Goal: Task Accomplishment & Management: Complete application form

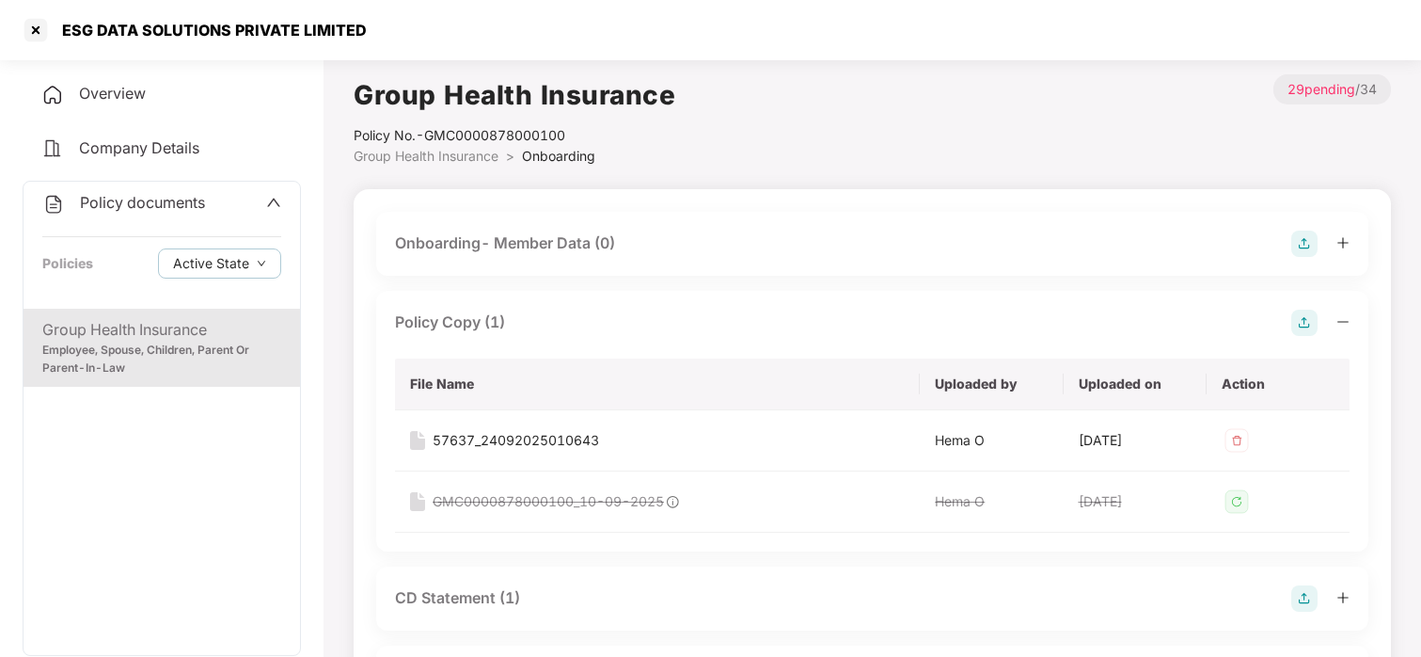
scroll to position [56, 0]
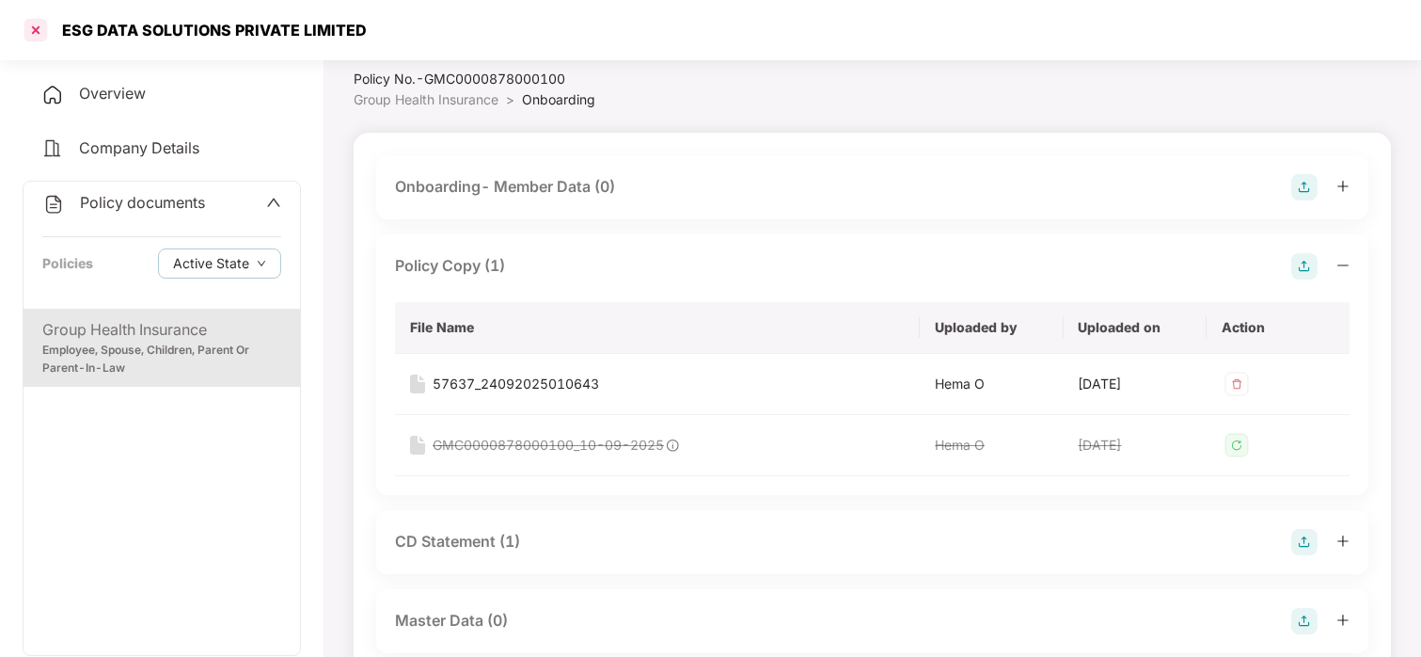
click at [40, 15] on div at bounding box center [36, 30] width 30 height 30
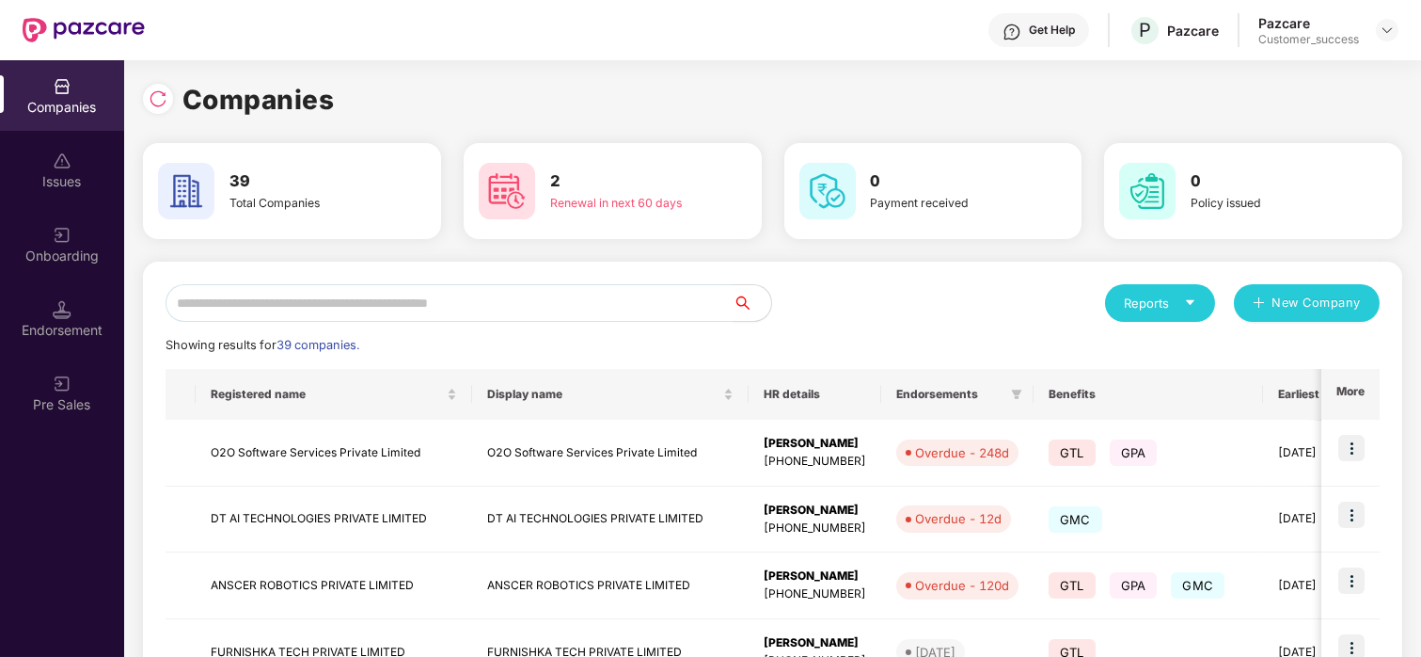
scroll to position [0, 0]
click at [230, 289] on input "text" at bounding box center [450, 303] width 568 height 38
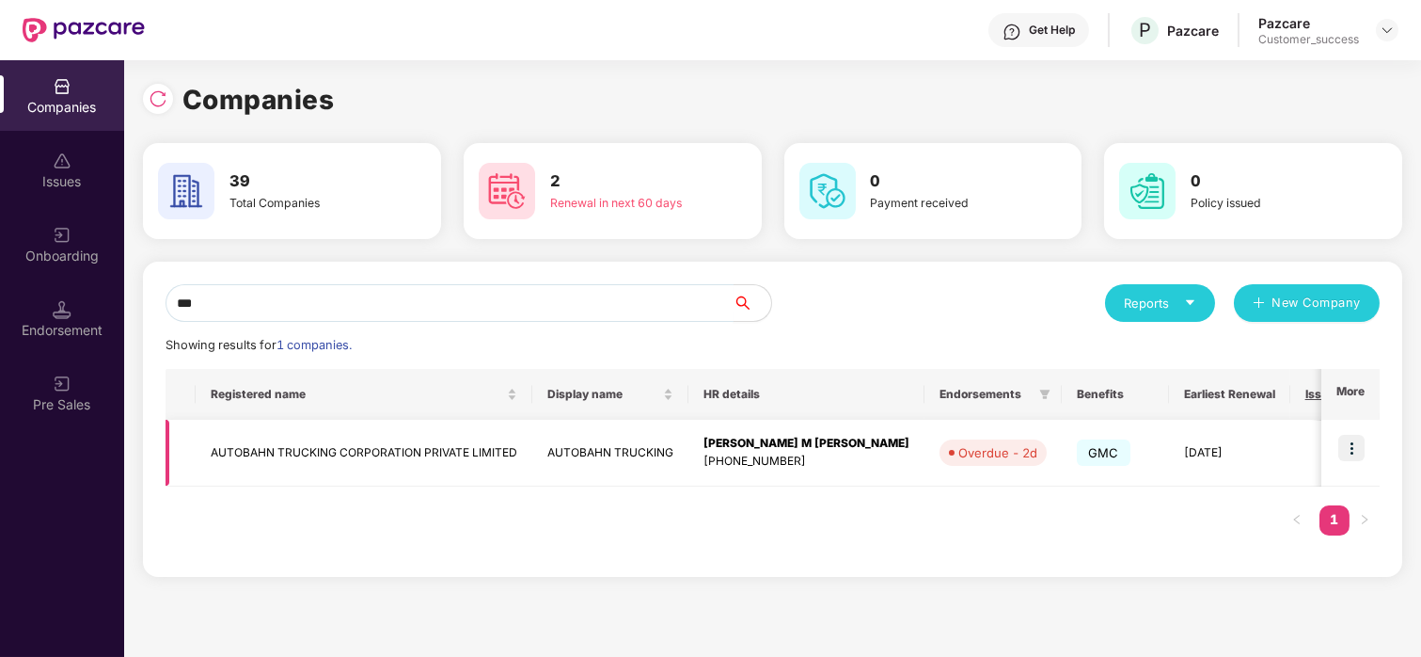
type input "***"
click at [1357, 439] on img at bounding box center [1352, 448] width 26 height 26
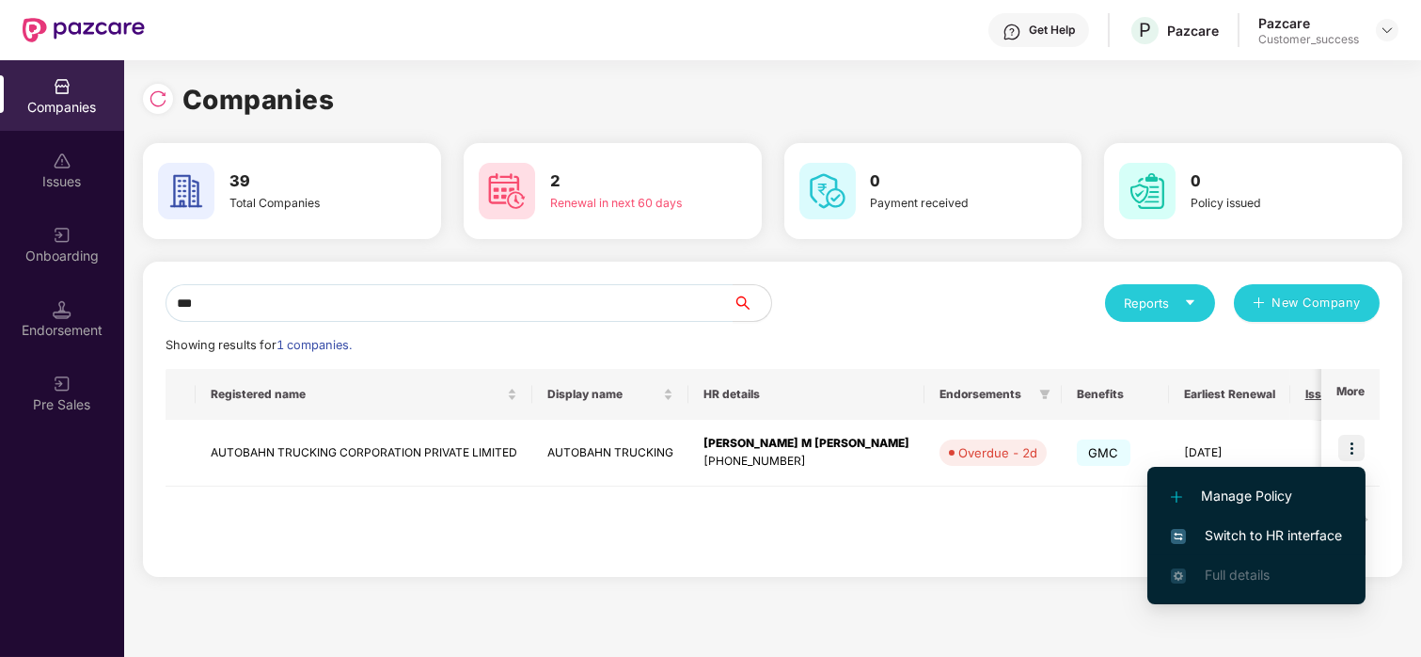
click at [1257, 521] on li "Switch to HR interface" at bounding box center [1257, 535] width 218 height 40
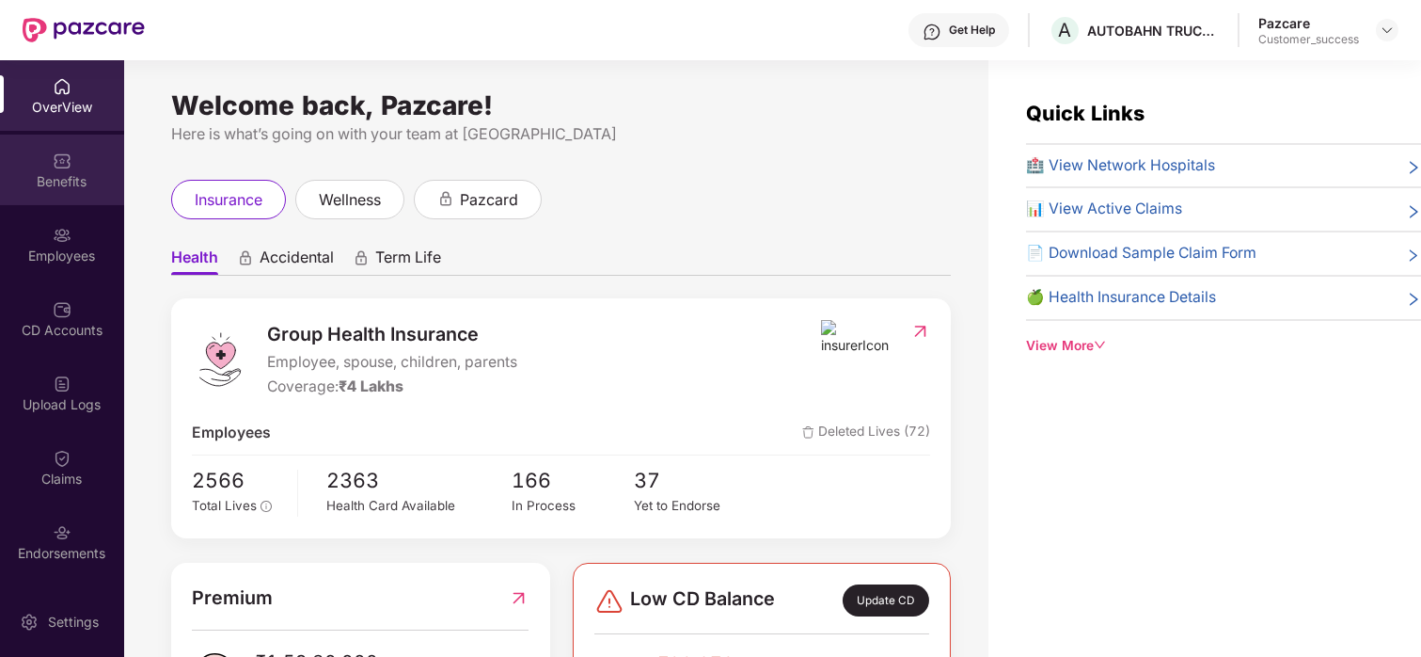
click at [63, 193] on div "Benefits" at bounding box center [62, 170] width 124 height 71
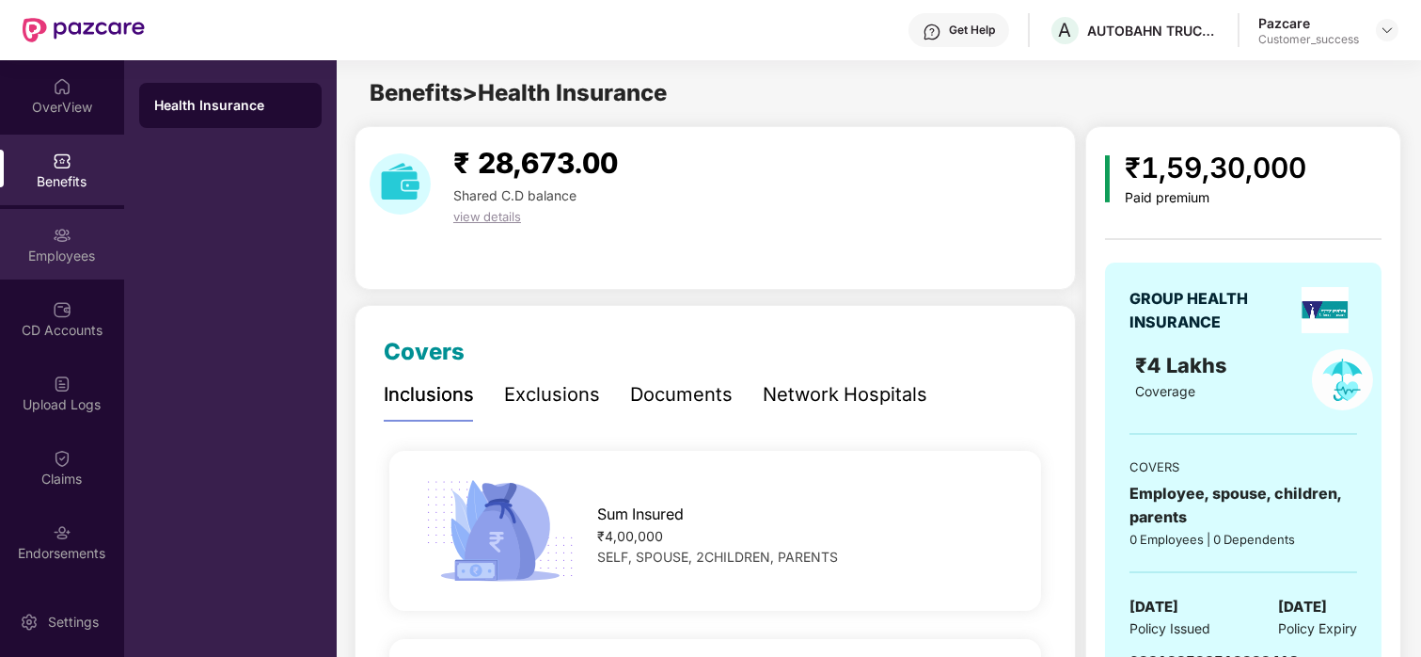
click at [60, 240] on img at bounding box center [62, 235] width 19 height 19
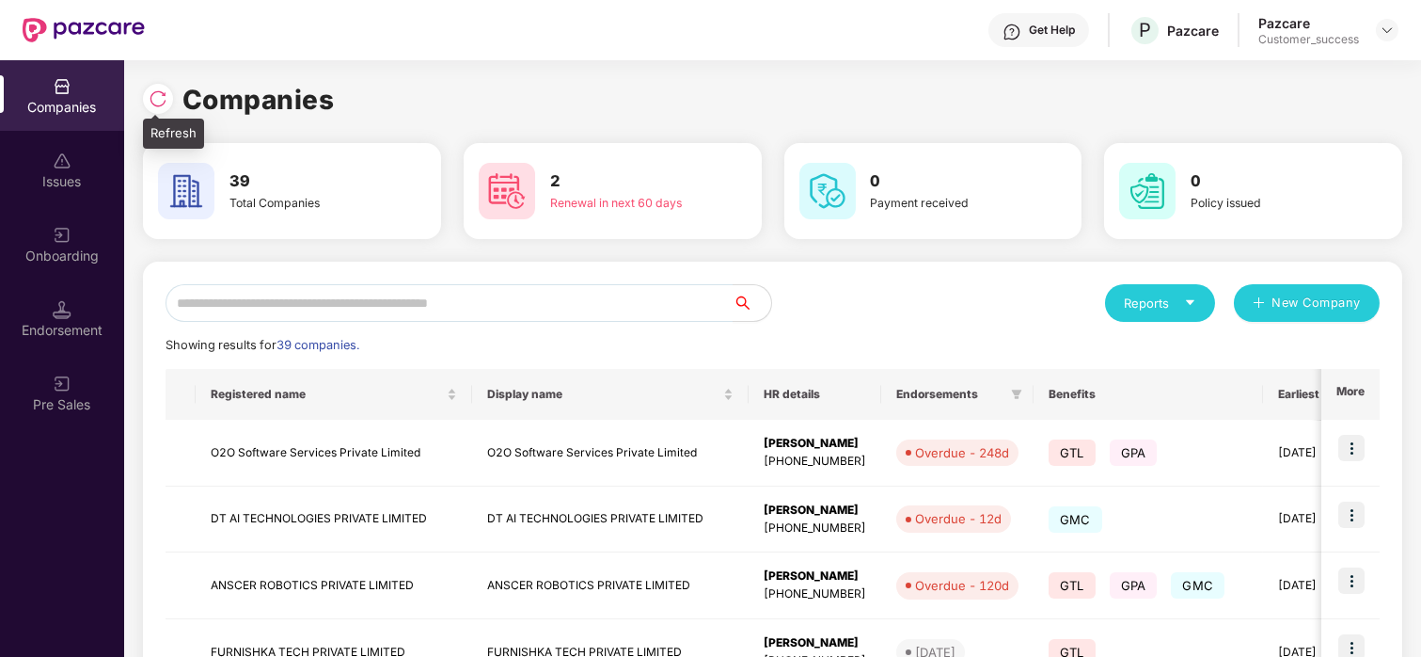
click at [150, 96] on img at bounding box center [158, 98] width 19 height 19
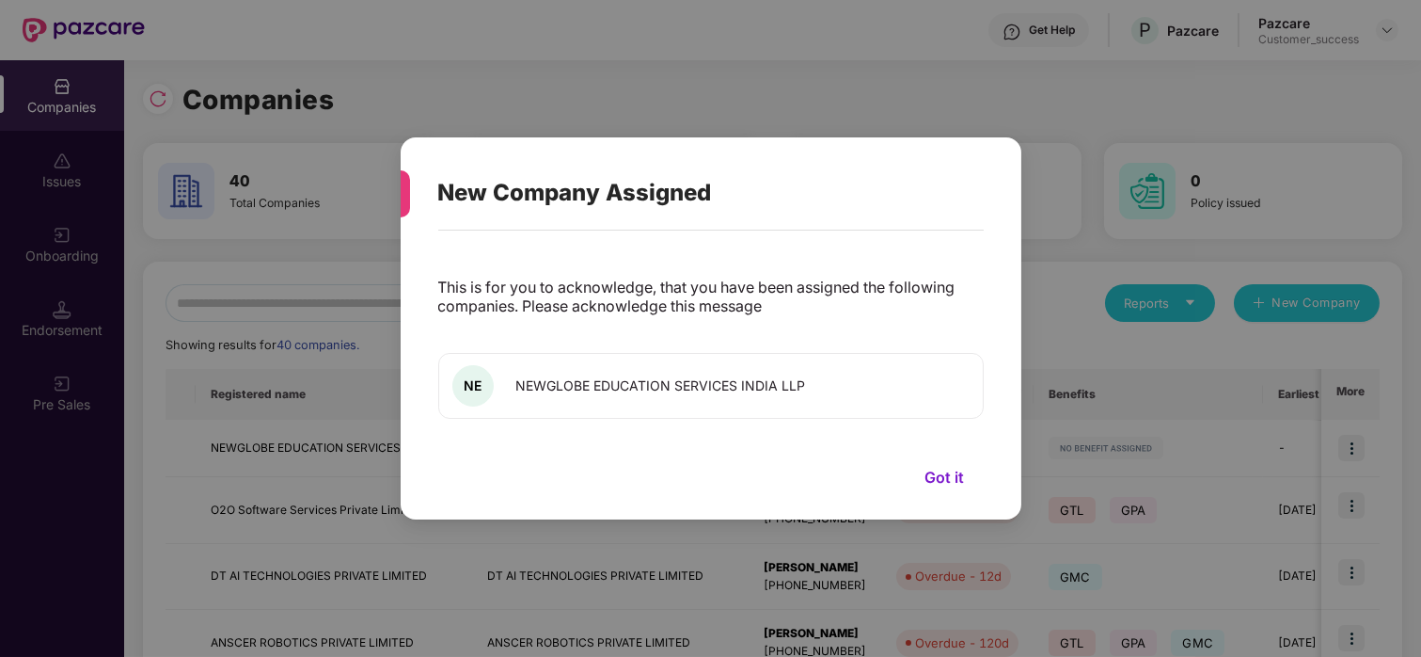
click at [943, 476] on button "Got it" at bounding box center [945, 477] width 77 height 28
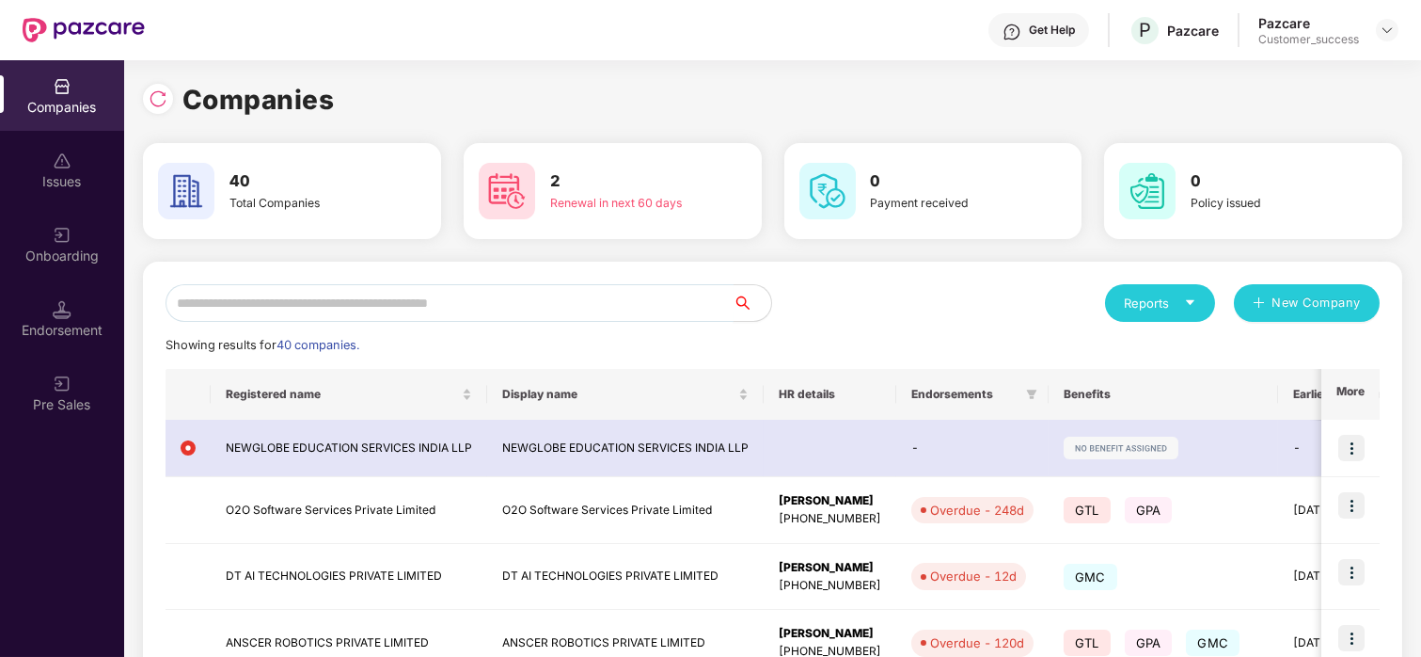
click at [208, 309] on input "text" at bounding box center [450, 303] width 568 height 38
type input "*"
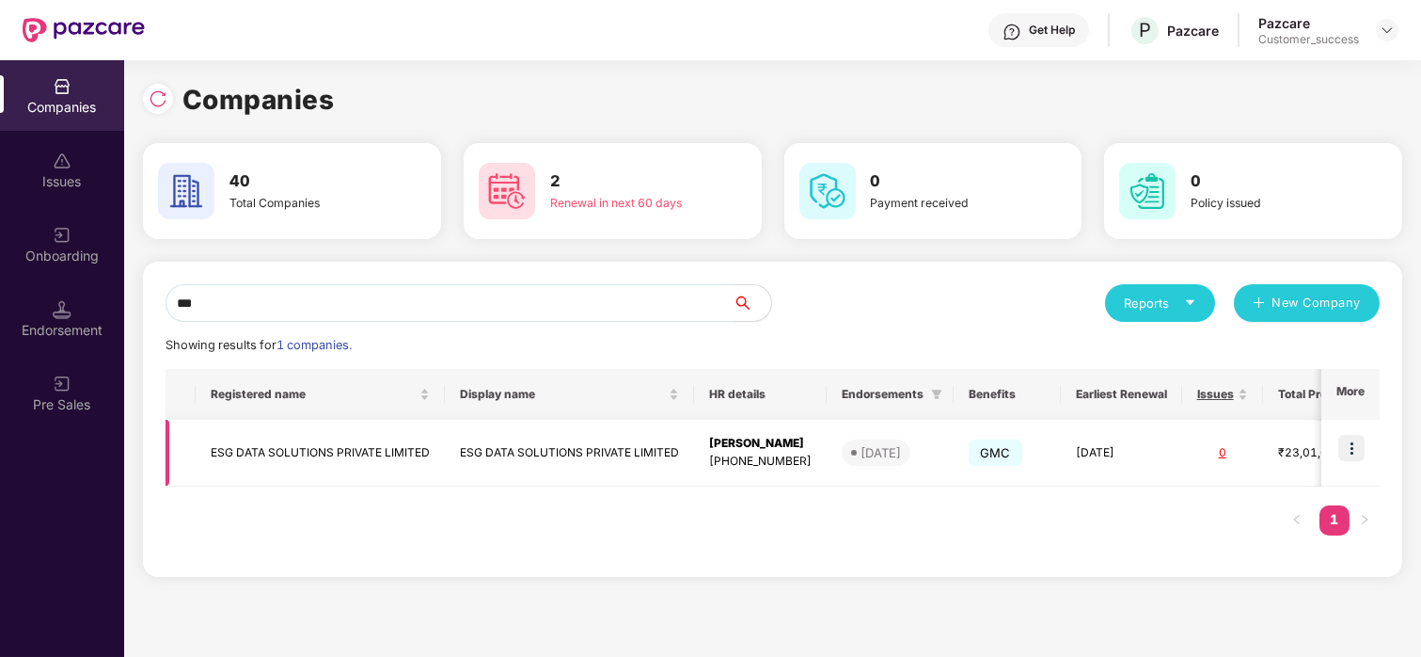
type input "***"
click at [1339, 440] on img at bounding box center [1352, 448] width 26 height 26
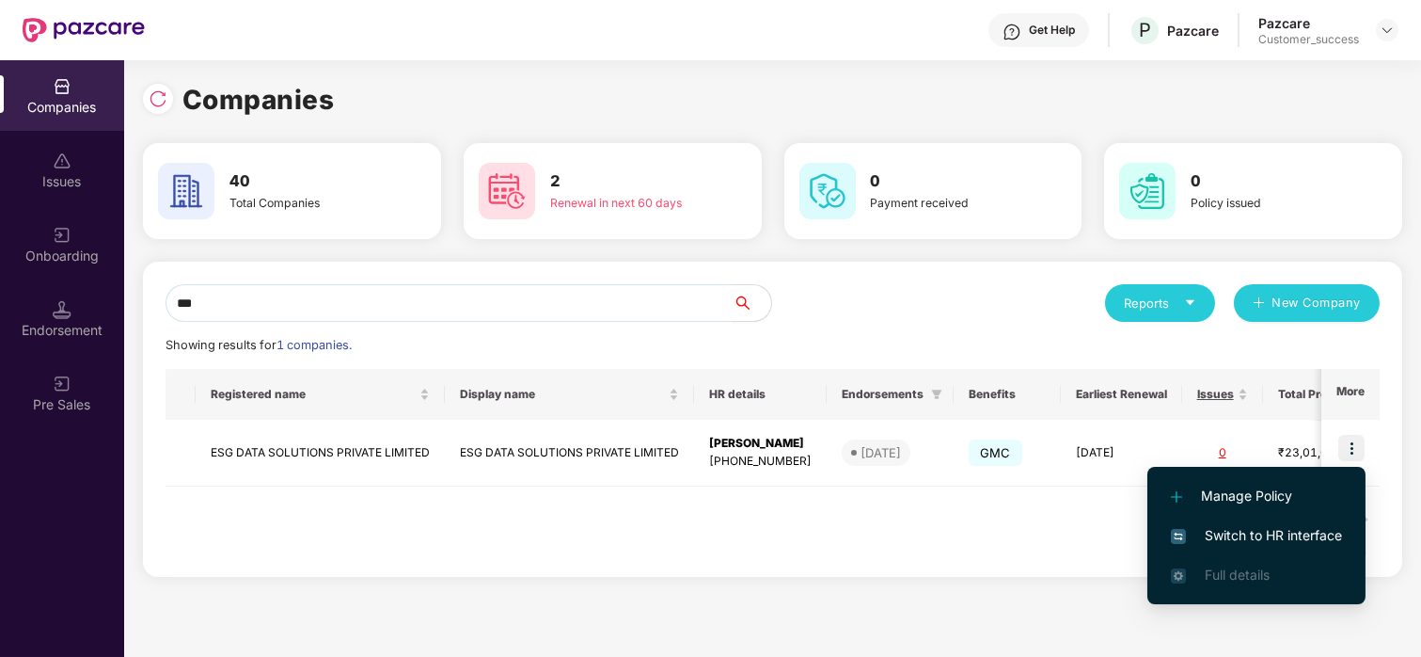
click at [1212, 520] on li "Switch to HR interface" at bounding box center [1257, 535] width 218 height 40
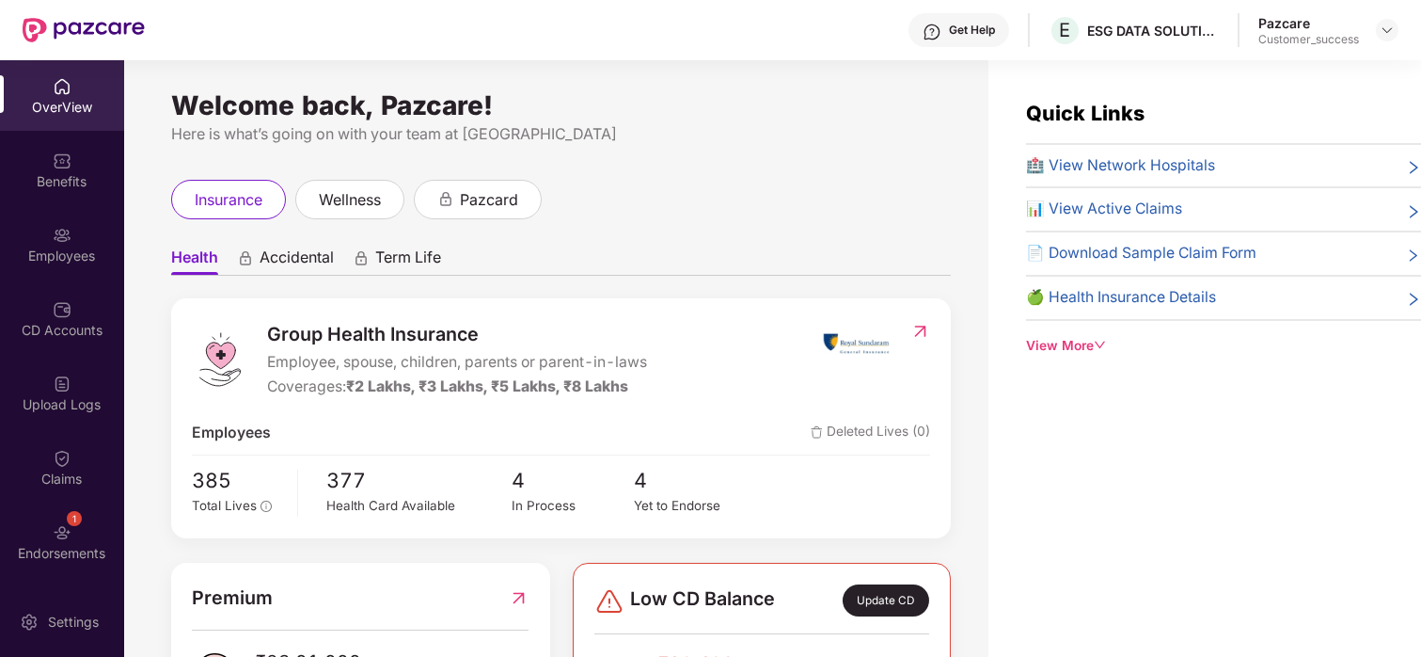
click at [92, 175] on div "Benefits" at bounding box center [62, 181] width 124 height 19
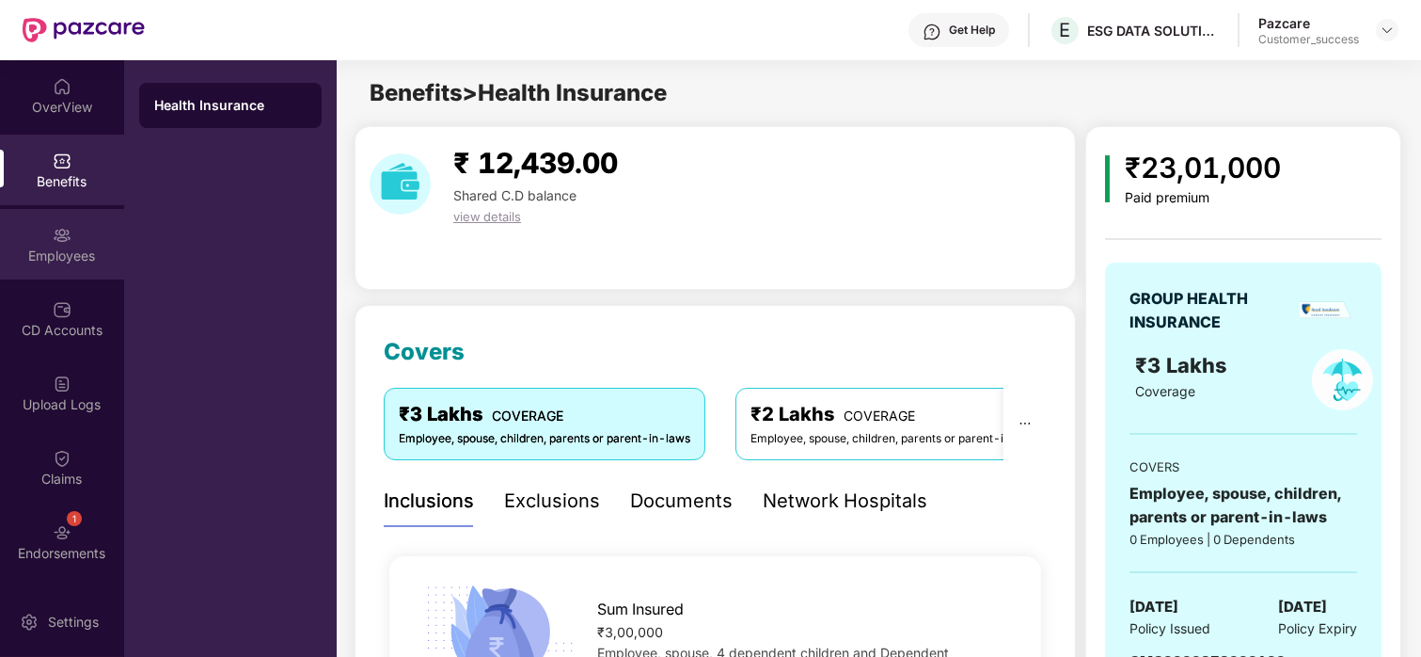
click at [48, 246] on div "Employees" at bounding box center [62, 255] width 124 height 19
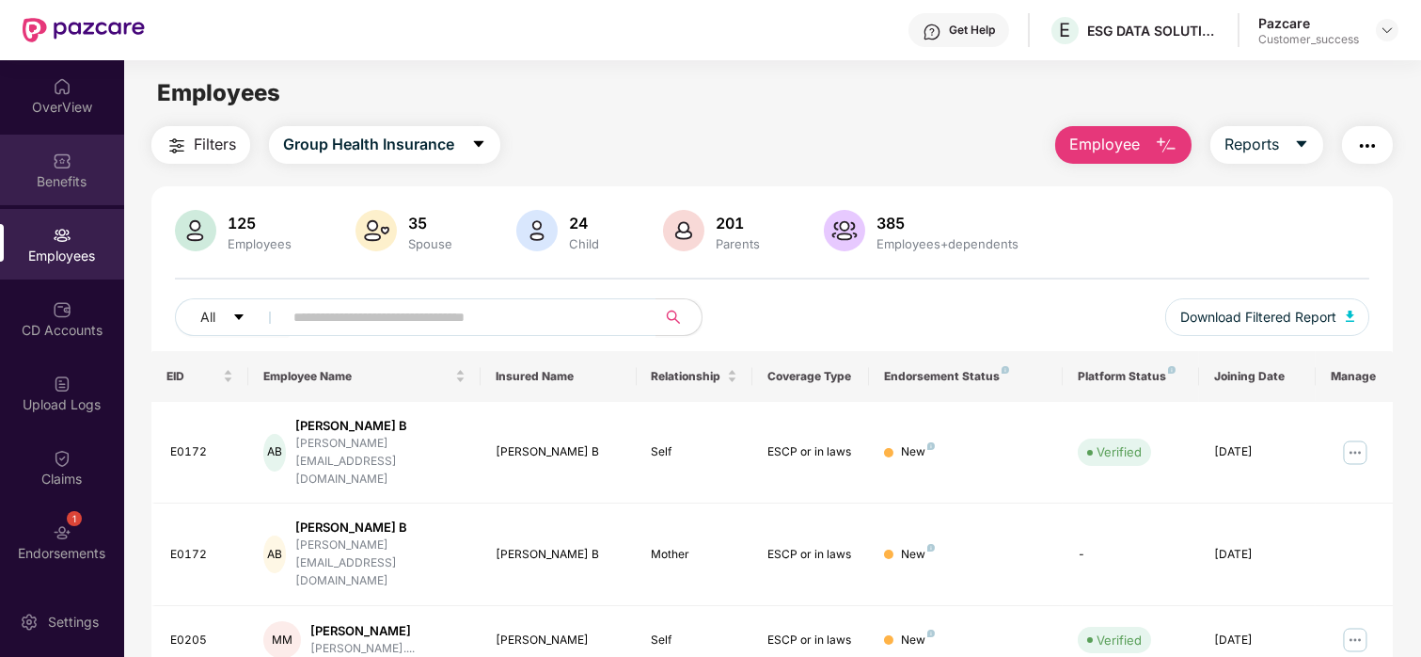
click at [53, 160] on img at bounding box center [62, 160] width 19 height 19
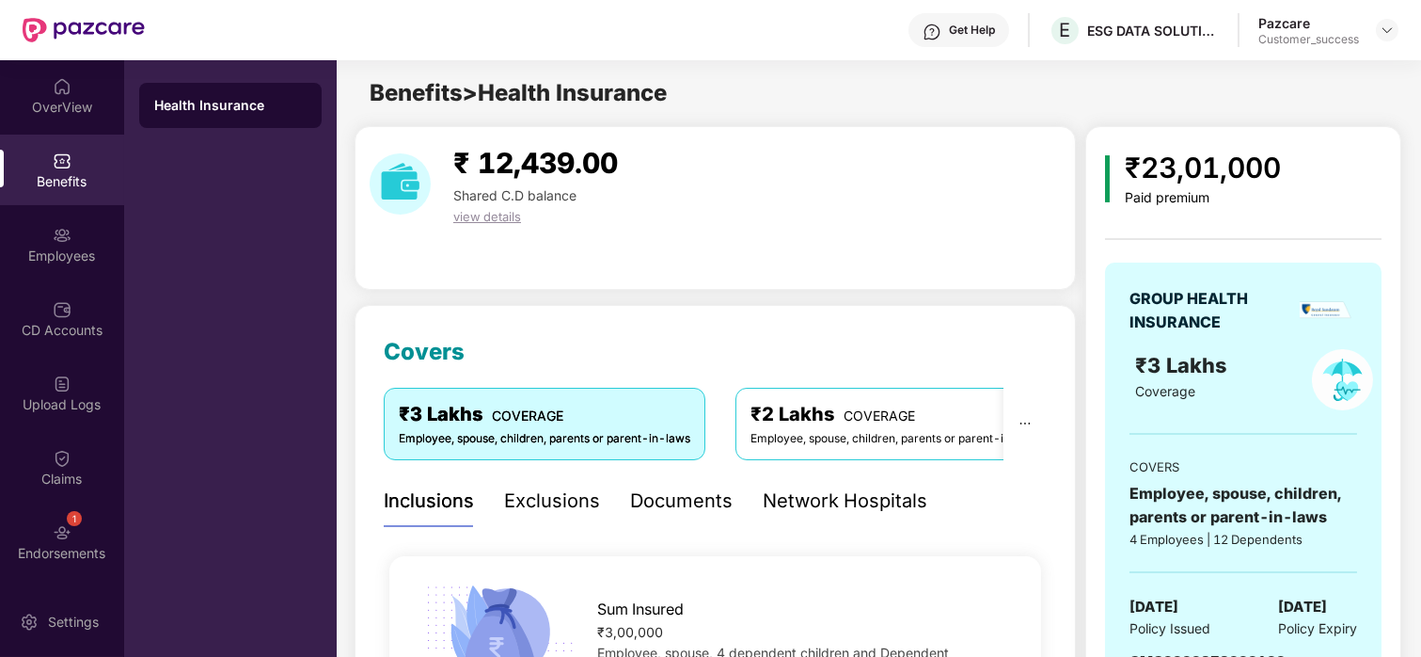
click at [835, 503] on div "Network Hospitals" at bounding box center [845, 500] width 165 height 29
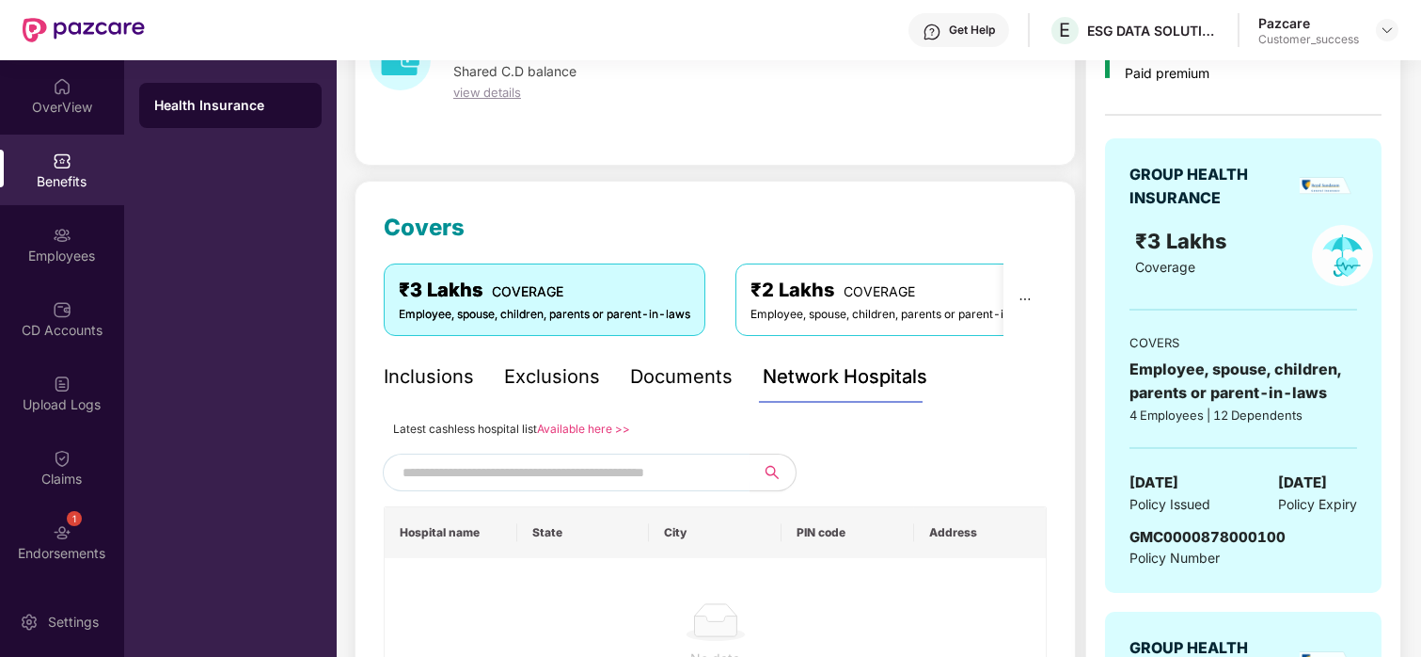
scroll to position [129, 0]
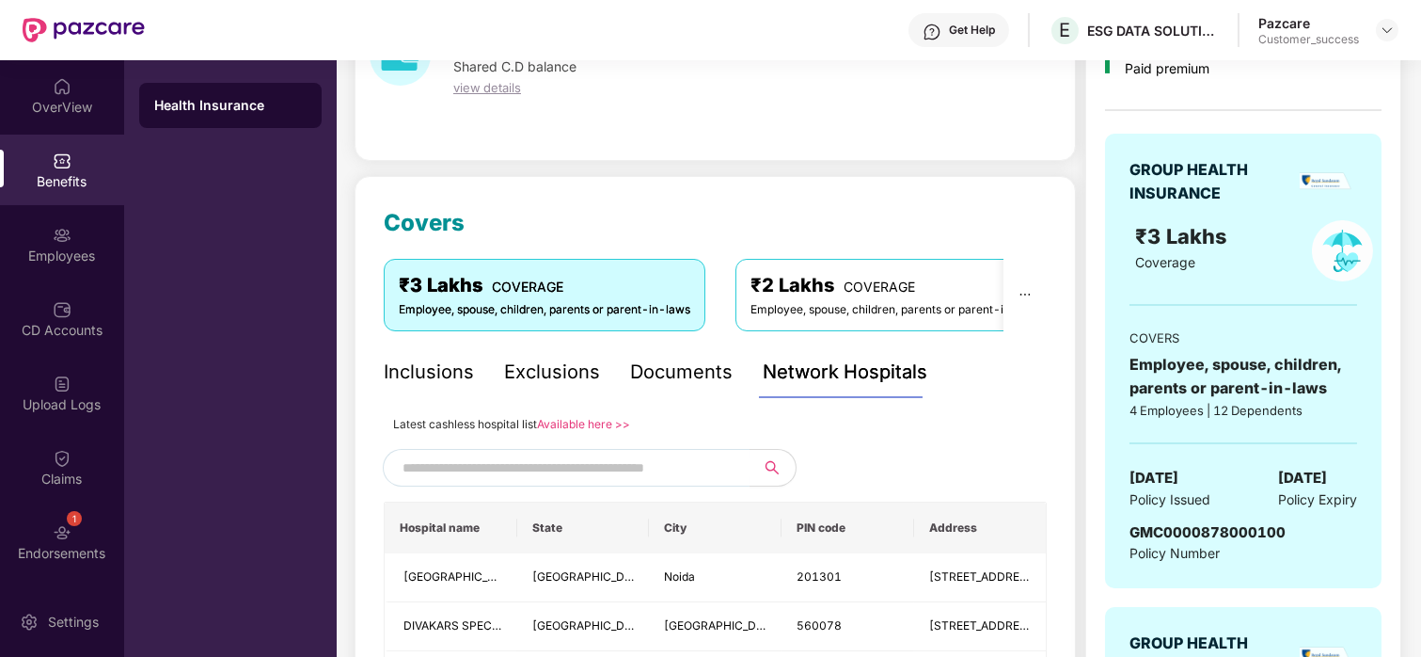
click at [641, 462] on input "text" at bounding box center [564, 467] width 322 height 28
type input "*"
paste input "******"
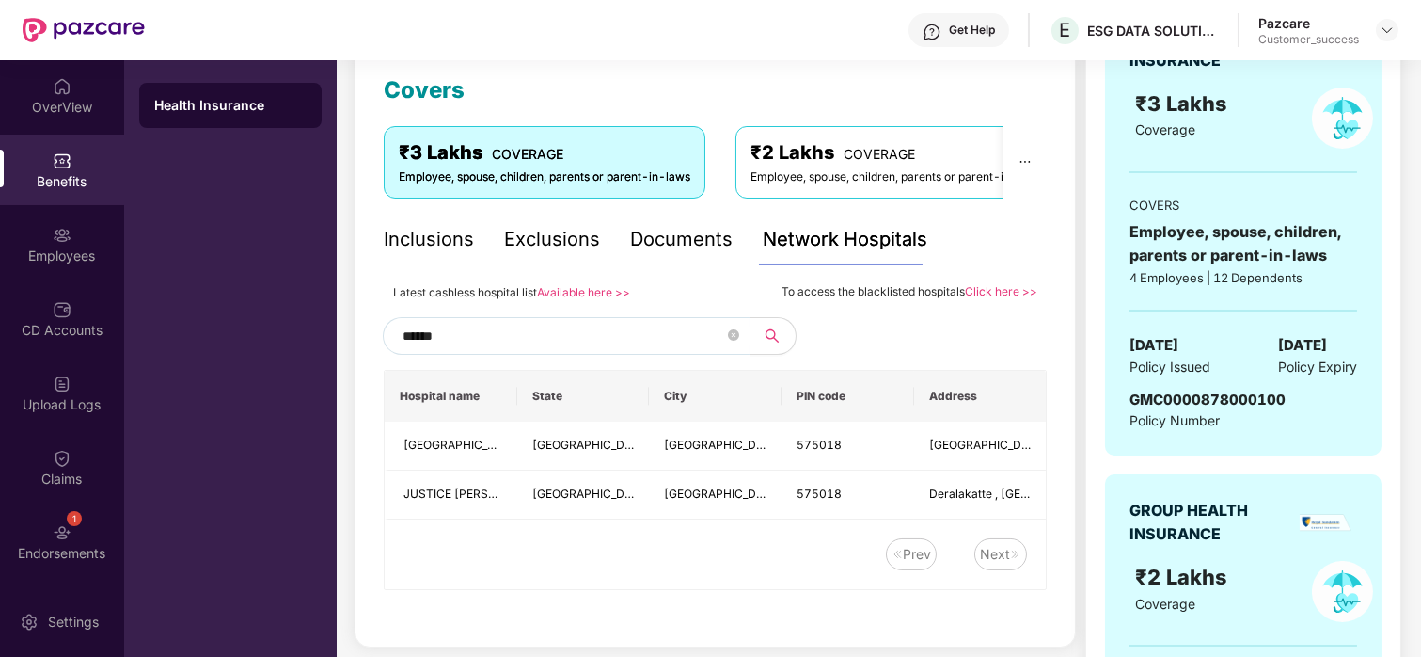
scroll to position [327, 0]
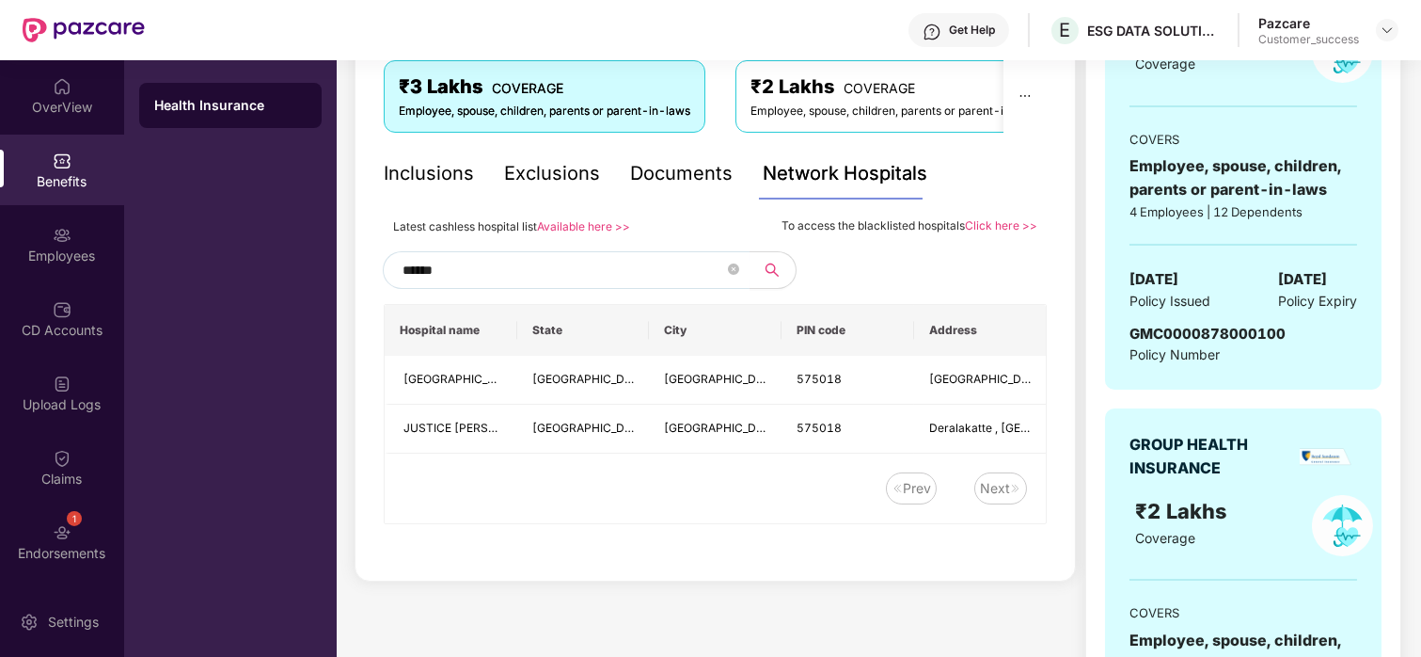
type input "******"
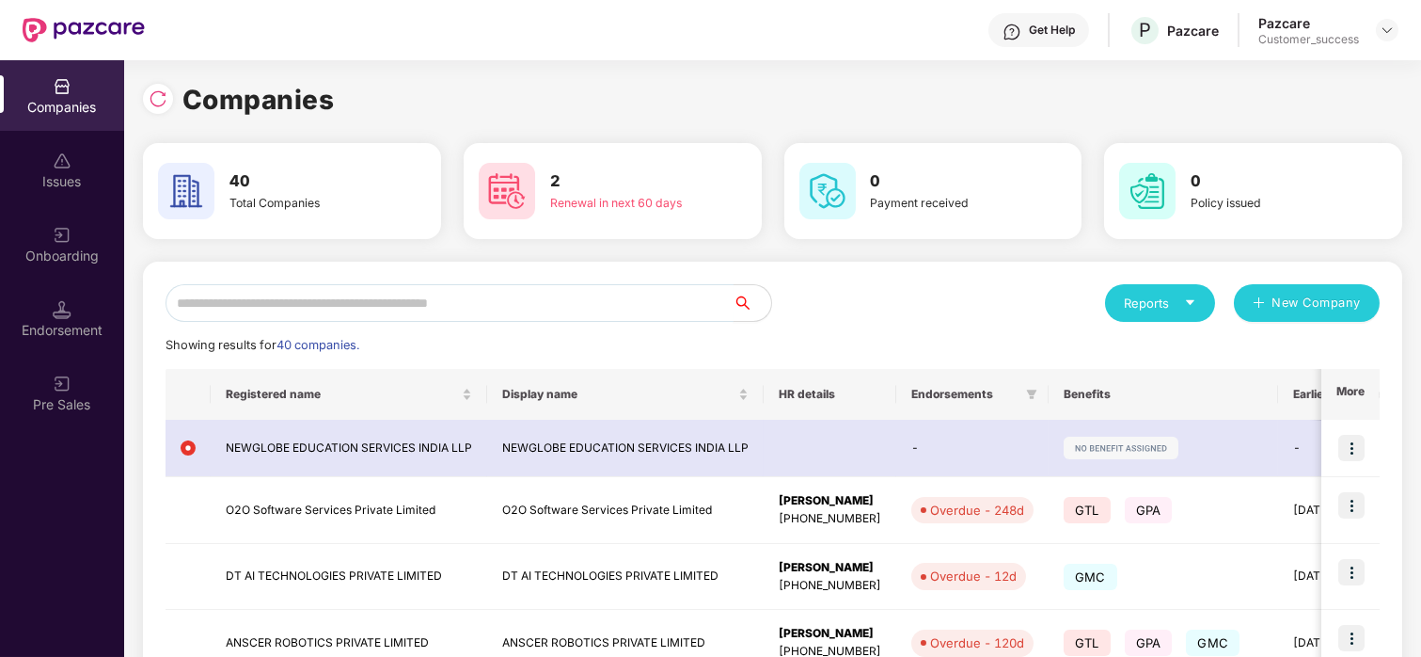
click at [291, 318] on input "text" at bounding box center [450, 303] width 568 height 38
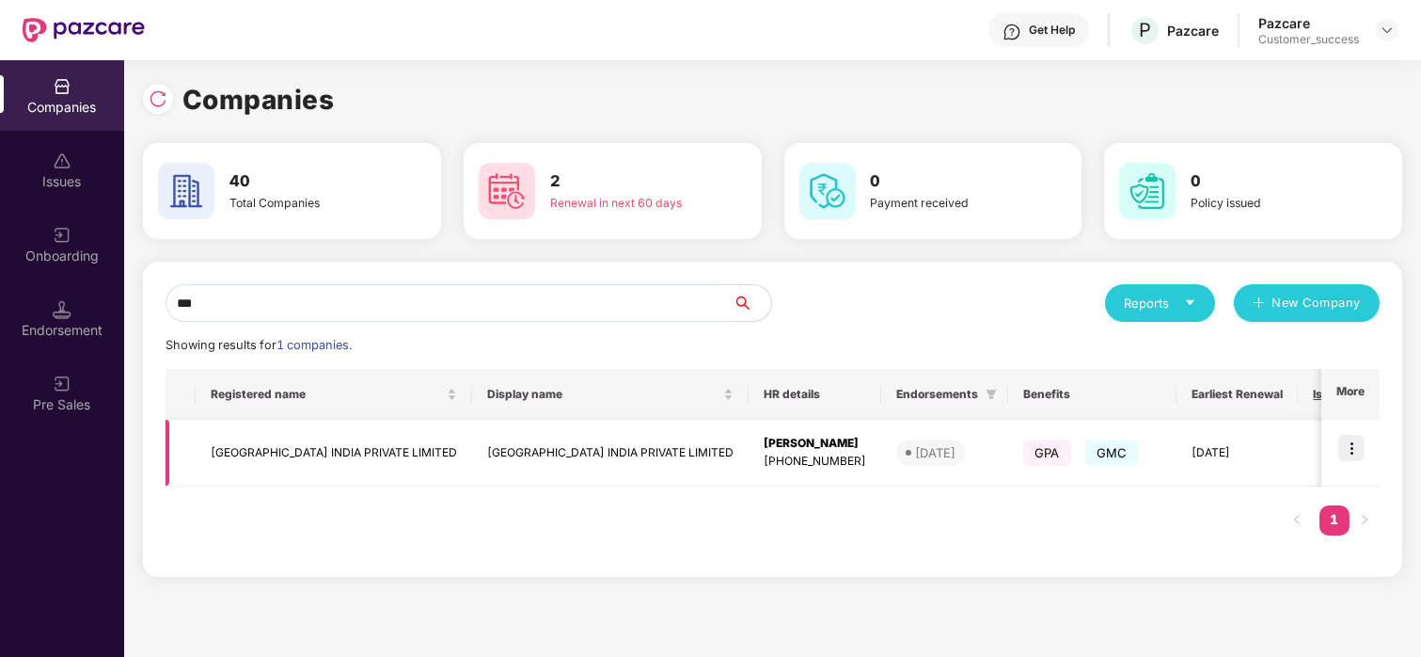
type input "***"
click at [1338, 447] on td at bounding box center [1351, 453] width 58 height 67
click at [1339, 449] on img at bounding box center [1352, 448] width 26 height 26
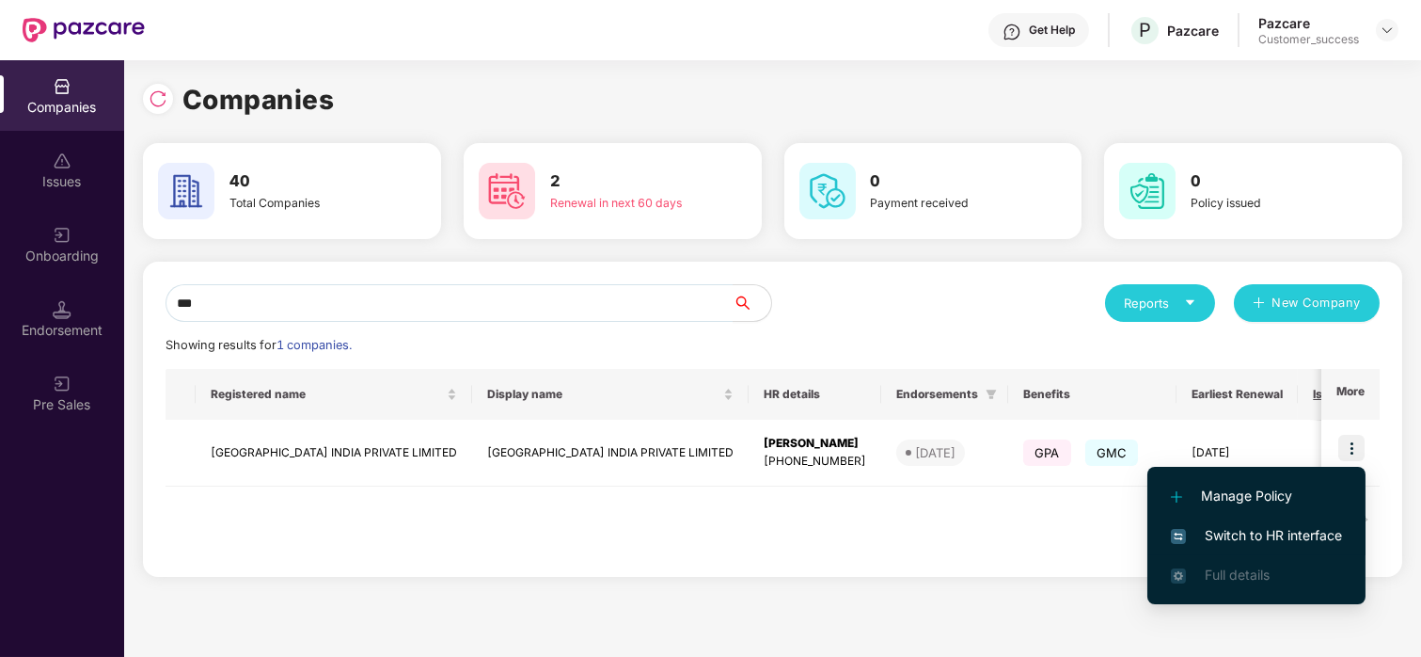
click at [1232, 534] on span "Switch to HR interface" at bounding box center [1256, 535] width 171 height 21
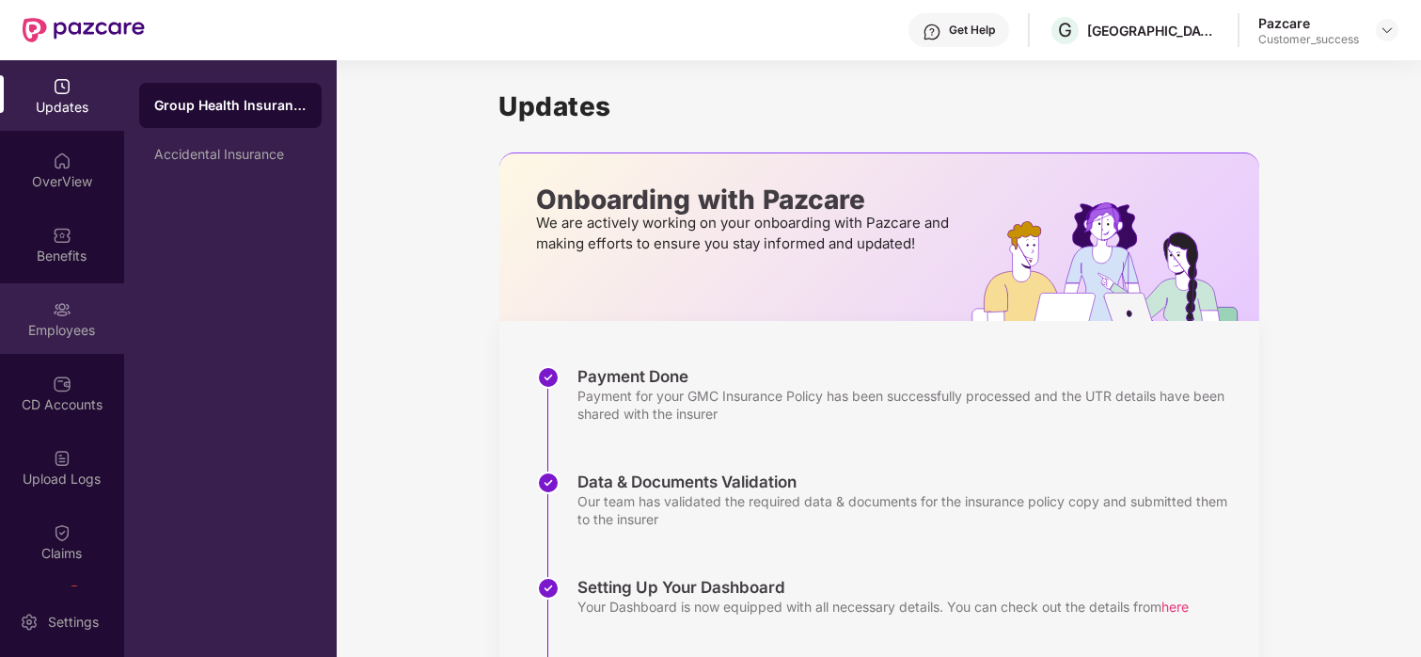
click at [62, 293] on div "Employees" at bounding box center [62, 318] width 124 height 71
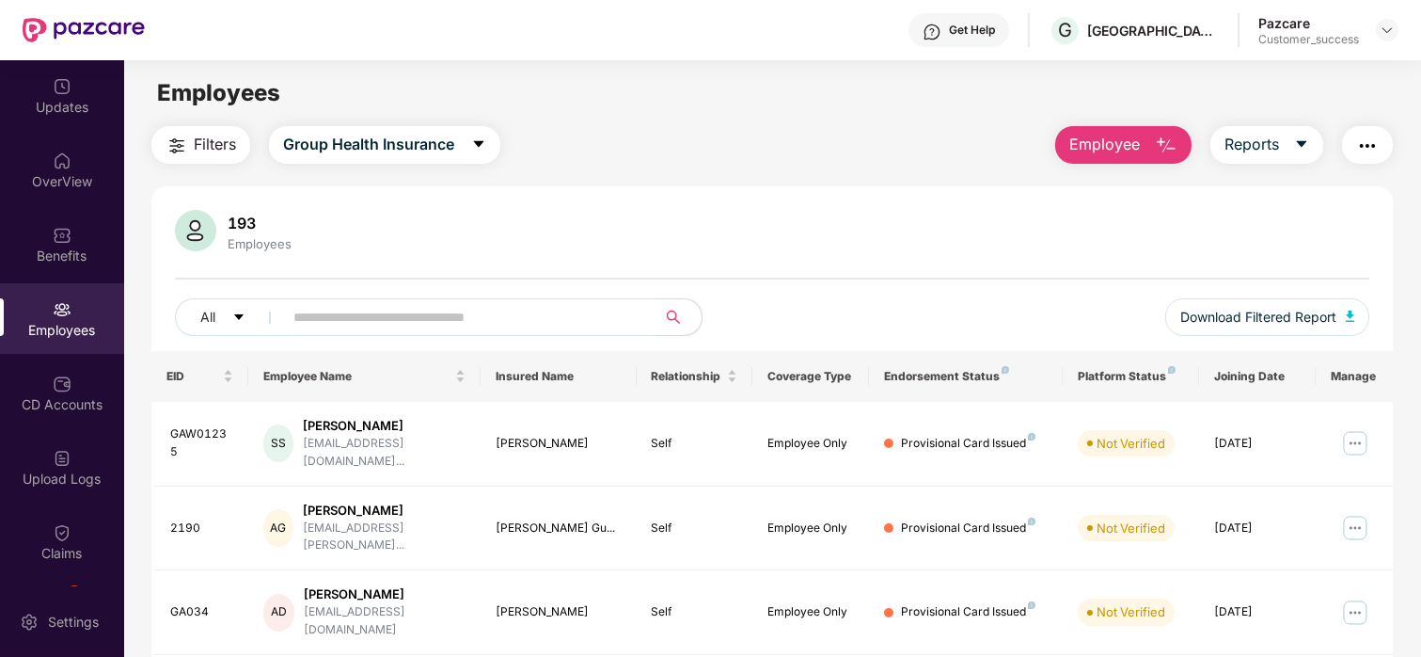
click at [416, 315] on input "text" at bounding box center [462, 317] width 338 height 28
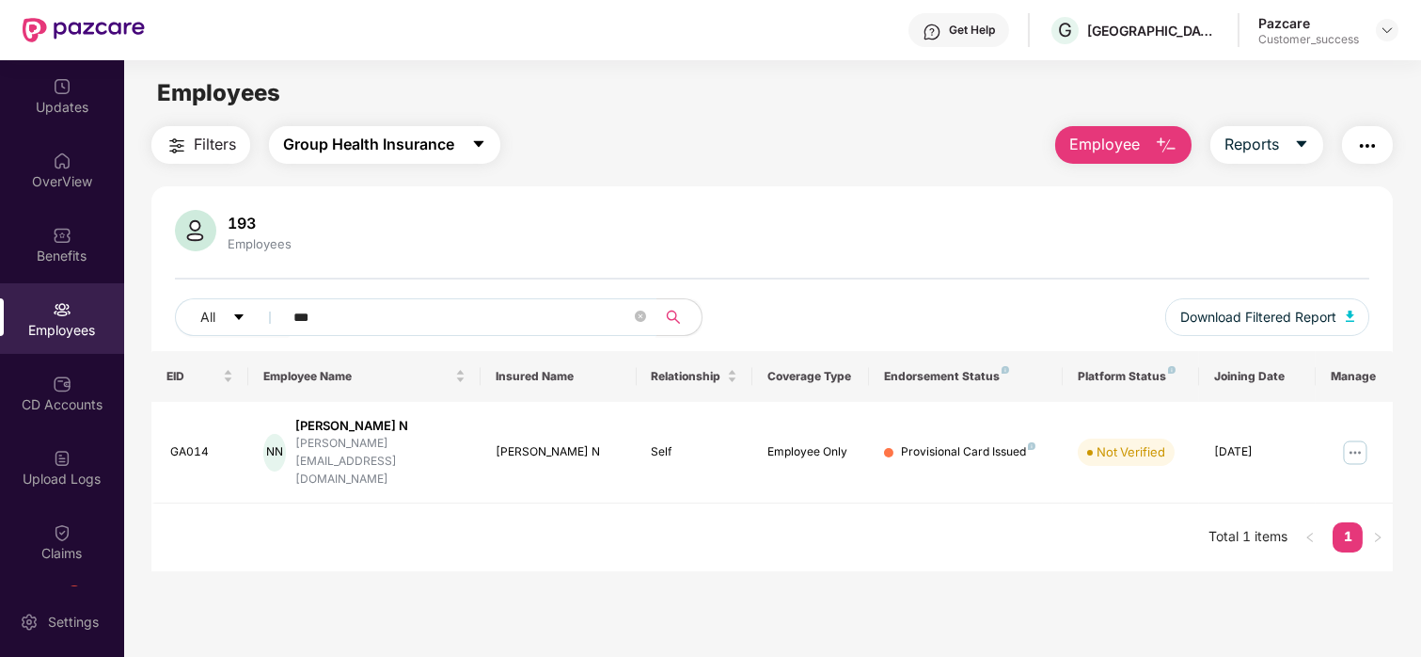
click at [424, 136] on span "Group Health Insurance" at bounding box center [368, 145] width 171 height 24
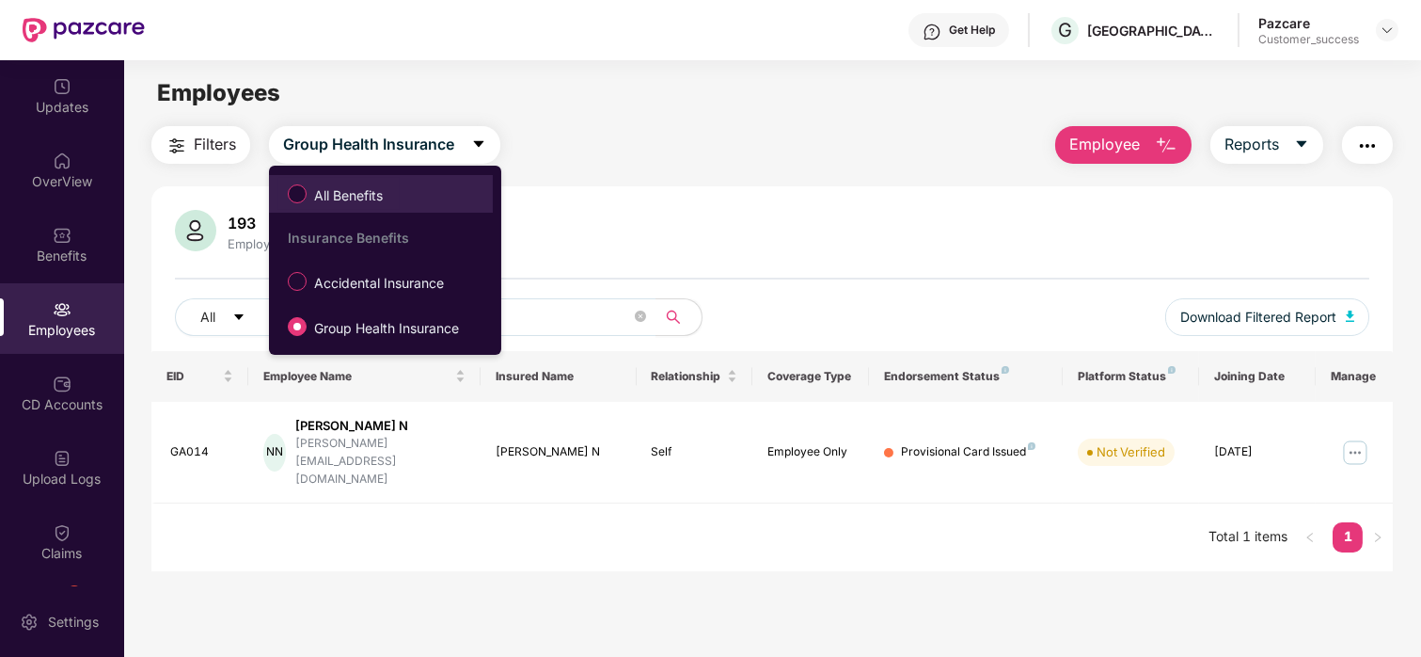
click at [329, 201] on span "All Benefits" at bounding box center [349, 195] width 84 height 21
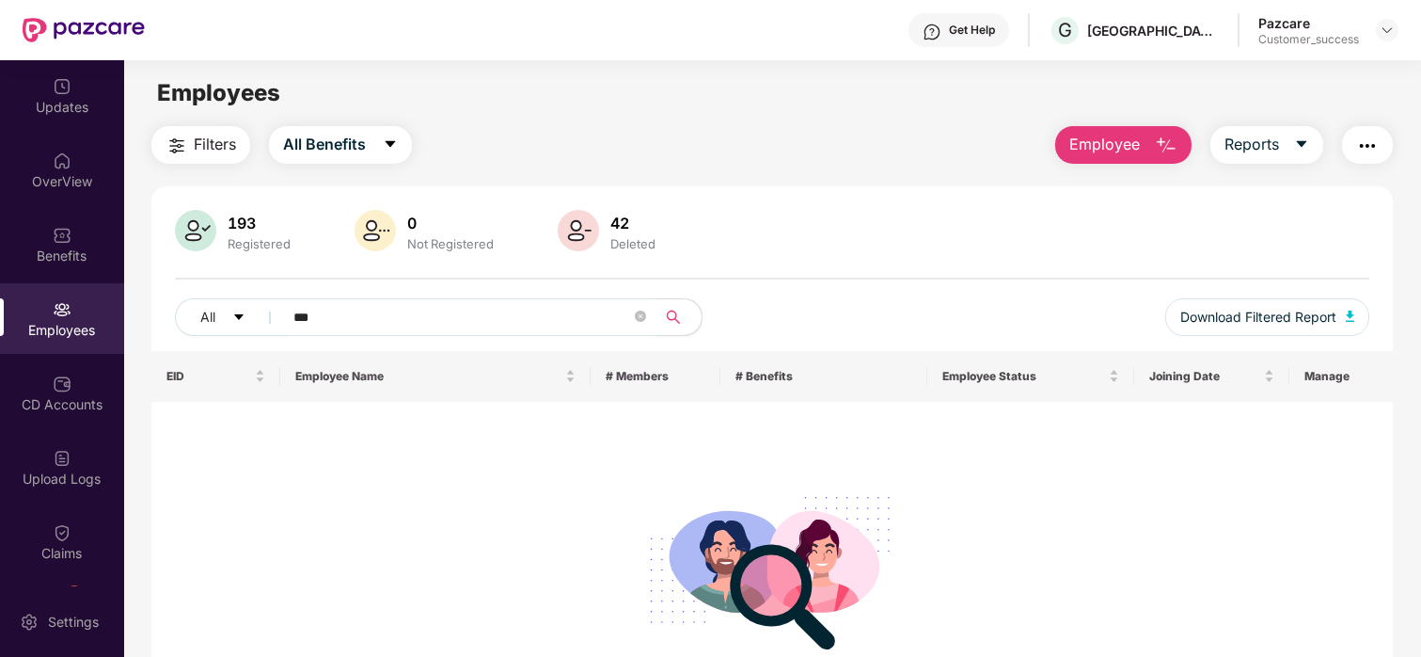
click at [370, 322] on input "***" at bounding box center [462, 317] width 338 height 28
type input "*"
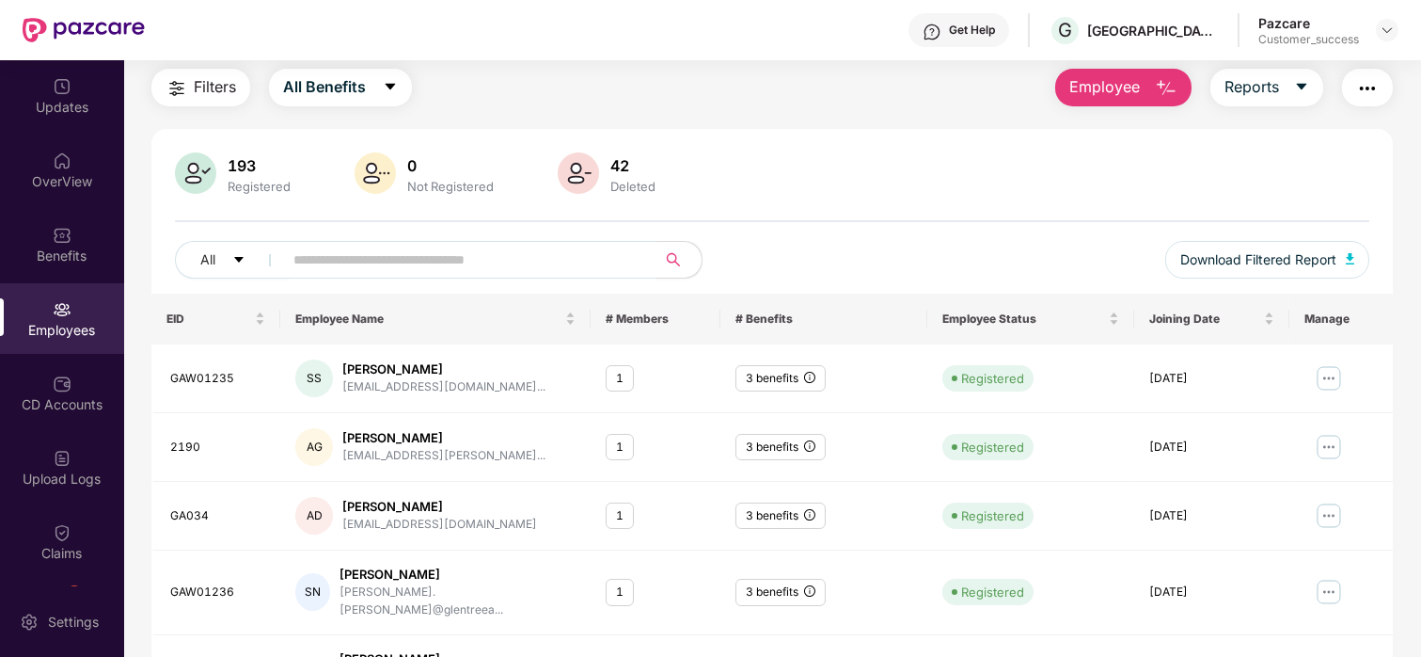
scroll to position [0, 0]
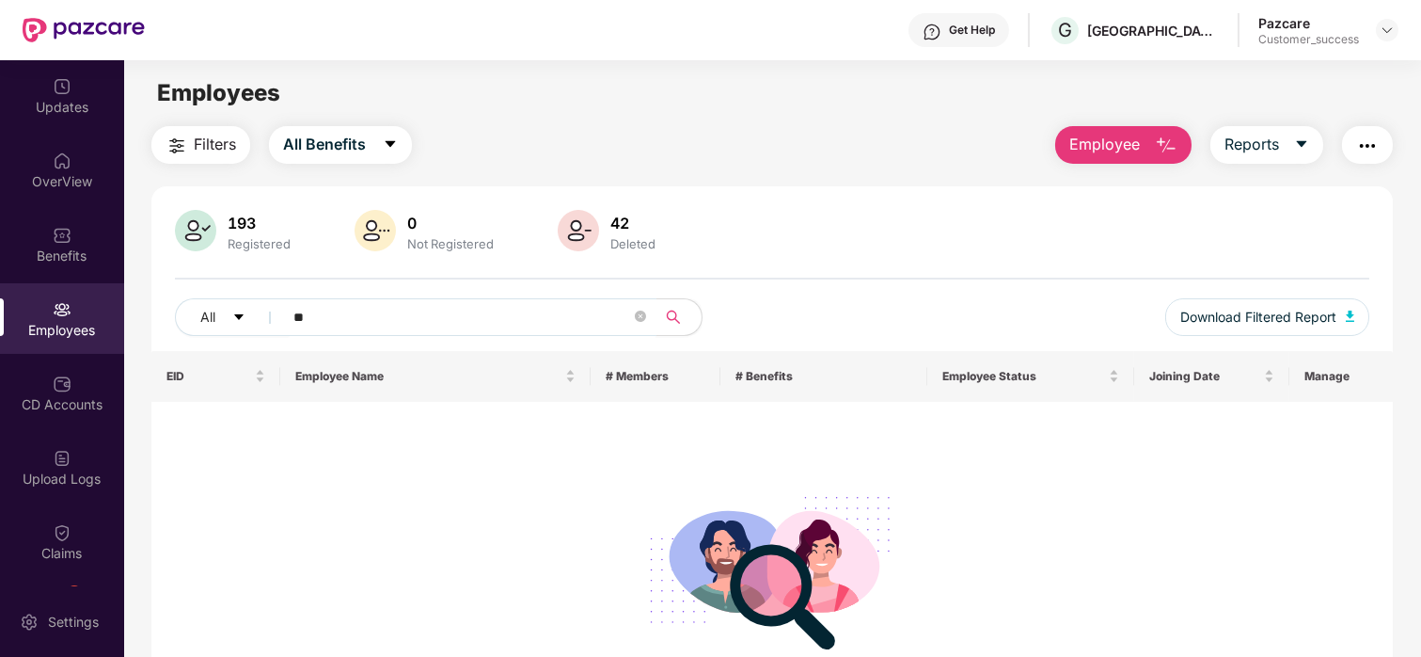
type input "*"
drag, startPoint x: 367, startPoint y: 119, endPoint x: 344, endPoint y: 152, distance: 39.9
click at [344, 152] on main "Employees Filters All Benefits Employee Reports 193 Registered 0 Not Registered…" at bounding box center [772, 388] width 1296 height 657
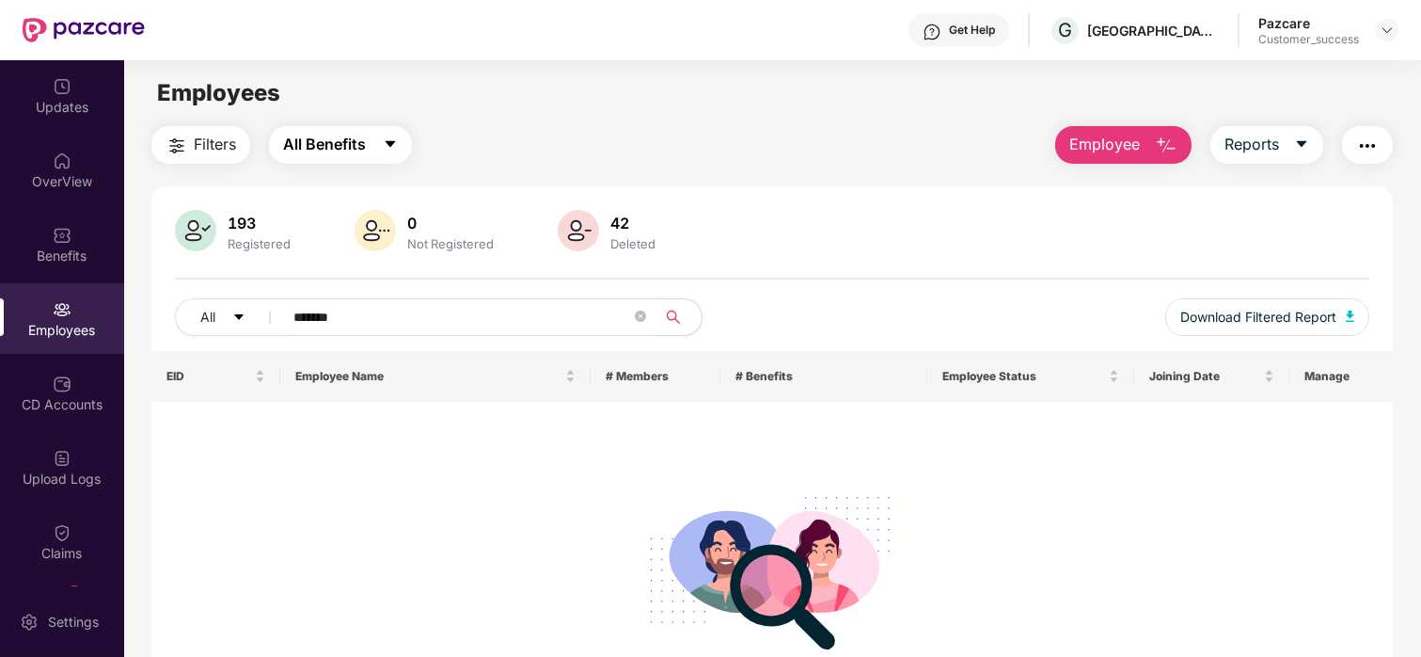
click at [344, 152] on span "All Benefits" at bounding box center [324, 145] width 83 height 24
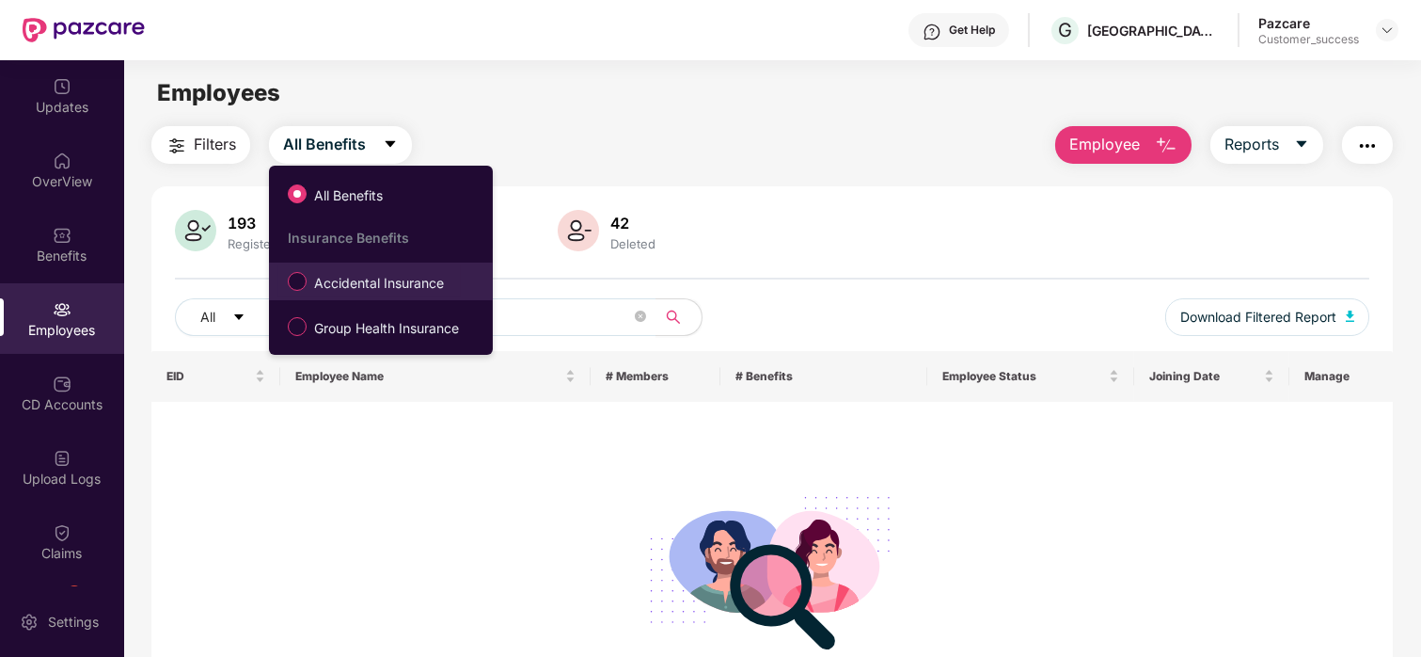
click at [328, 265] on label "Accidental Insurance" at bounding box center [369, 281] width 182 height 32
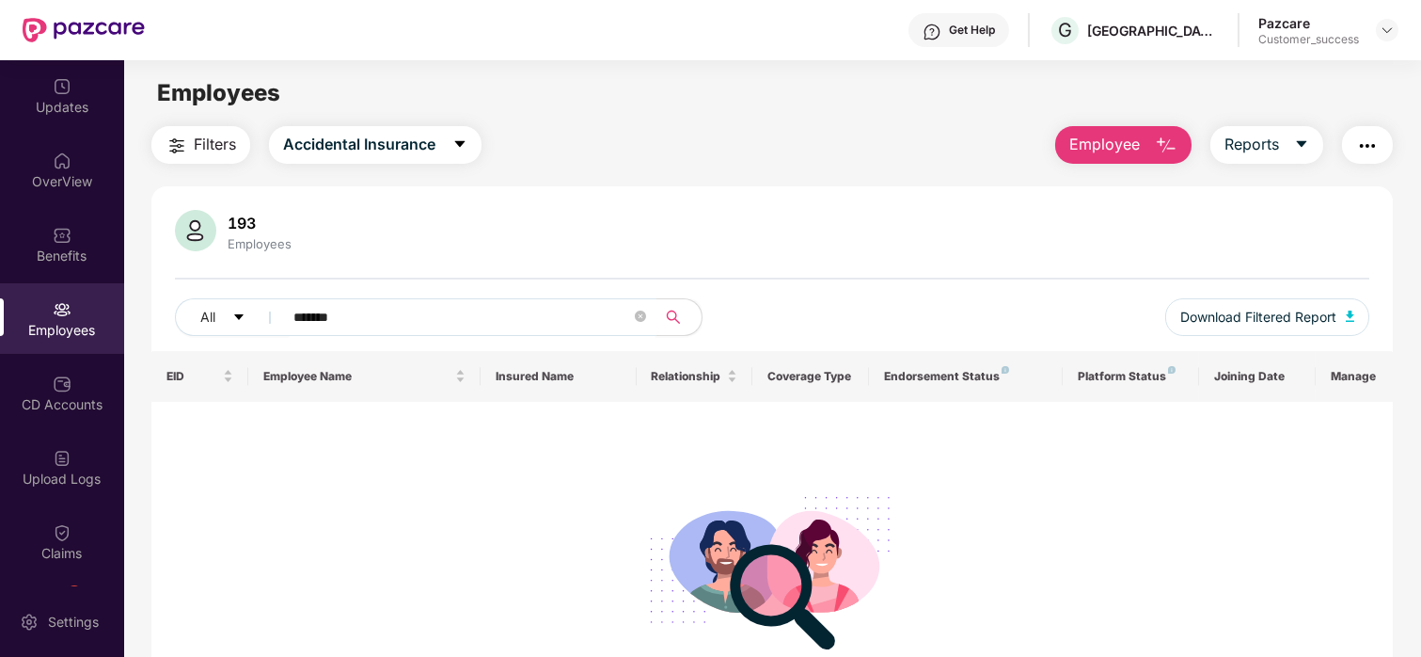
click at [427, 321] on input "*******" at bounding box center [462, 317] width 338 height 28
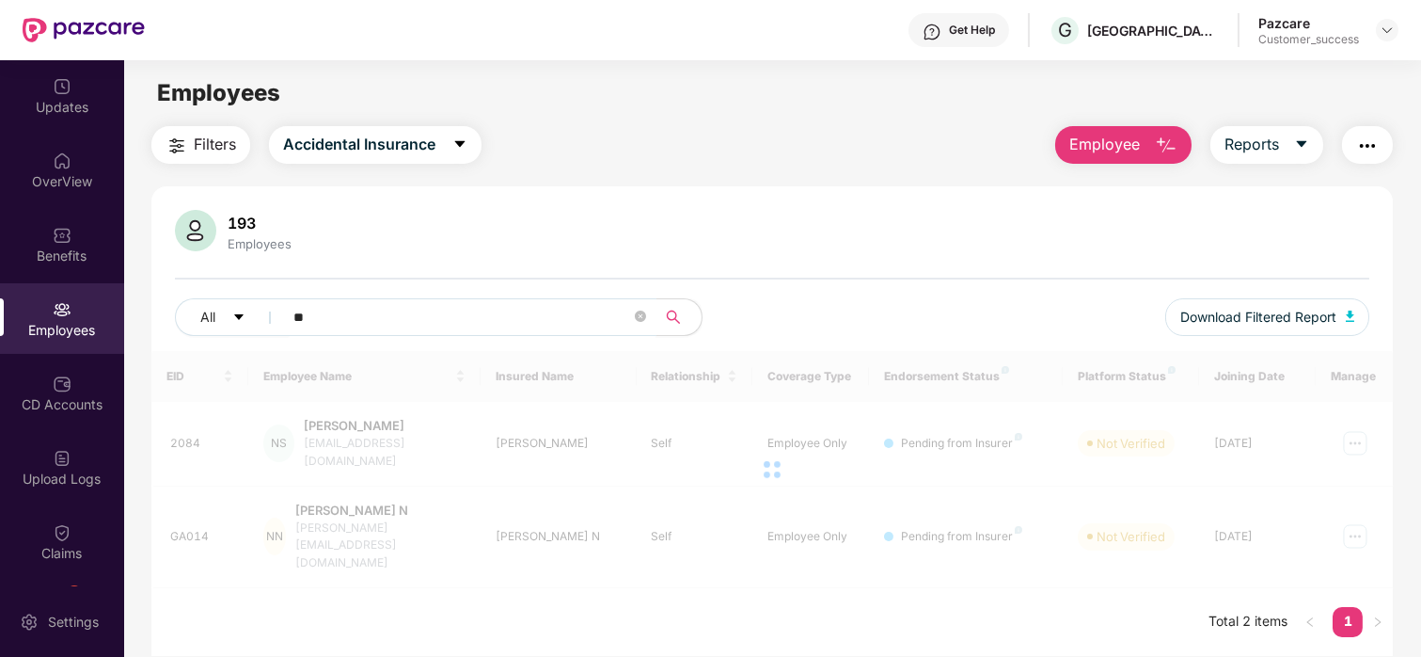
type input "*"
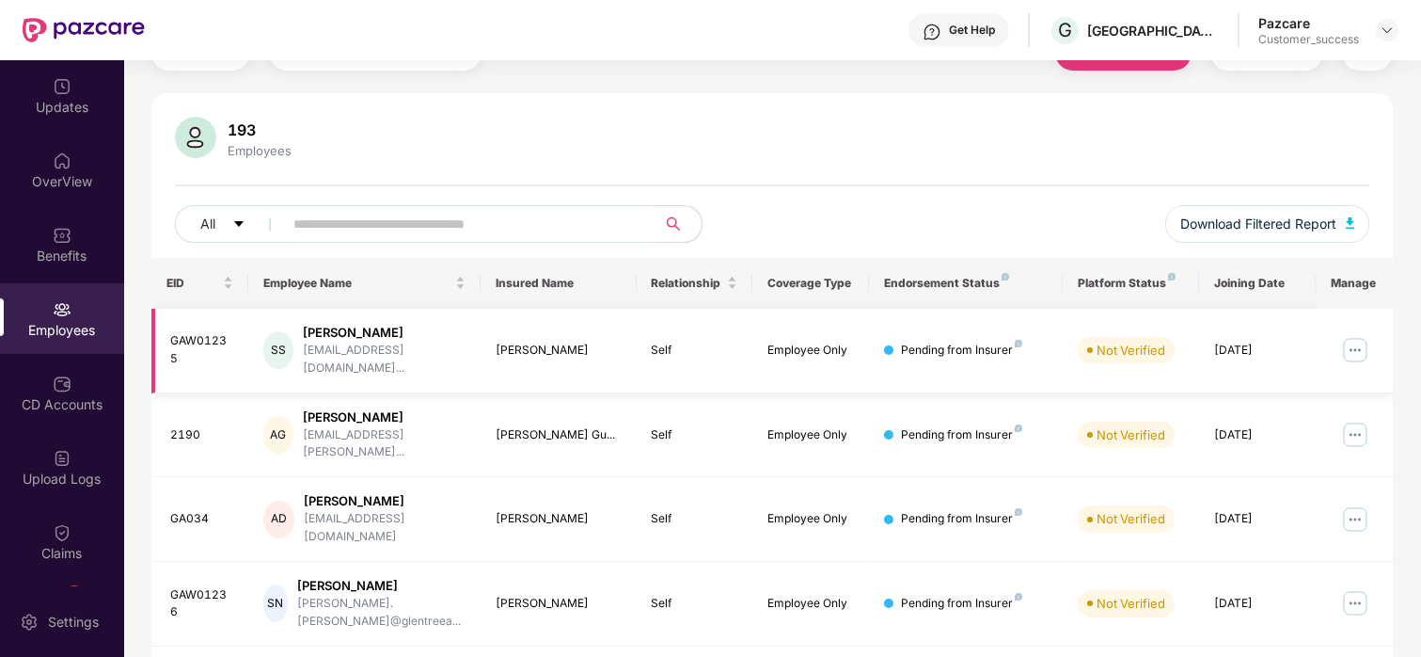
scroll to position [92, 0]
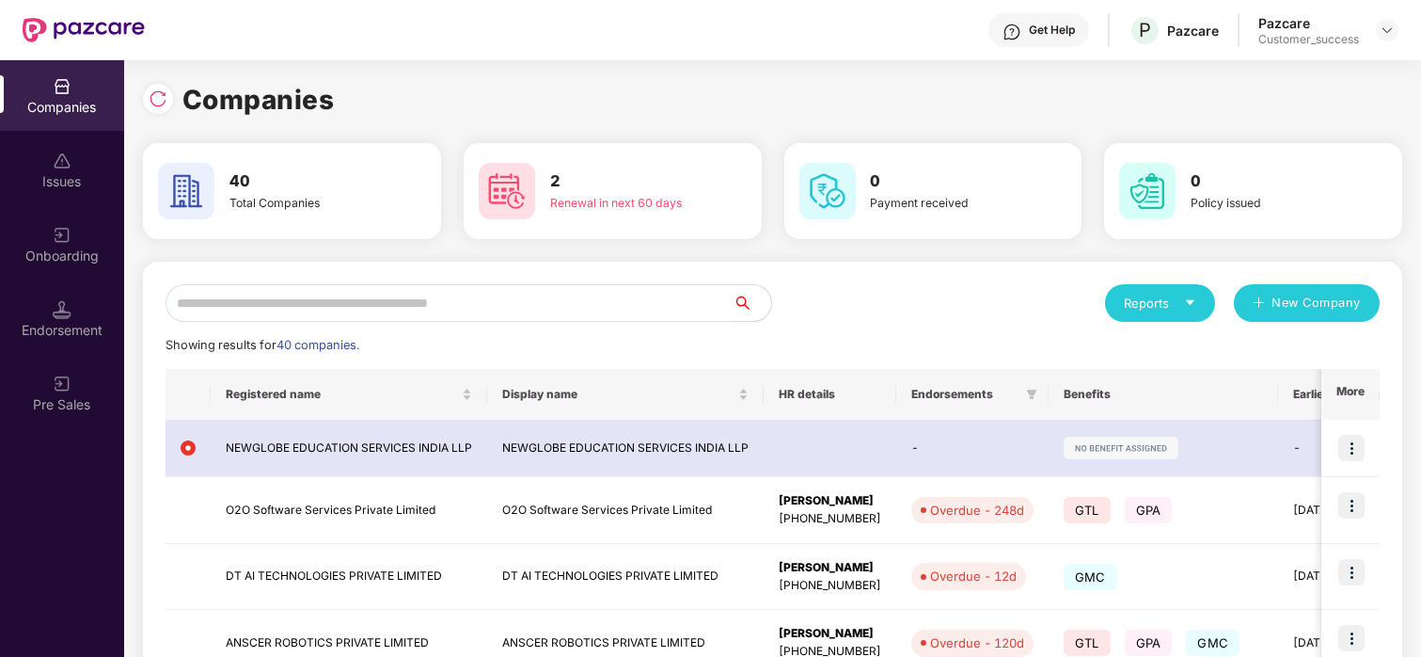
click at [347, 299] on input "text" at bounding box center [450, 303] width 568 height 38
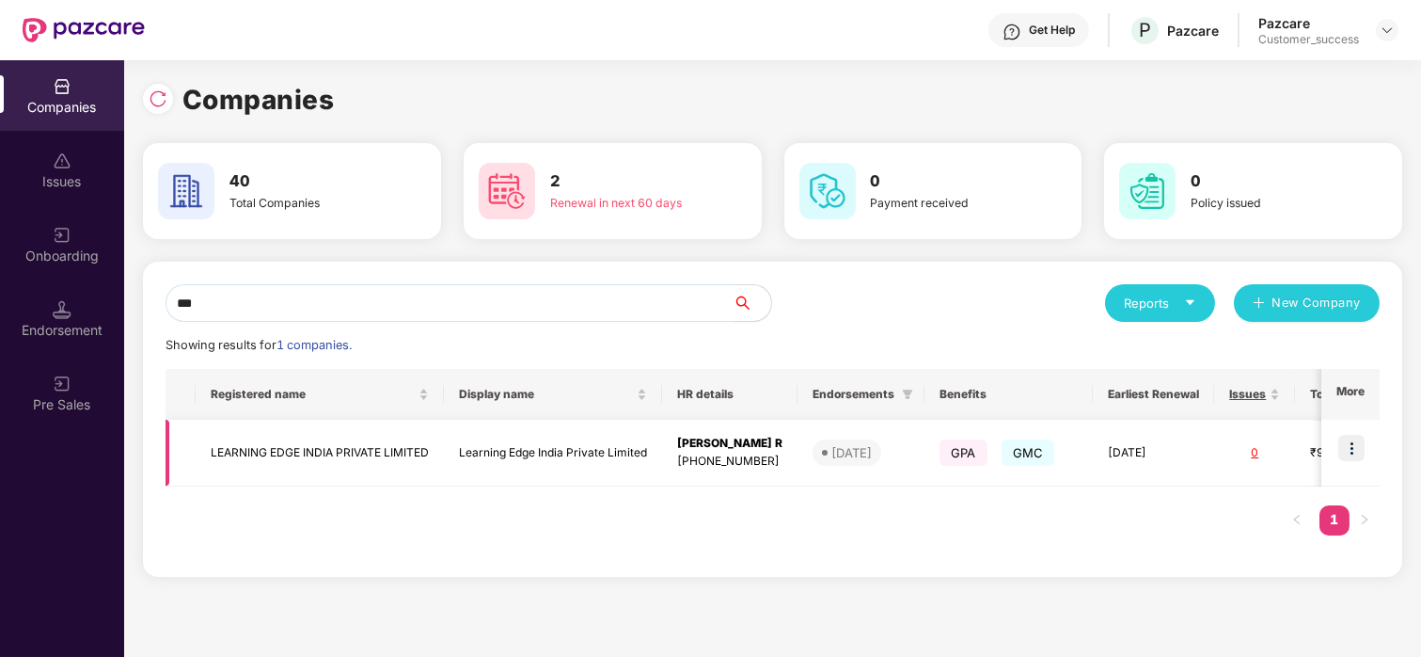
type input "***"
click at [1349, 457] on img at bounding box center [1352, 448] width 26 height 26
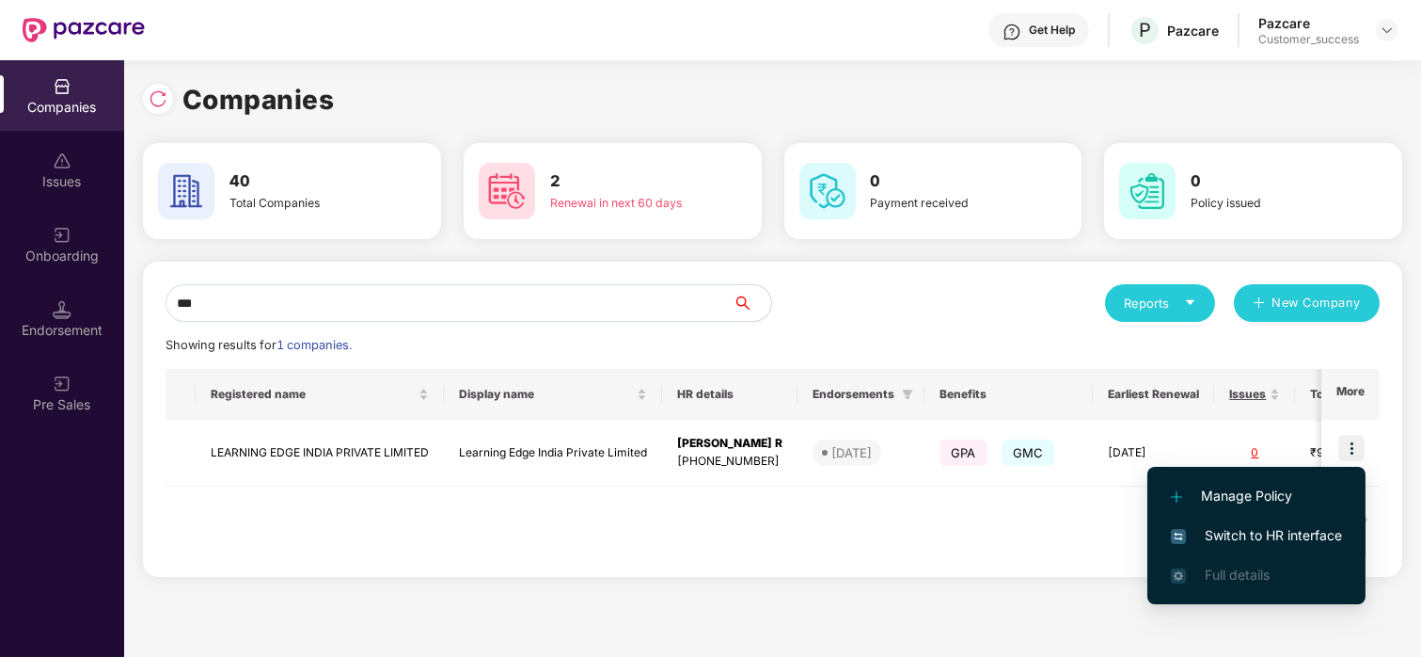
click at [1216, 535] on span "Switch to HR interface" at bounding box center [1256, 535] width 171 height 21
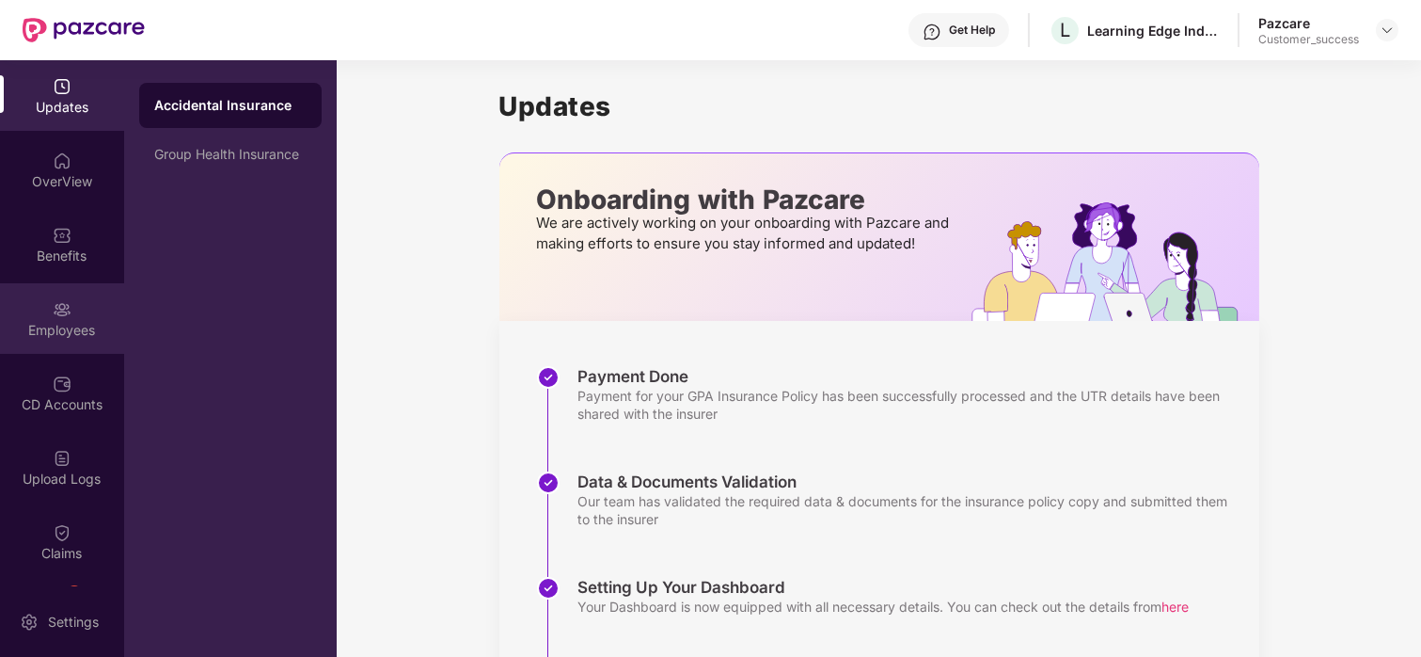
click at [53, 300] on img at bounding box center [62, 309] width 19 height 19
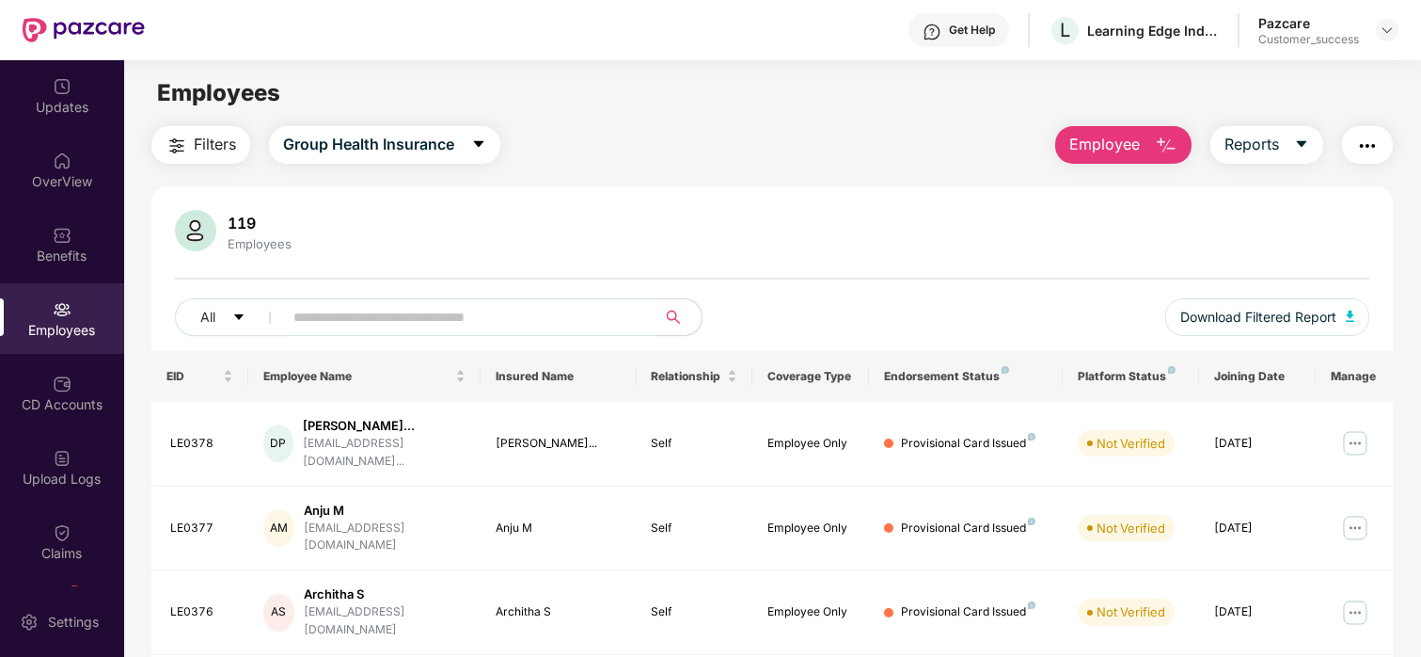
click at [539, 309] on input "text" at bounding box center [462, 317] width 338 height 28
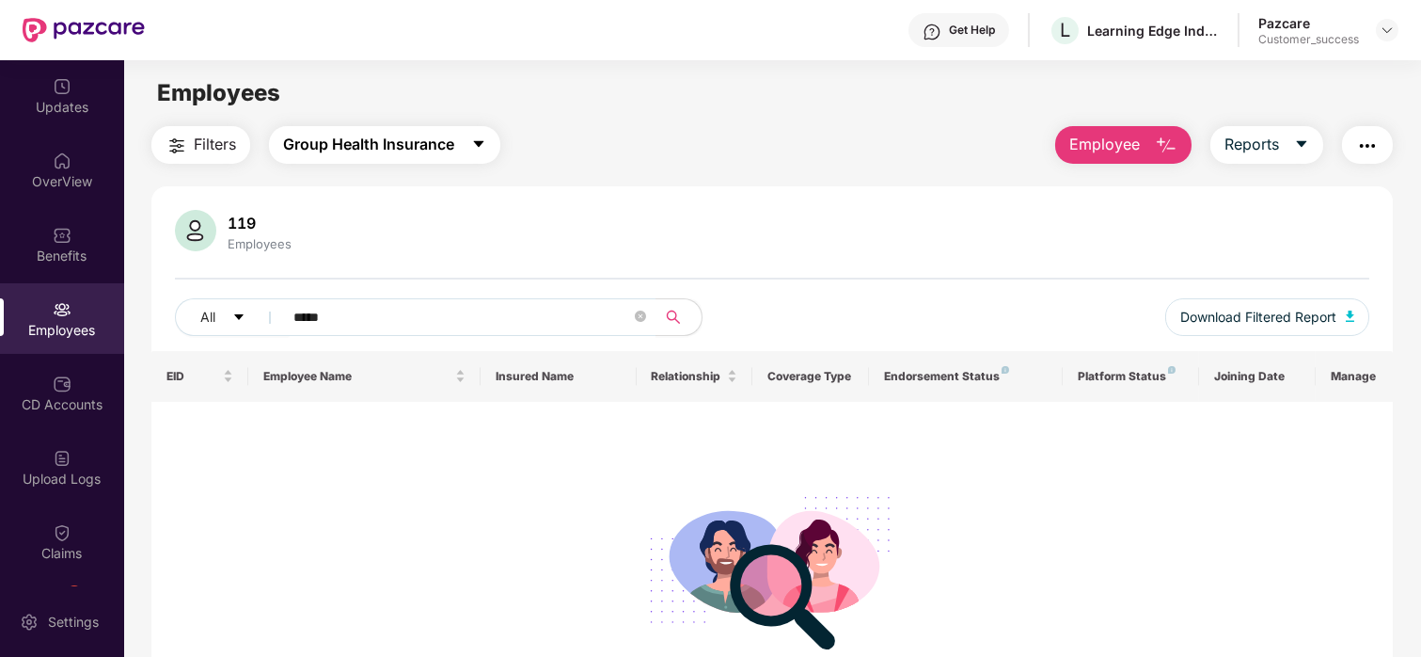
click at [443, 142] on span "Group Health Insurance" at bounding box center [368, 145] width 171 height 24
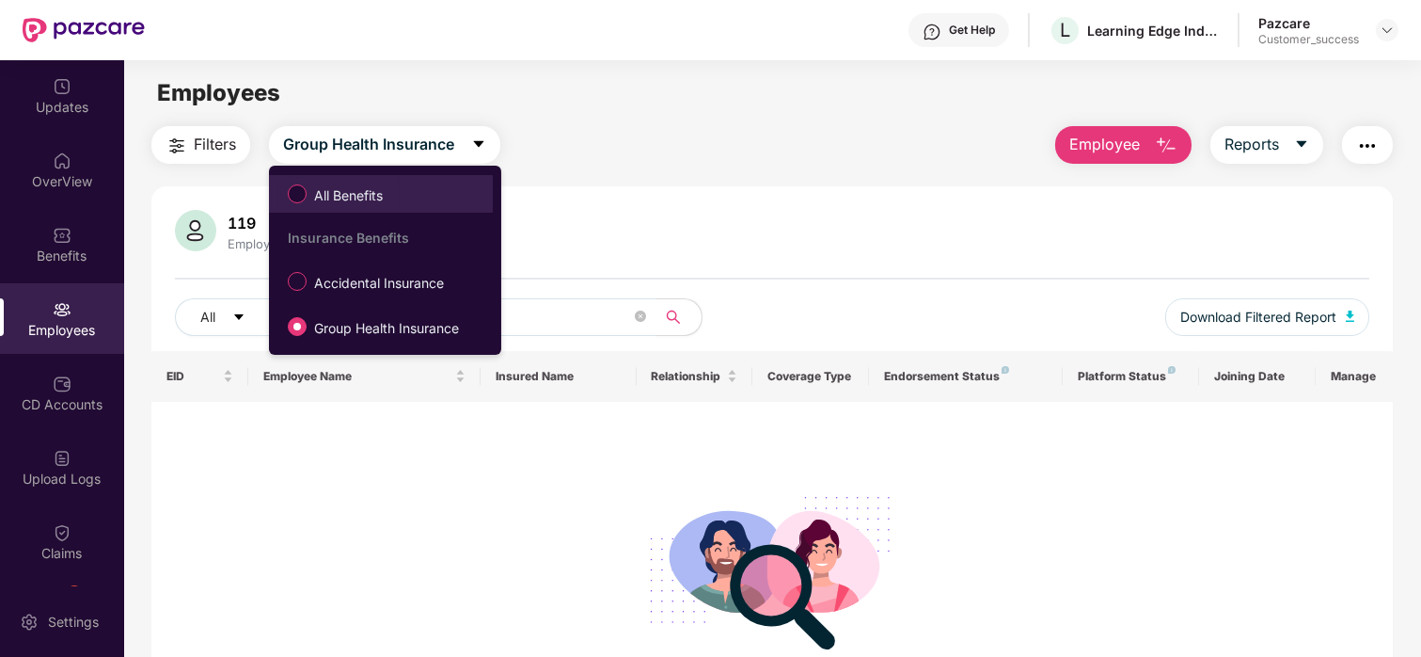
click at [368, 200] on span "All Benefits" at bounding box center [349, 195] width 84 height 21
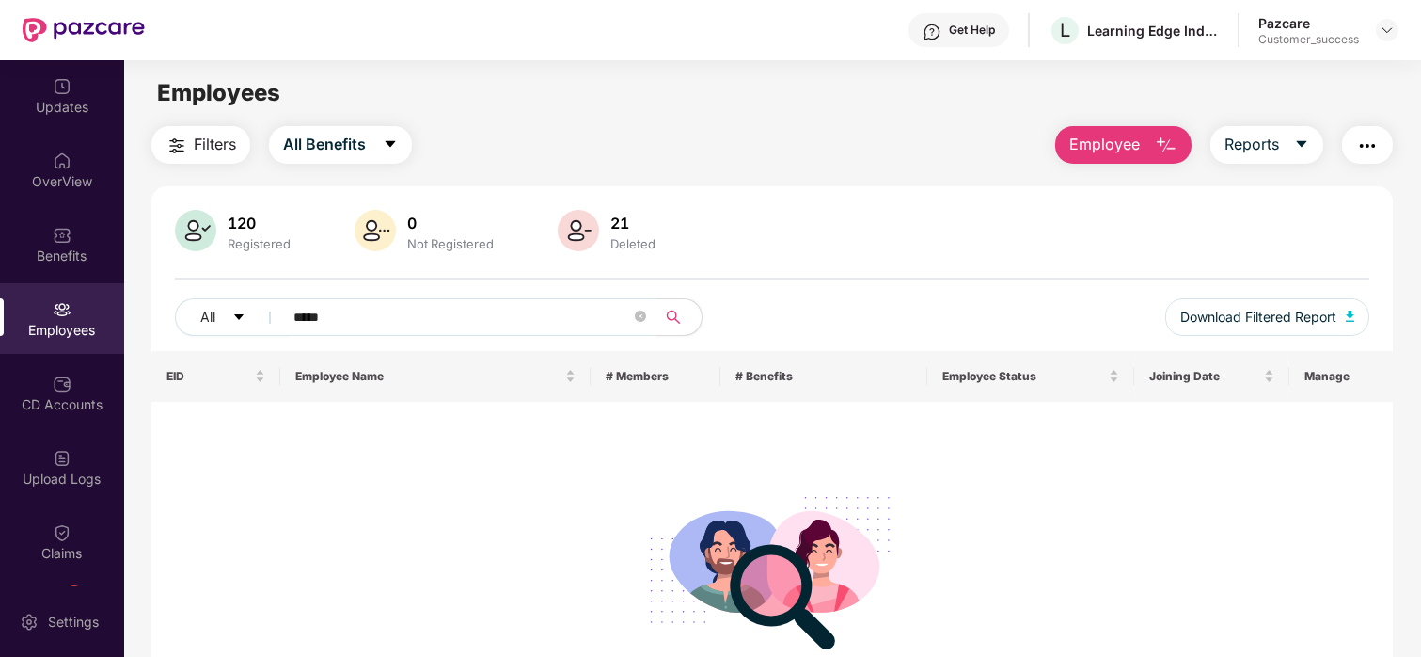
click at [435, 321] on input "*****" at bounding box center [462, 317] width 338 height 28
type input "*"
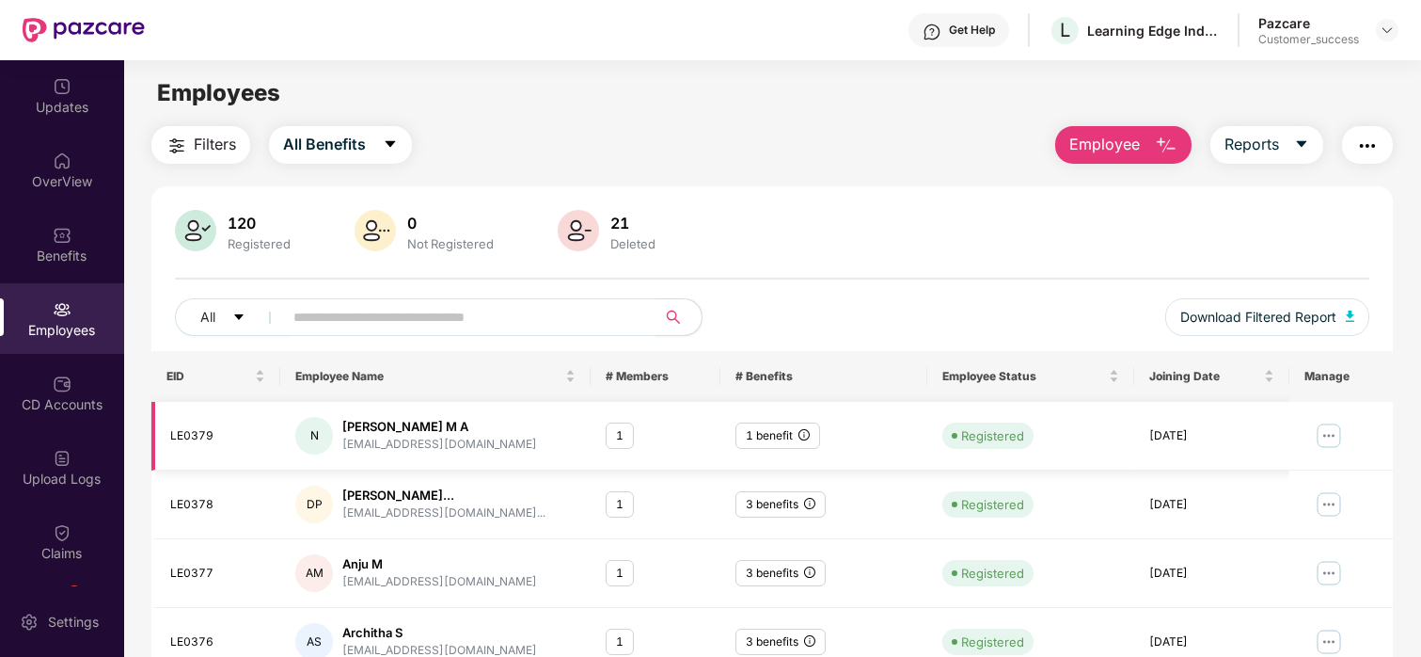
click at [787, 426] on div "1 benefit" at bounding box center [778, 435] width 85 height 27
click at [1326, 431] on img at bounding box center [1329, 435] width 30 height 30
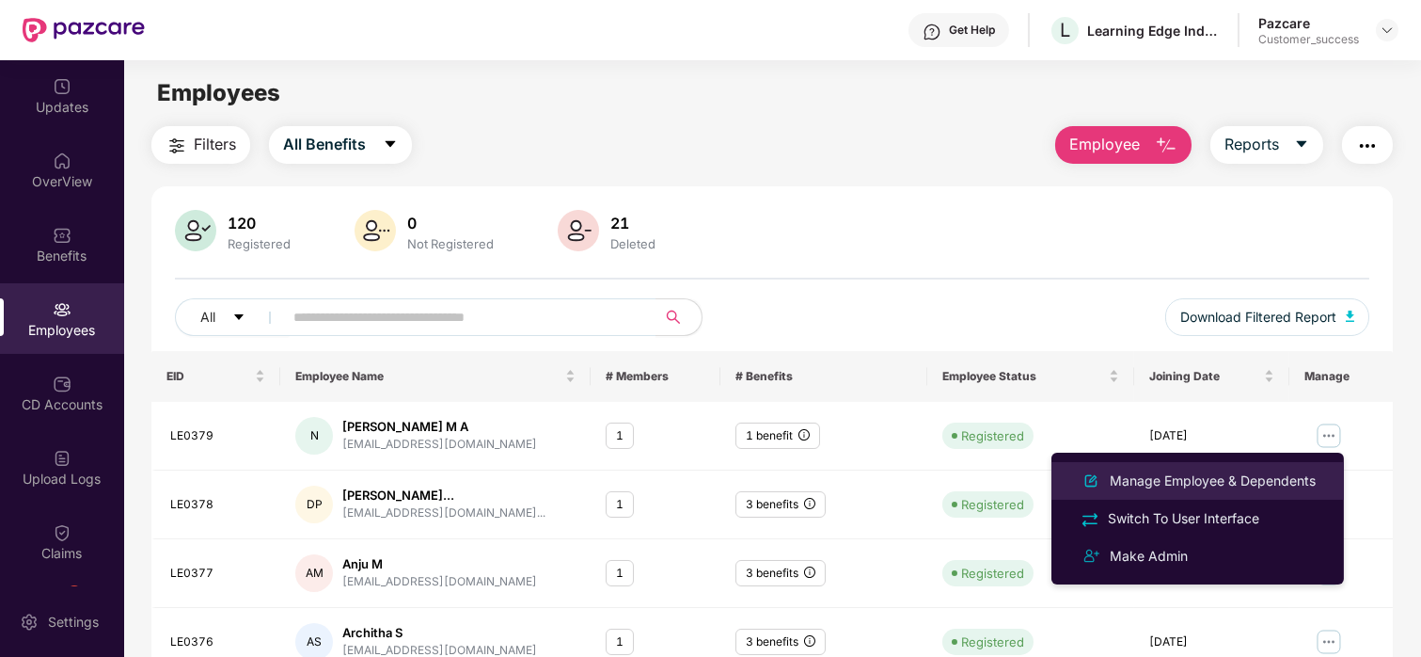
click at [1181, 490] on div "Manage Employee & Dependents" at bounding box center [1213, 480] width 214 height 21
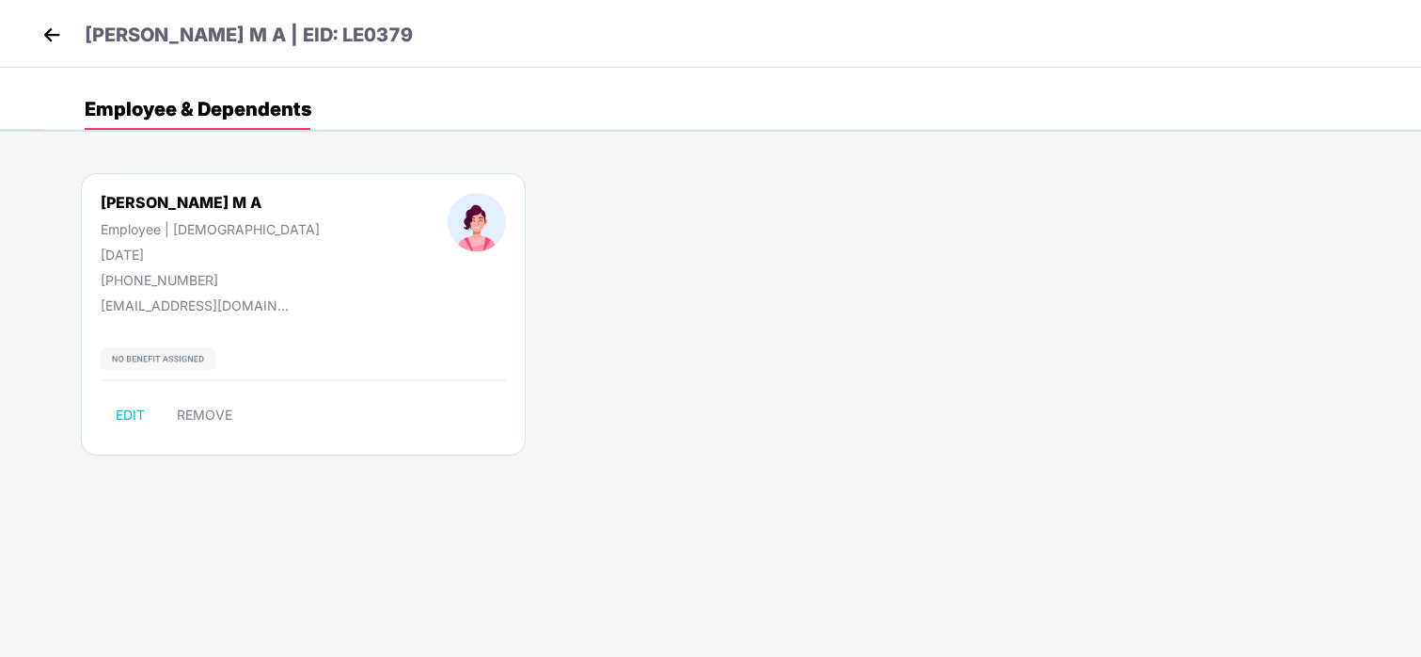
click at [374, 539] on body "[PERSON_NAME] M A | EID: LE0379 Employee & Dependents [PERSON_NAME] M A Employe…" at bounding box center [710, 328] width 1421 height 657
click at [52, 35] on img at bounding box center [52, 35] width 28 height 28
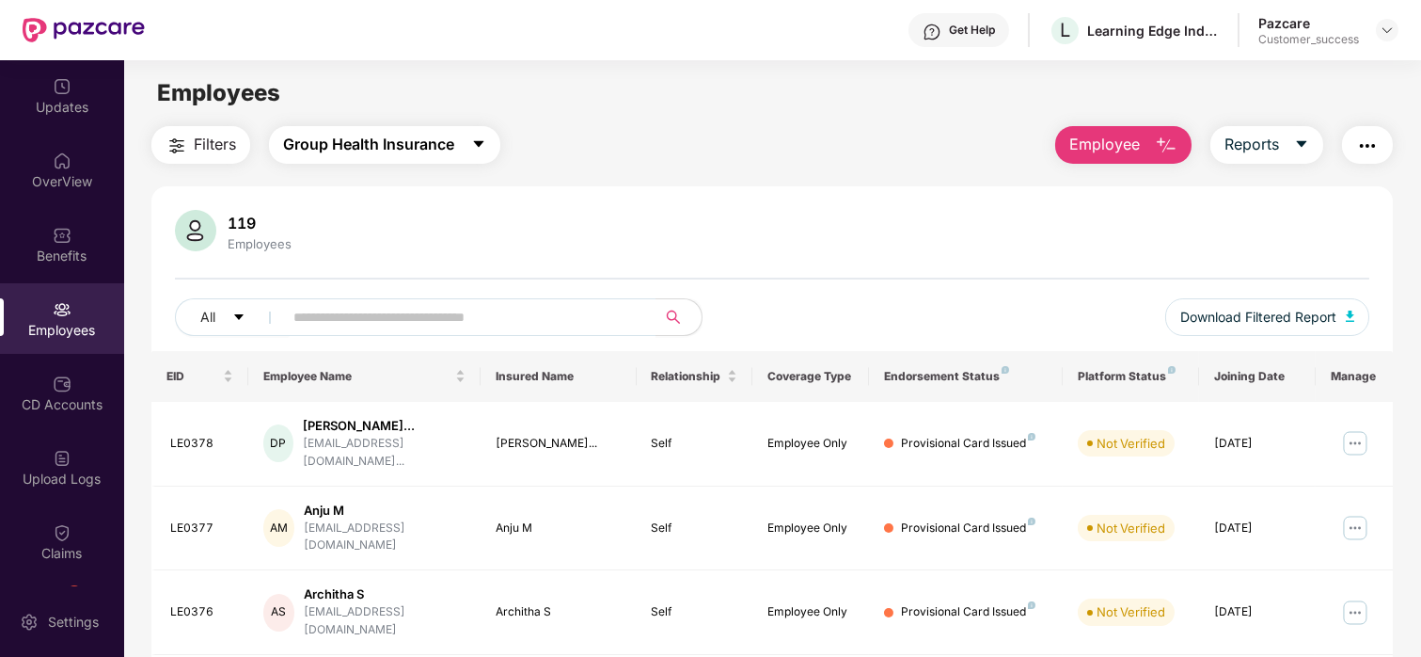
click at [409, 151] on span "Group Health Insurance" at bounding box center [368, 145] width 171 height 24
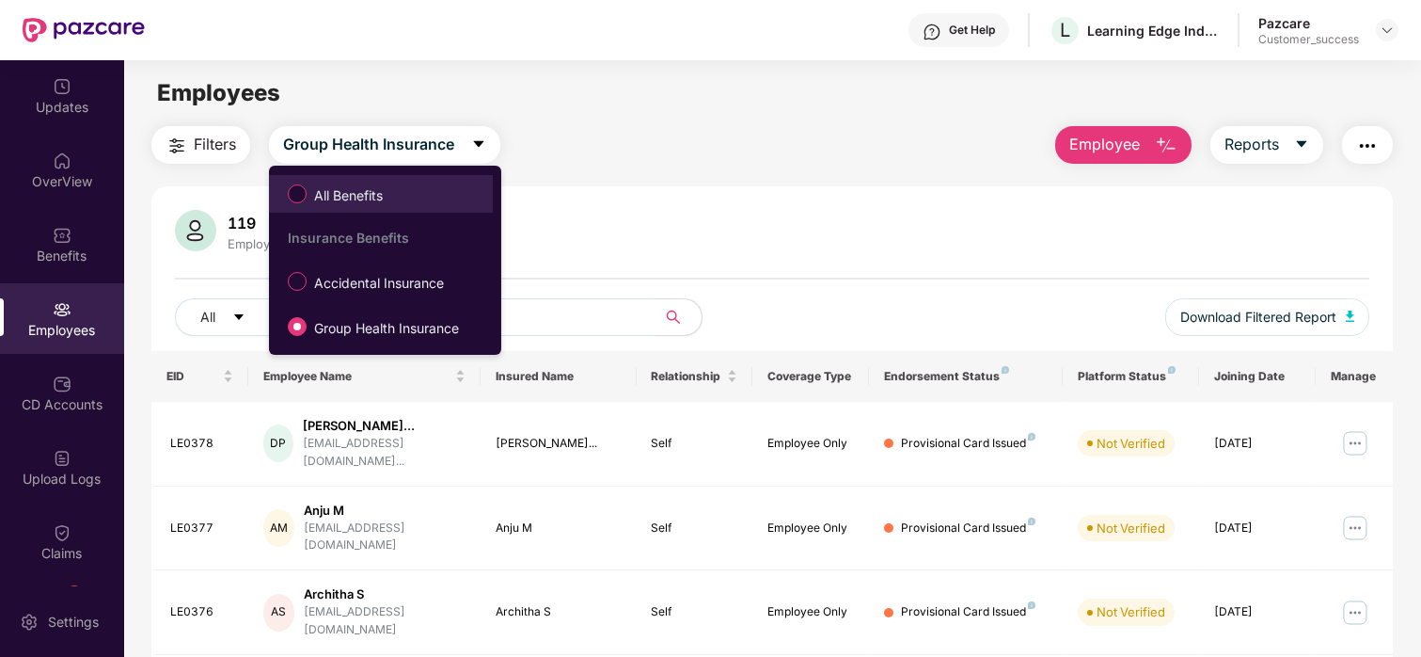
click at [364, 194] on span "All Benefits" at bounding box center [349, 195] width 84 height 21
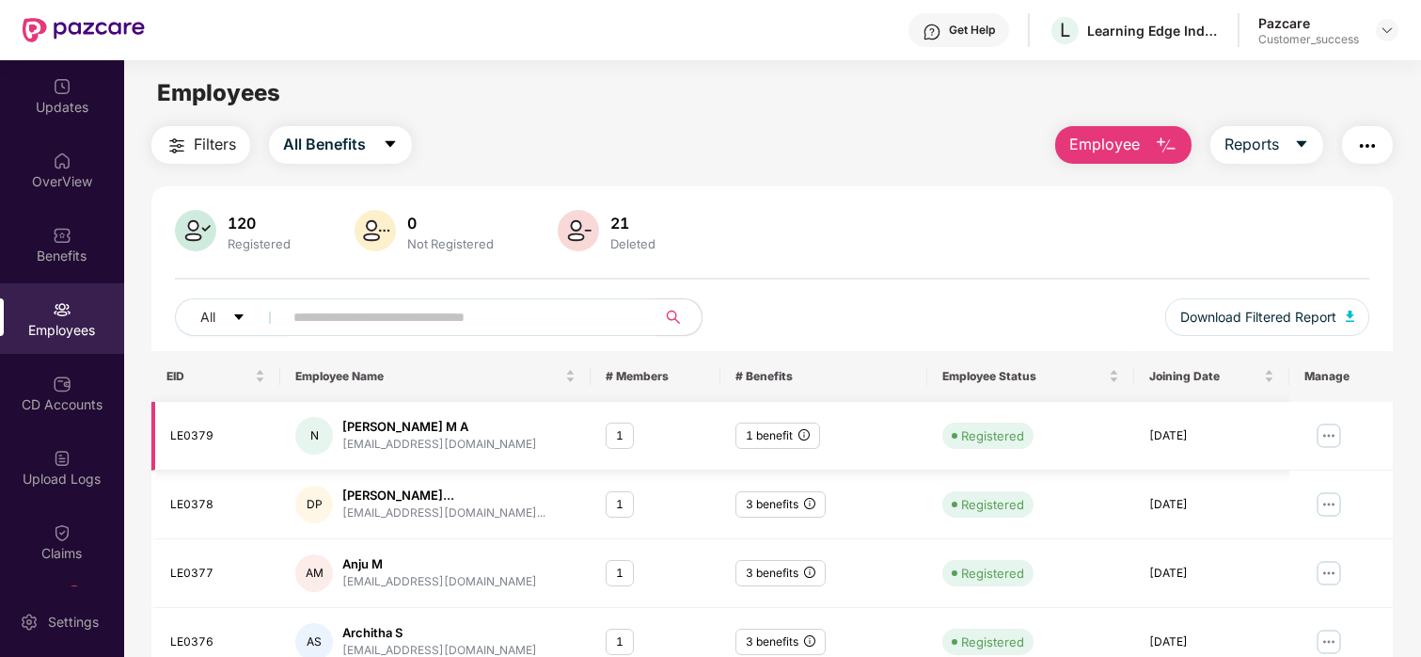
click at [1324, 435] on img at bounding box center [1329, 435] width 30 height 30
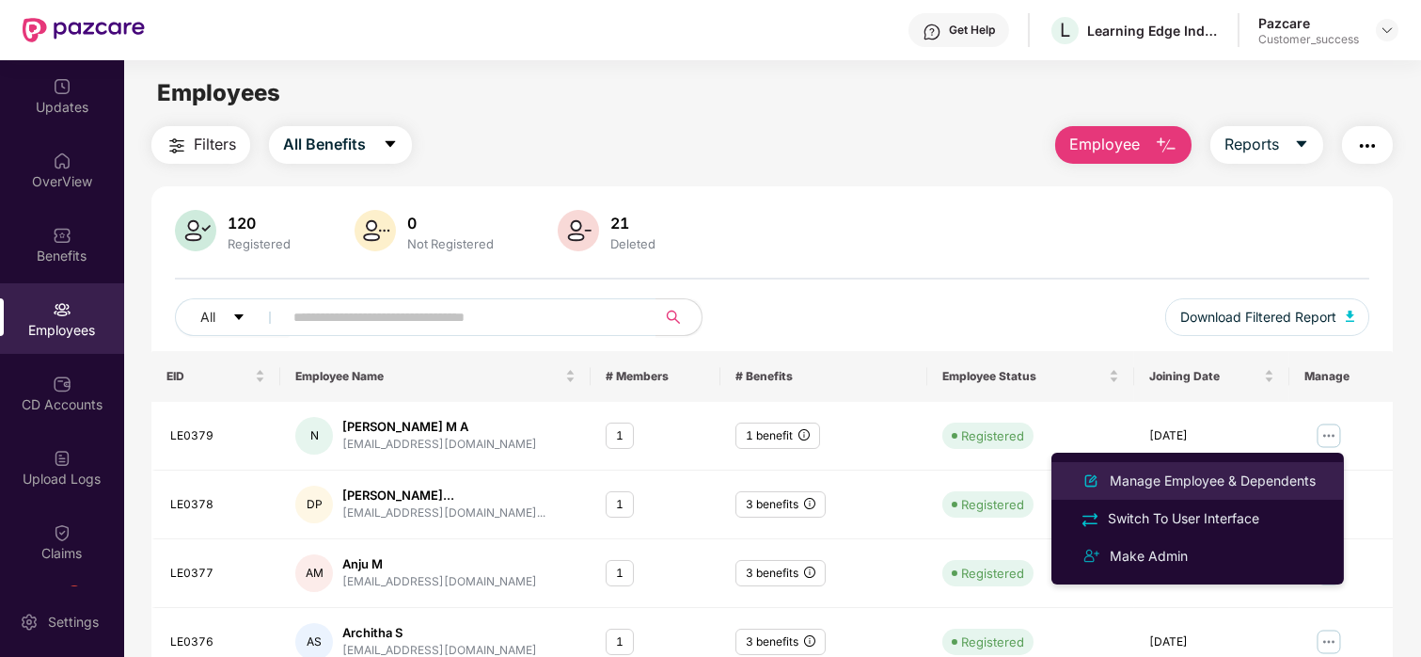
click at [1187, 467] on li "Manage Employee & Dependents" at bounding box center [1198, 481] width 293 height 38
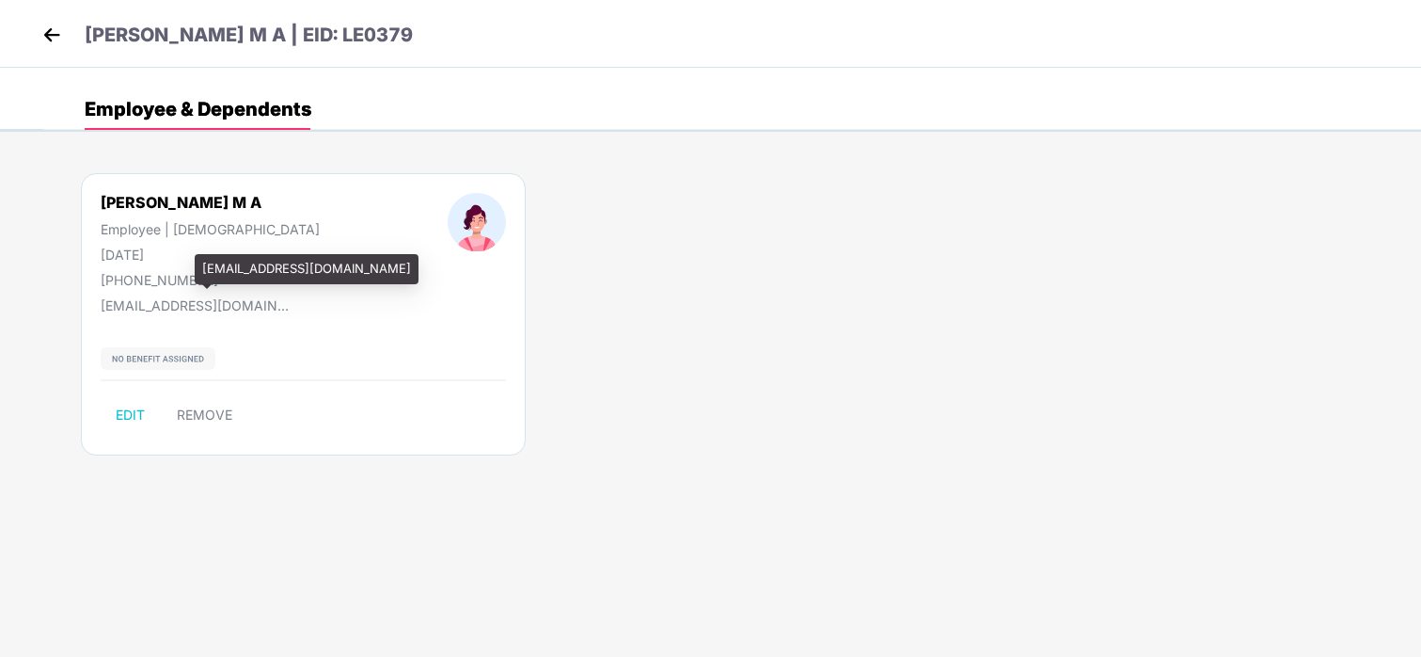
drag, startPoint x: 103, startPoint y: 303, endPoint x: 208, endPoint y: 305, distance: 105.4
click at [208, 305] on div "[EMAIL_ADDRESS][DOMAIN_NAME]" at bounding box center [195, 305] width 188 height 16
drag, startPoint x: 268, startPoint y: 302, endPoint x: 102, endPoint y: 310, distance: 166.7
click at [102, 310] on div "[EMAIL_ADDRESS][DOMAIN_NAME]" at bounding box center [195, 305] width 188 height 16
copy div "[EMAIL_ADDRESS][DOMAIN_NAME]"
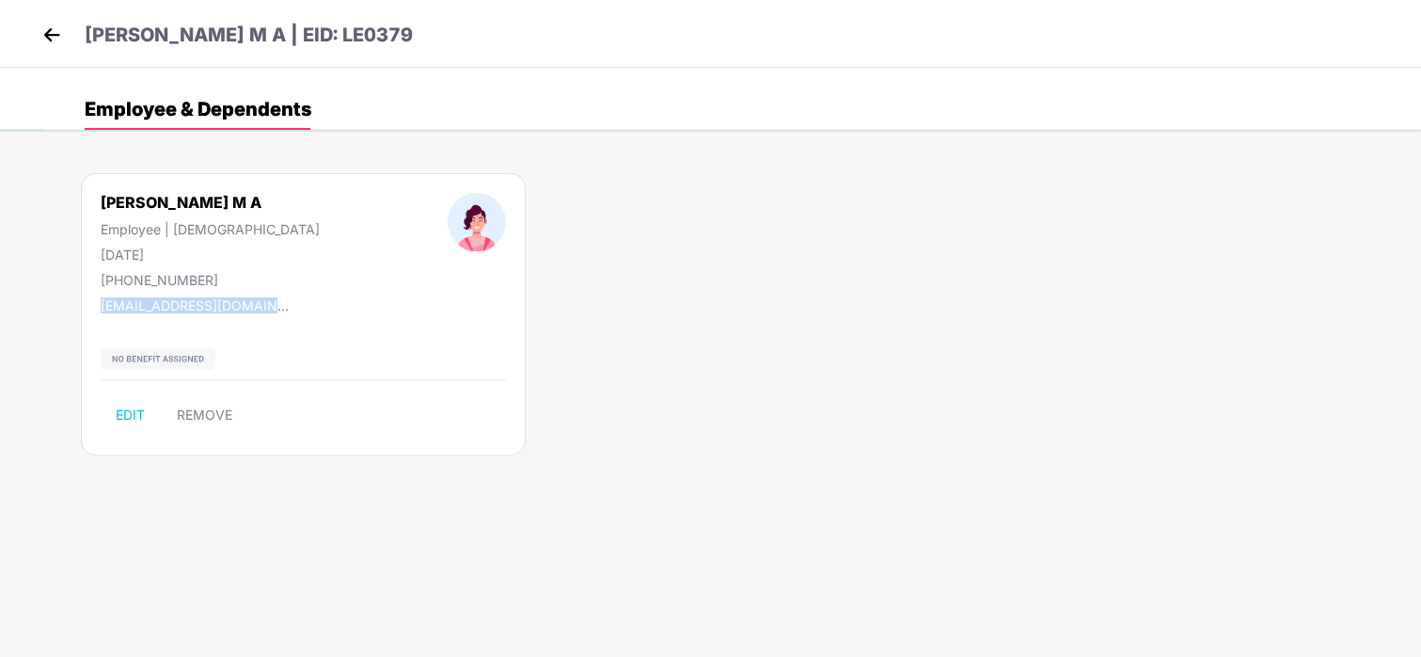
click at [51, 34] on img at bounding box center [52, 35] width 28 height 28
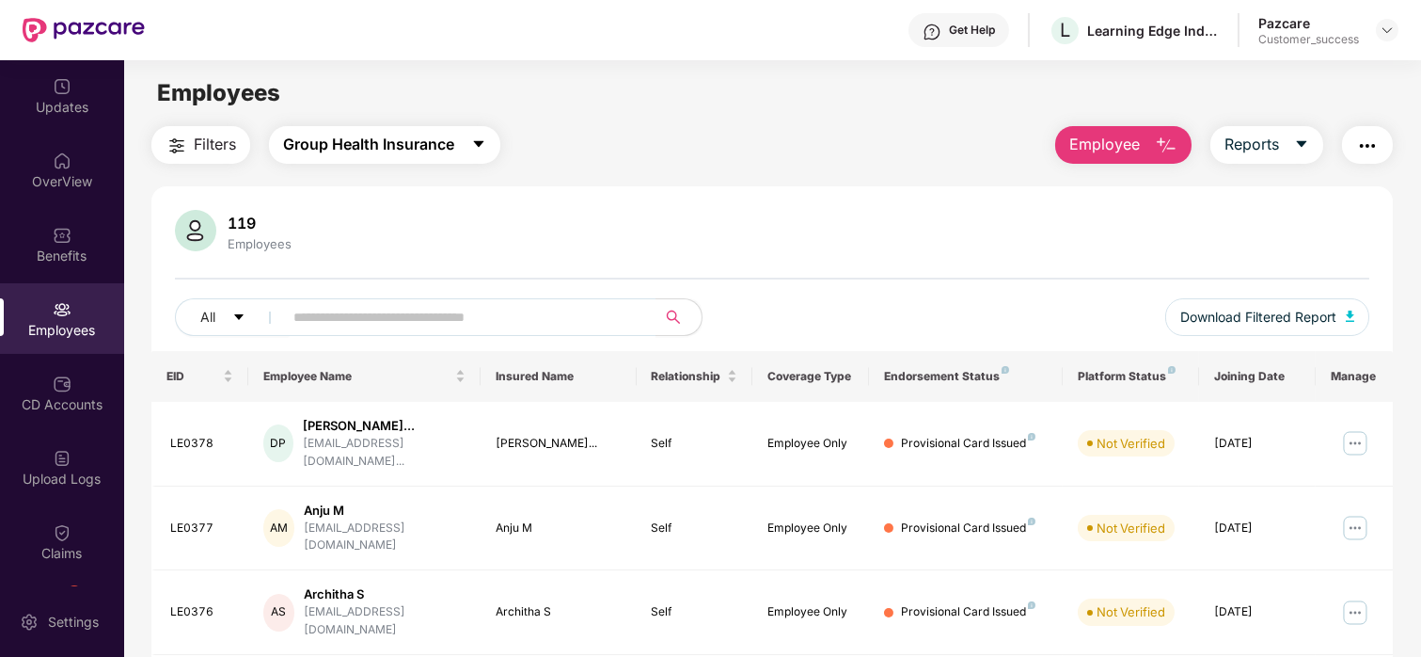
click at [429, 152] on span "Group Health Insurance" at bounding box center [368, 145] width 171 height 24
click at [1114, 148] on span "Employee" at bounding box center [1104, 145] width 71 height 24
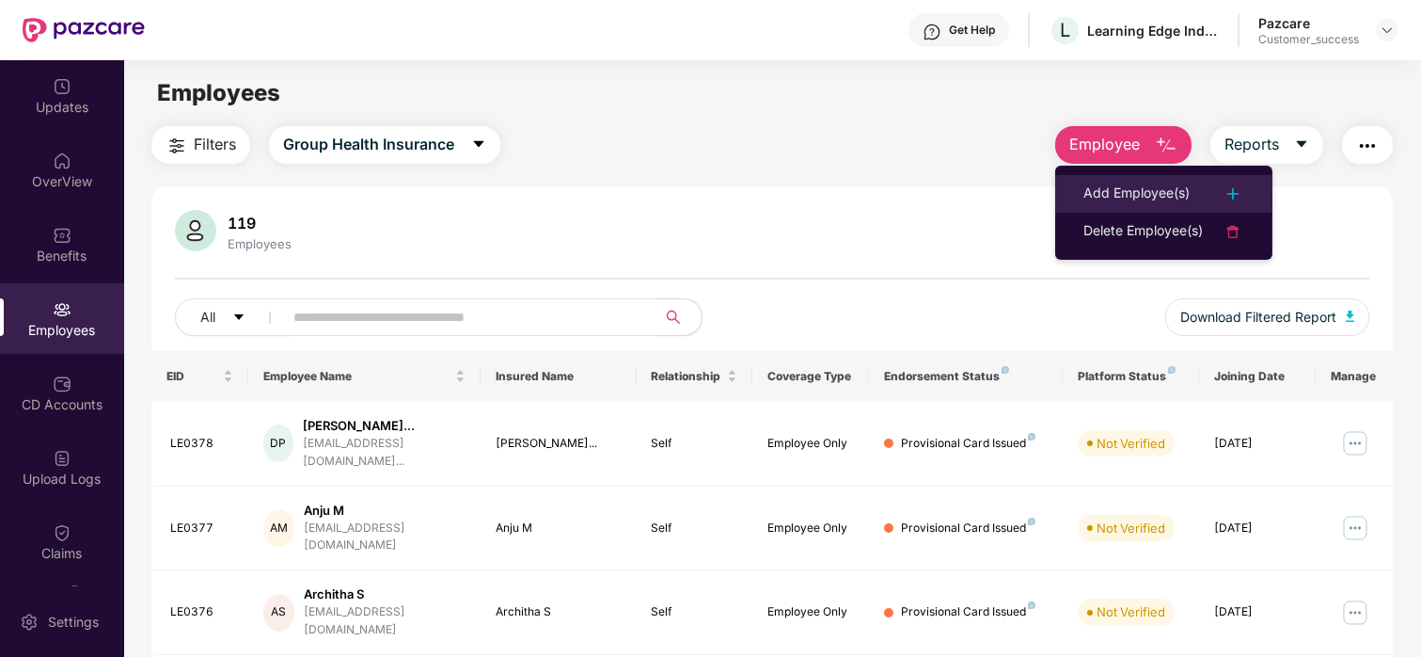
click at [1131, 195] on div "Add Employee(s)" at bounding box center [1137, 193] width 106 height 23
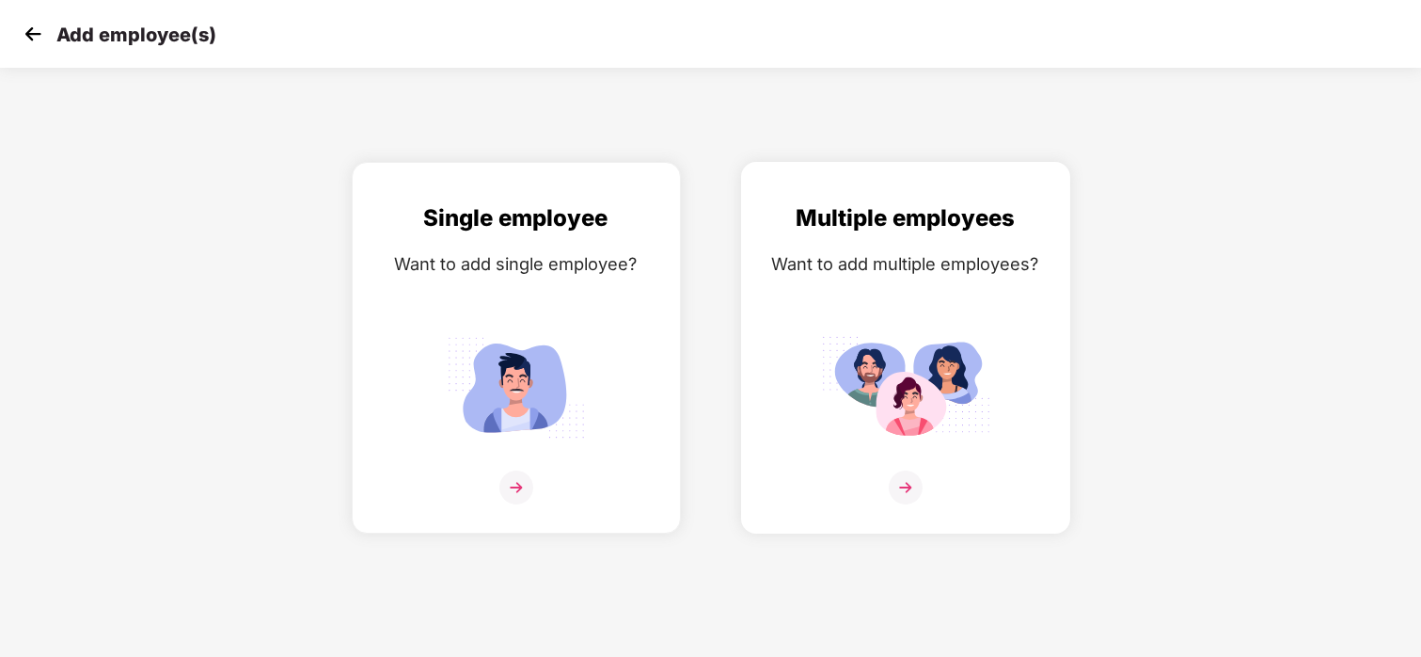
click at [977, 358] on img at bounding box center [905, 387] width 169 height 118
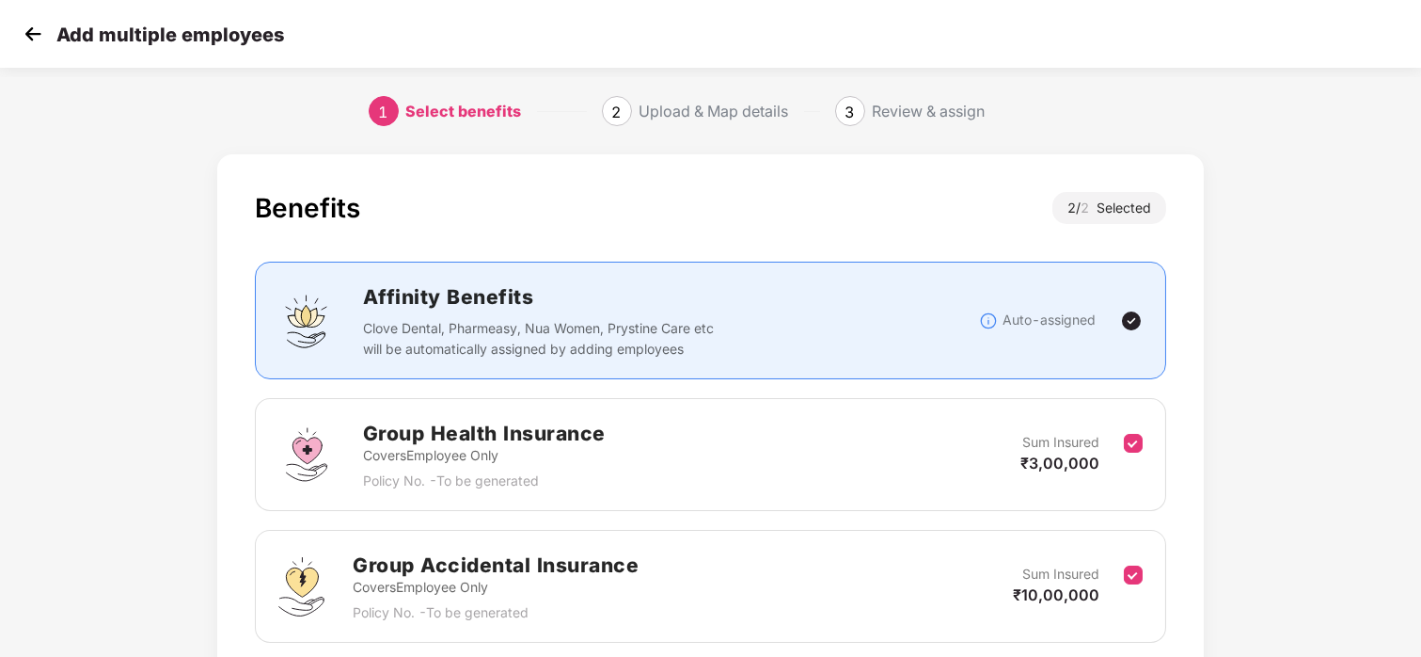
scroll to position [150, 0]
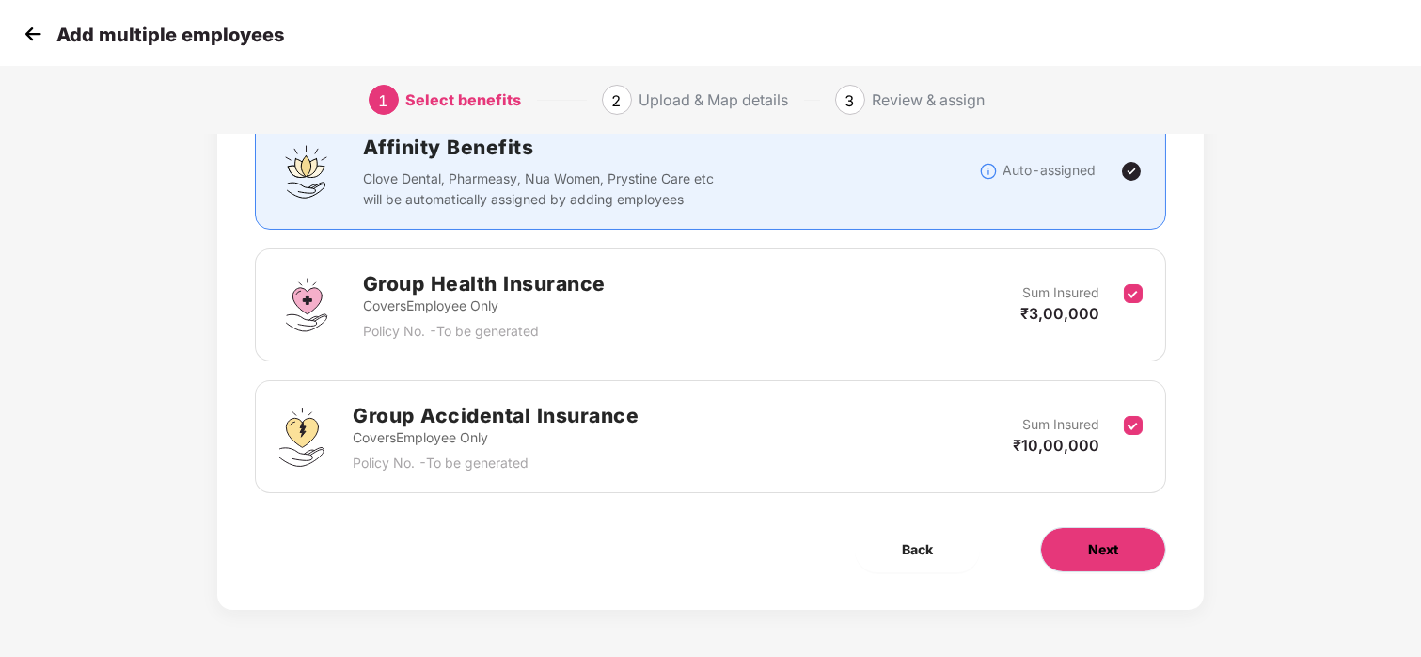
click at [1113, 533] on button "Next" at bounding box center [1103, 549] width 126 height 45
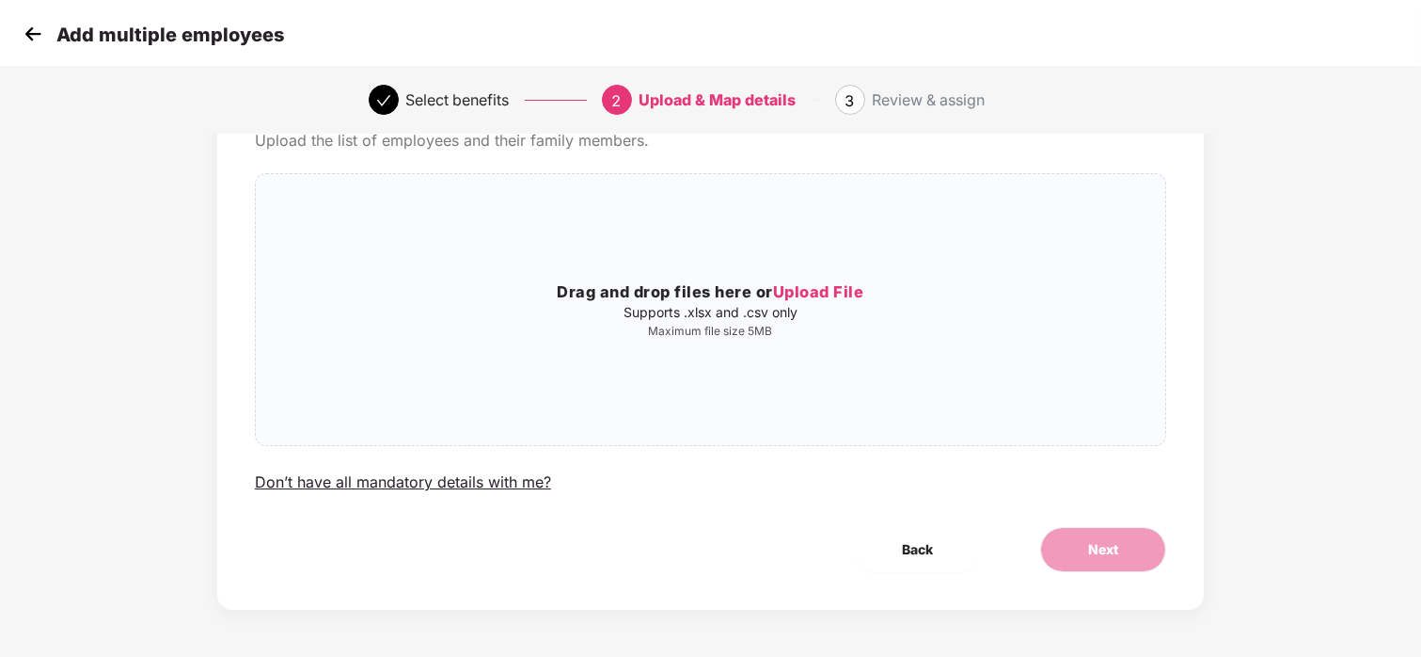
scroll to position [0, 0]
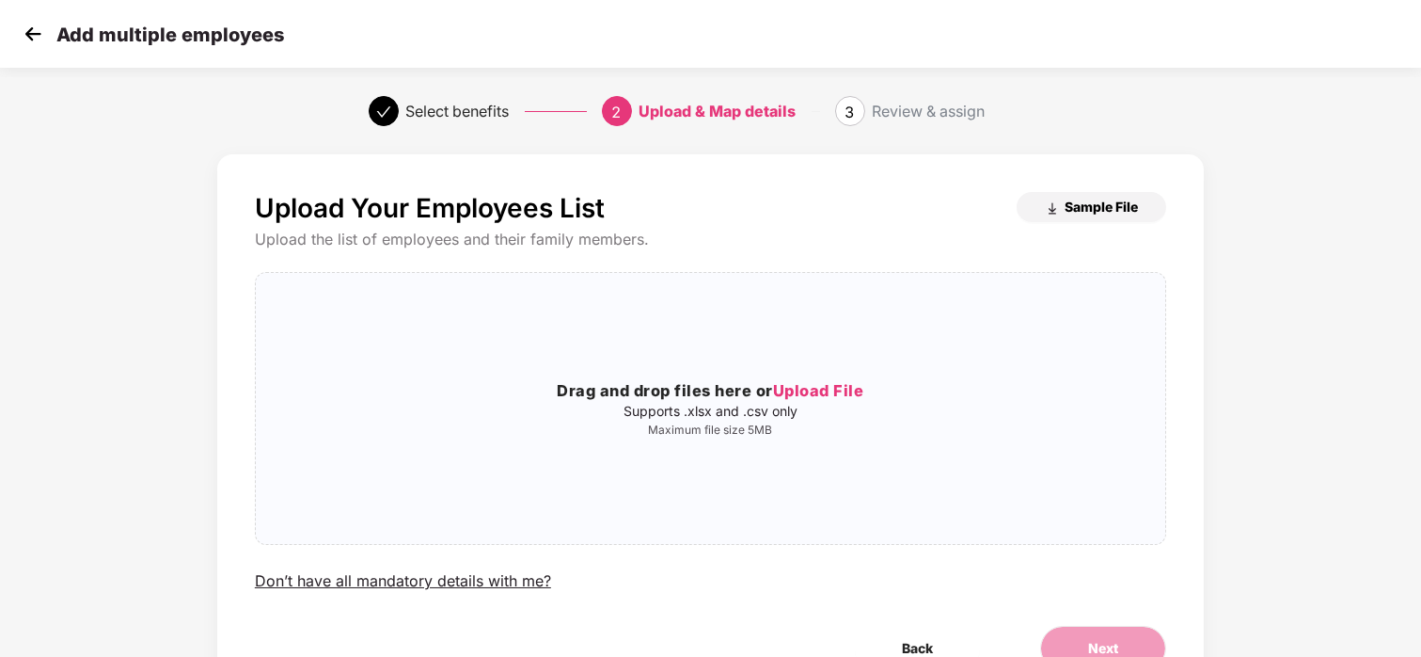
click at [1076, 211] on span "Sample File" at bounding box center [1101, 207] width 73 height 18
click at [25, 47] on img at bounding box center [33, 34] width 28 height 28
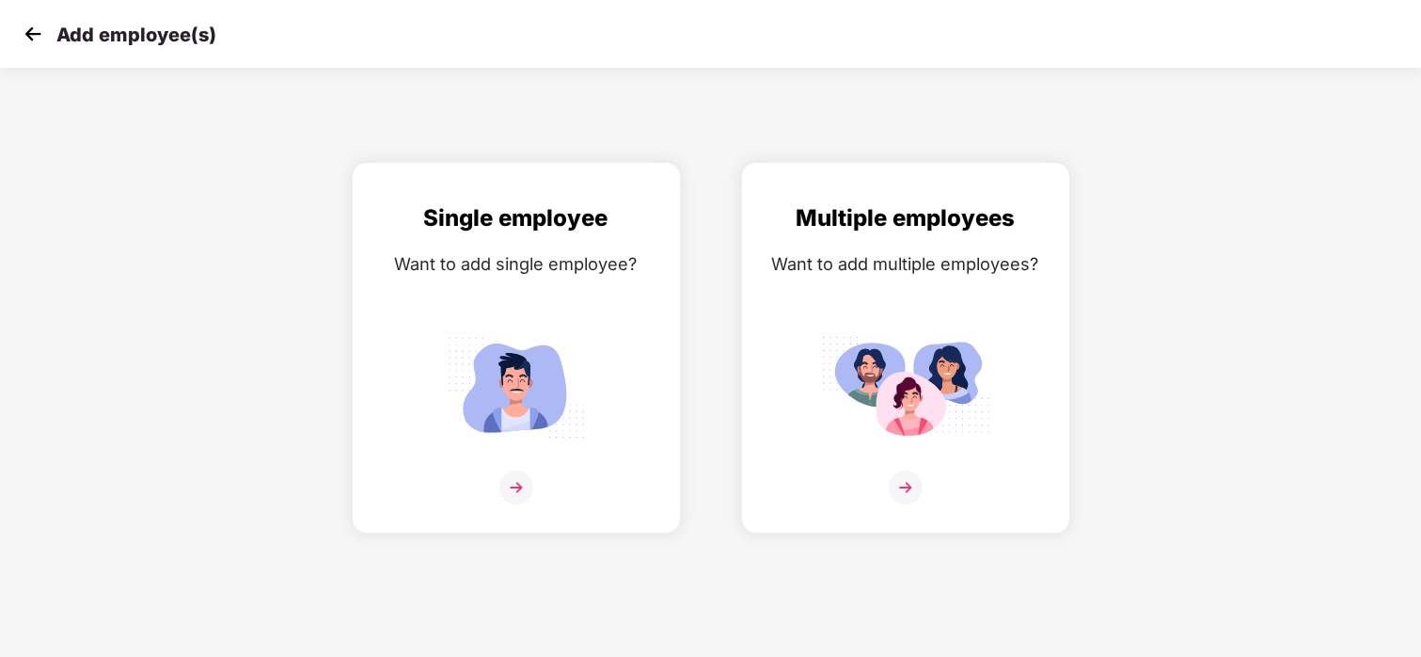
click at [26, 37] on img at bounding box center [33, 34] width 28 height 28
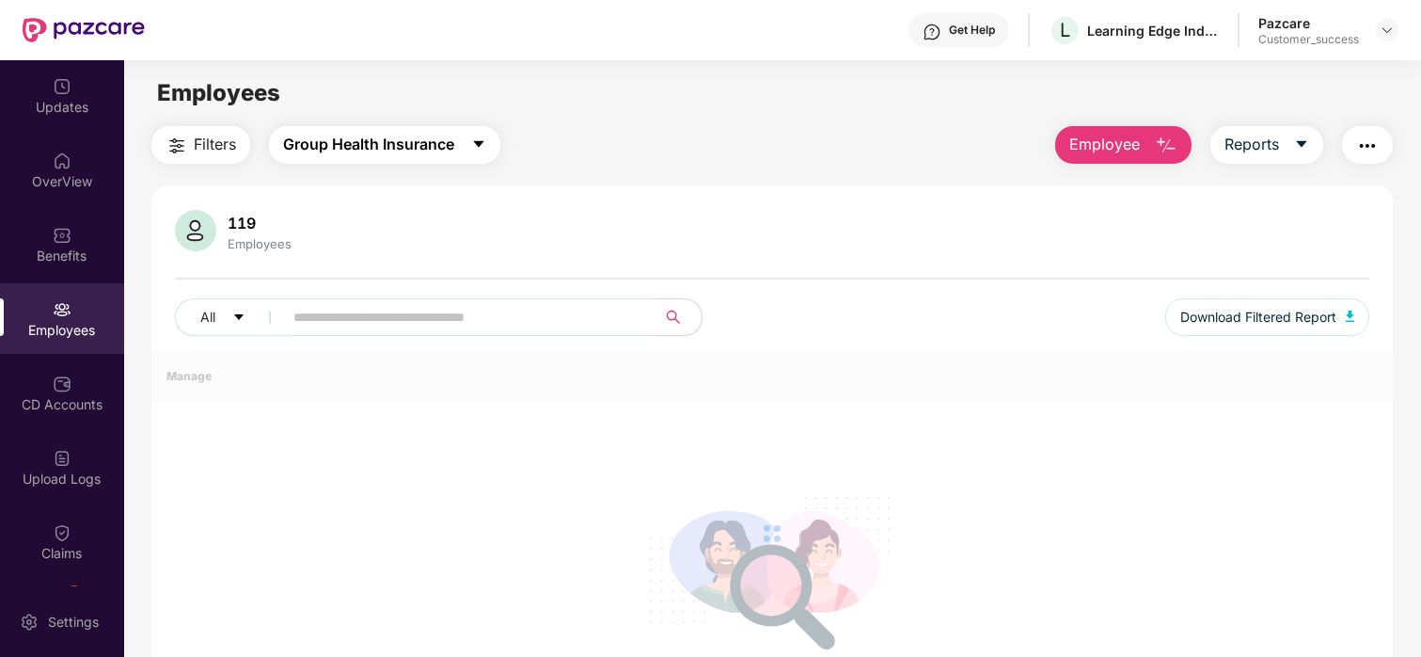
drag, startPoint x: 374, startPoint y: 119, endPoint x: 370, endPoint y: 136, distance: 18.5
click at [370, 136] on main "Employees Filters Group Health Insurance Employee Reports 119 Employees All Dow…" at bounding box center [772, 388] width 1296 height 657
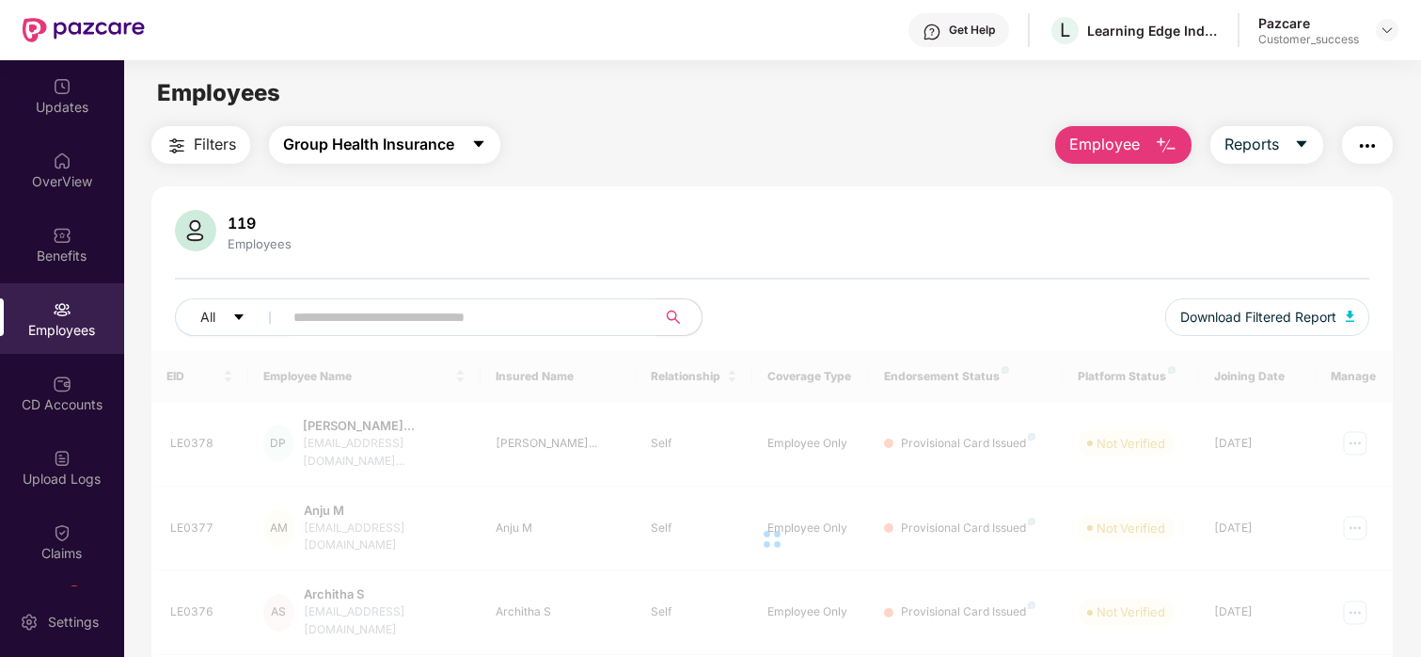
click at [370, 136] on span "Group Health Insurance" at bounding box center [368, 145] width 171 height 24
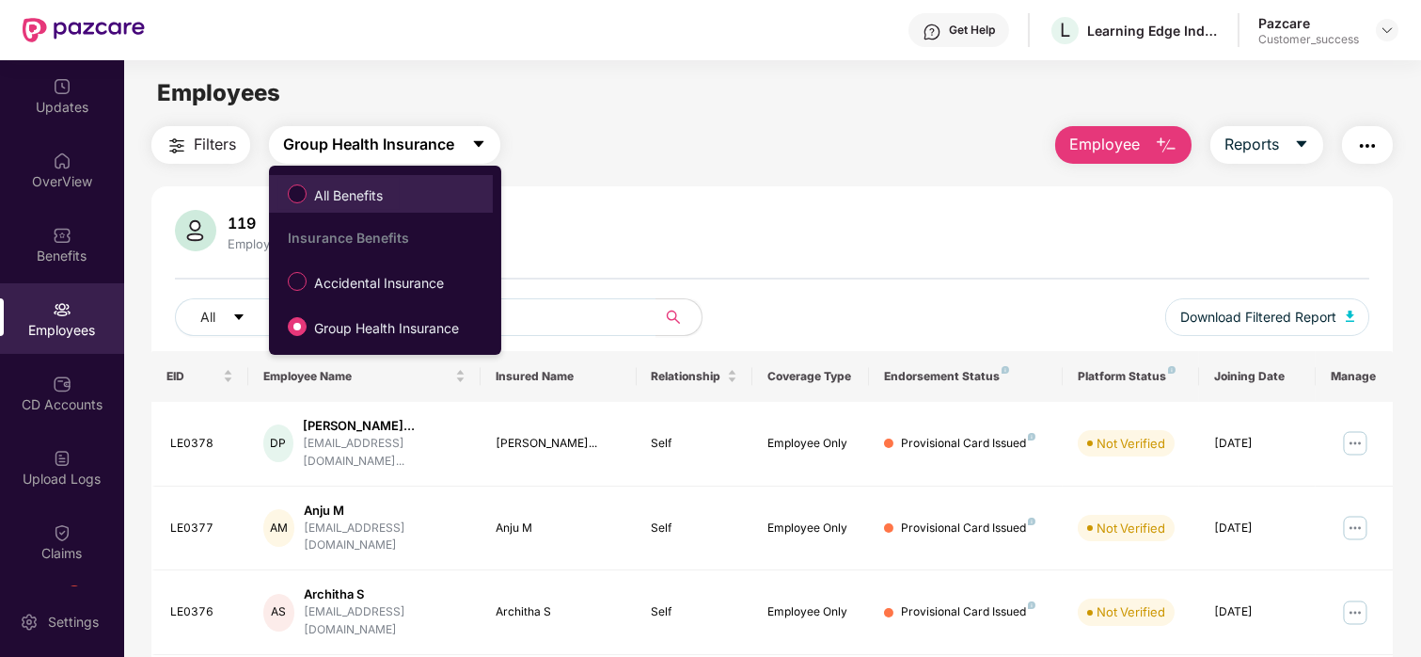
drag, startPoint x: 366, startPoint y: 154, endPoint x: 348, endPoint y: 188, distance: 38.3
click at [348, 188] on body "Get Help L Learning Edge India Private Limited Pazcare Customer_success Updates…" at bounding box center [710, 328] width 1421 height 657
click at [348, 188] on span "All Benefits" at bounding box center [349, 195] width 84 height 21
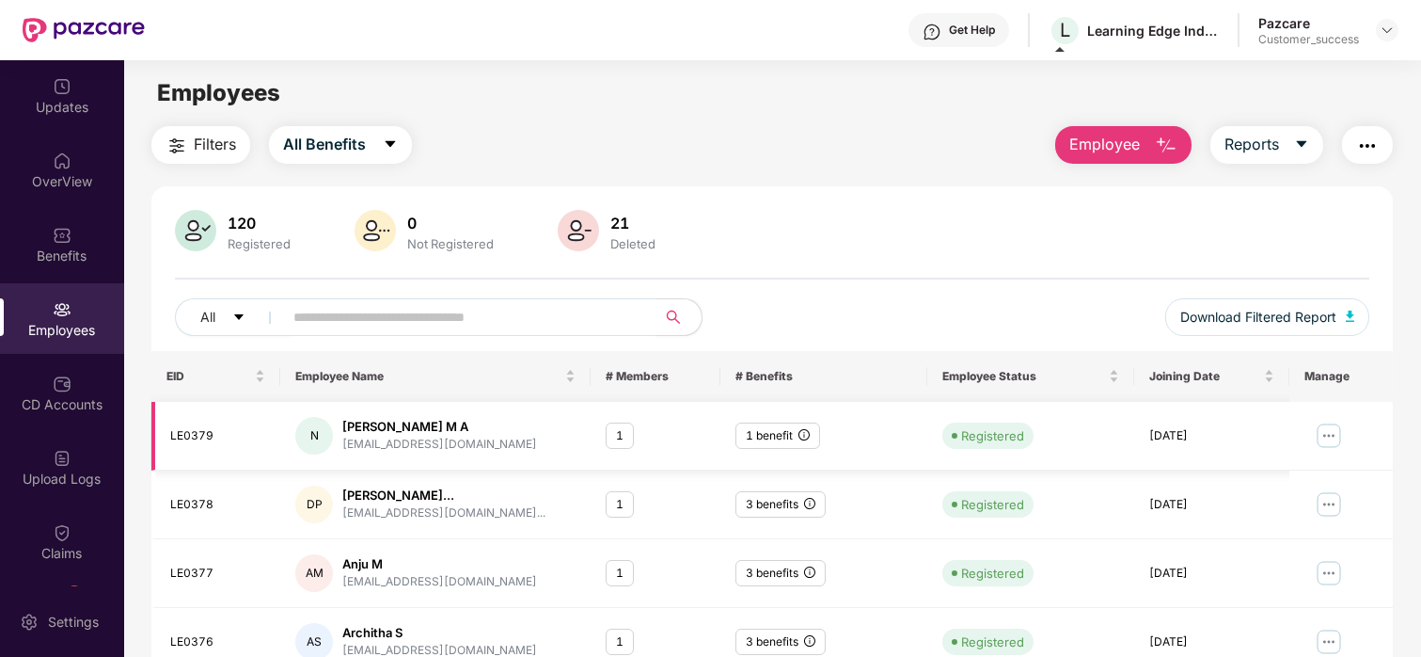
click at [1329, 438] on img at bounding box center [1329, 435] width 30 height 30
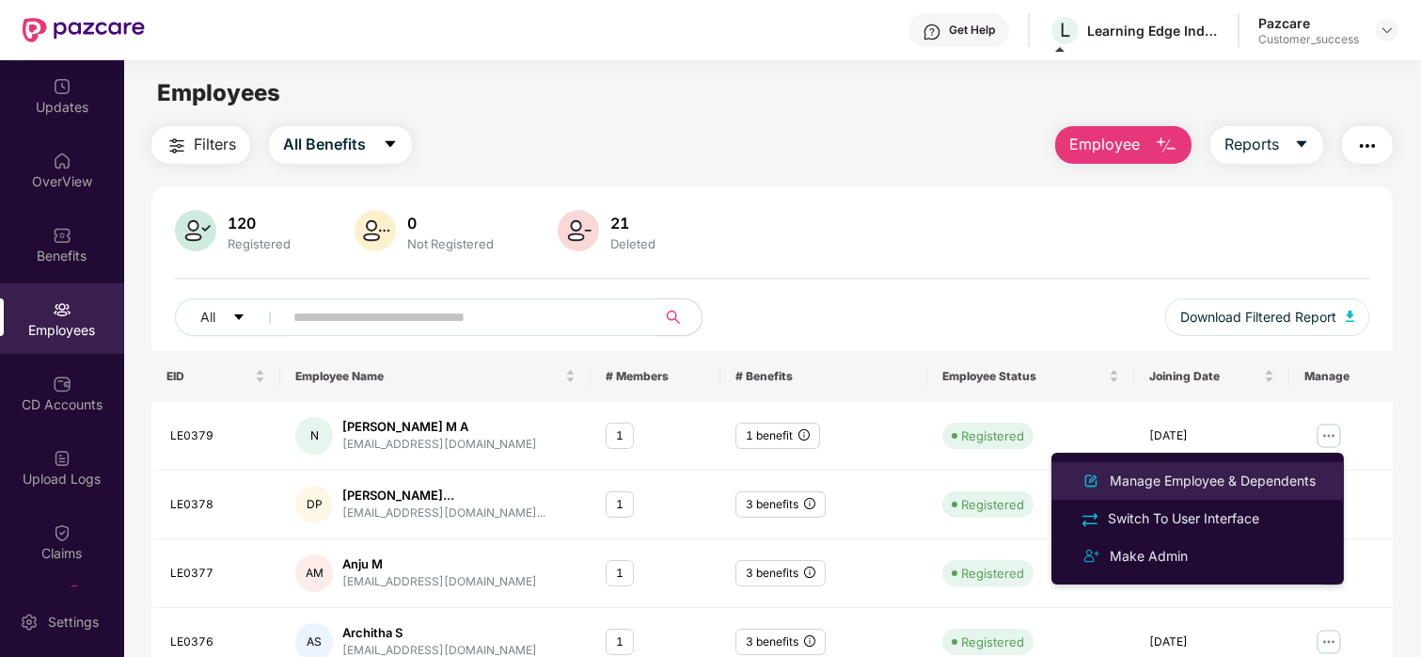
click at [1257, 469] on div "Manage Employee & Dependents" at bounding box center [1198, 480] width 244 height 23
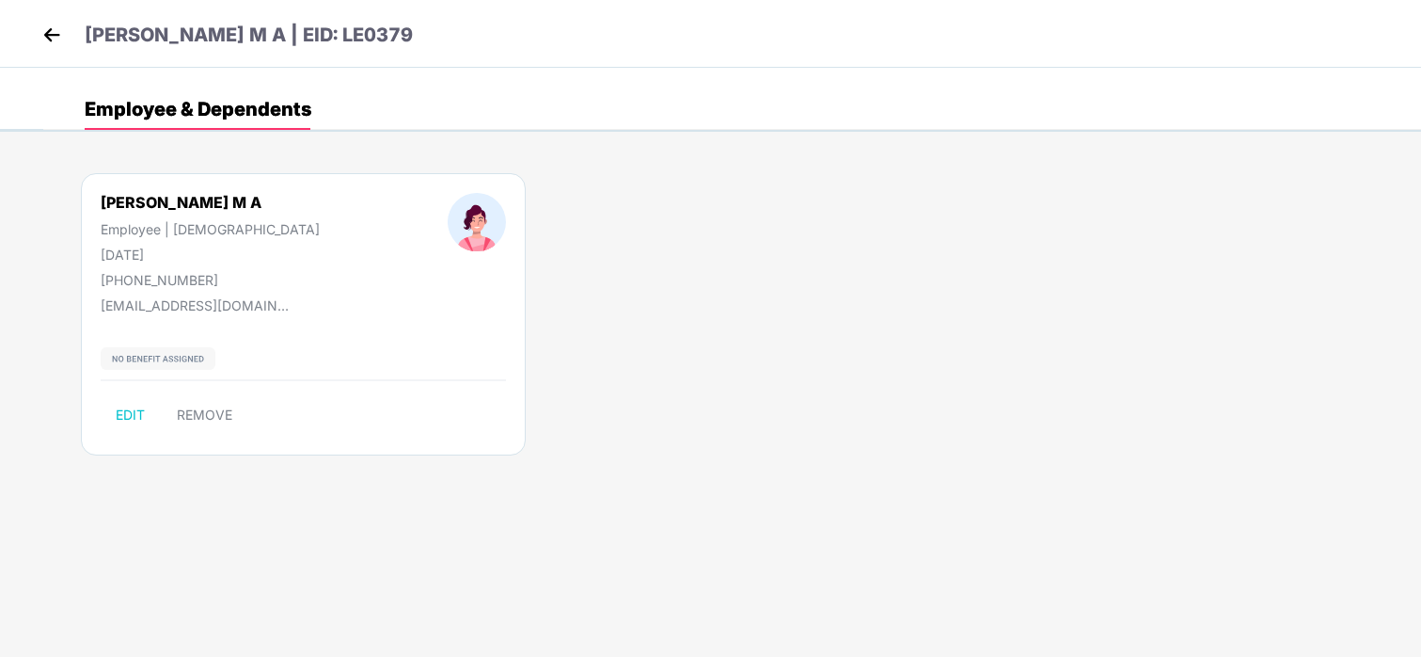
drag, startPoint x: 188, startPoint y: 253, endPoint x: 94, endPoint y: 257, distance: 94.1
click at [94, 257] on div "[PERSON_NAME] M A Employee | [DEMOGRAPHIC_DATA] [DATE] [PHONE_NUMBER]" at bounding box center [210, 240] width 347 height 95
copy div "[DATE]"
click at [54, 36] on img at bounding box center [52, 35] width 28 height 28
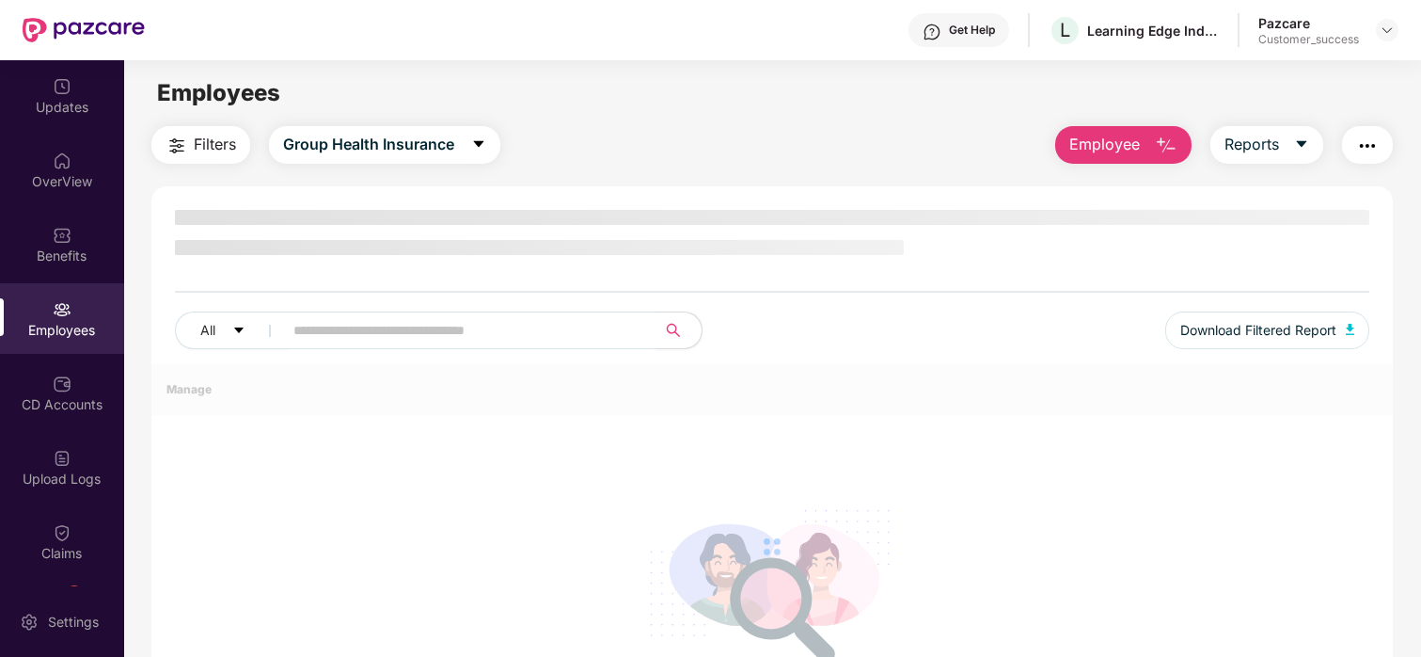
click at [1143, 148] on button "Employee" at bounding box center [1123, 145] width 136 height 38
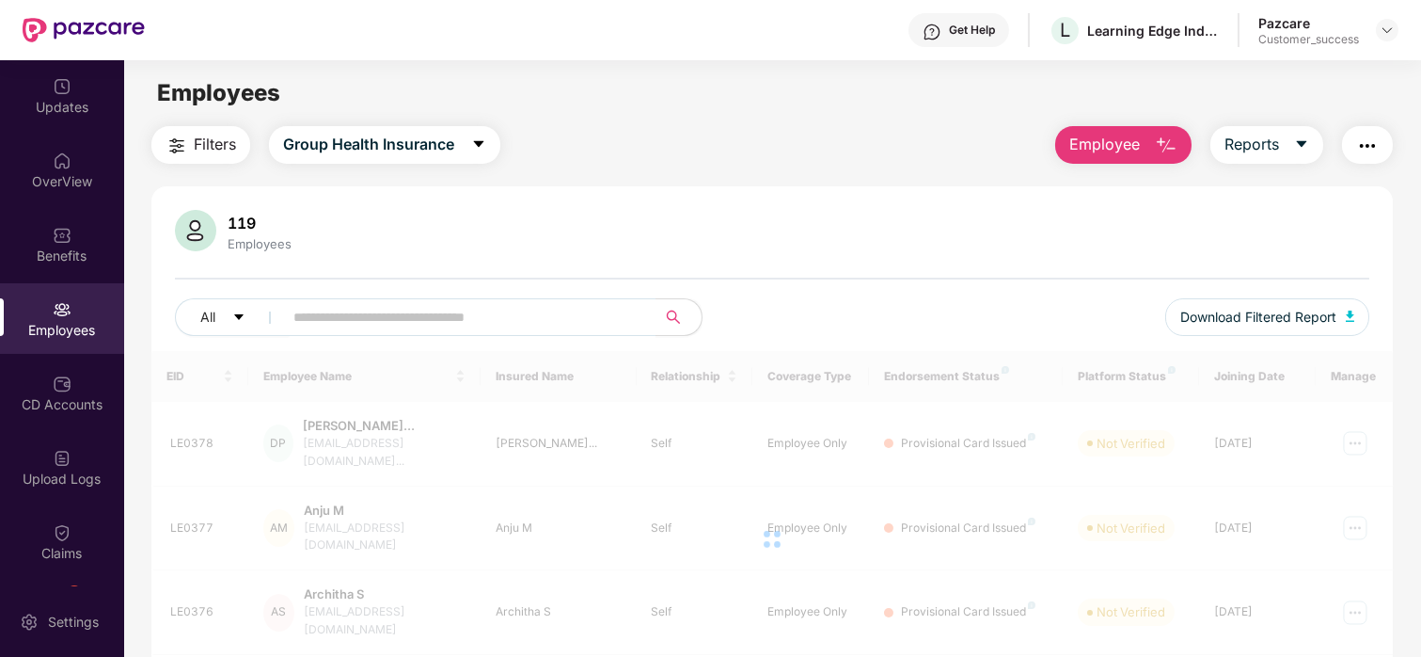
click at [1122, 146] on span "Employee" at bounding box center [1104, 145] width 71 height 24
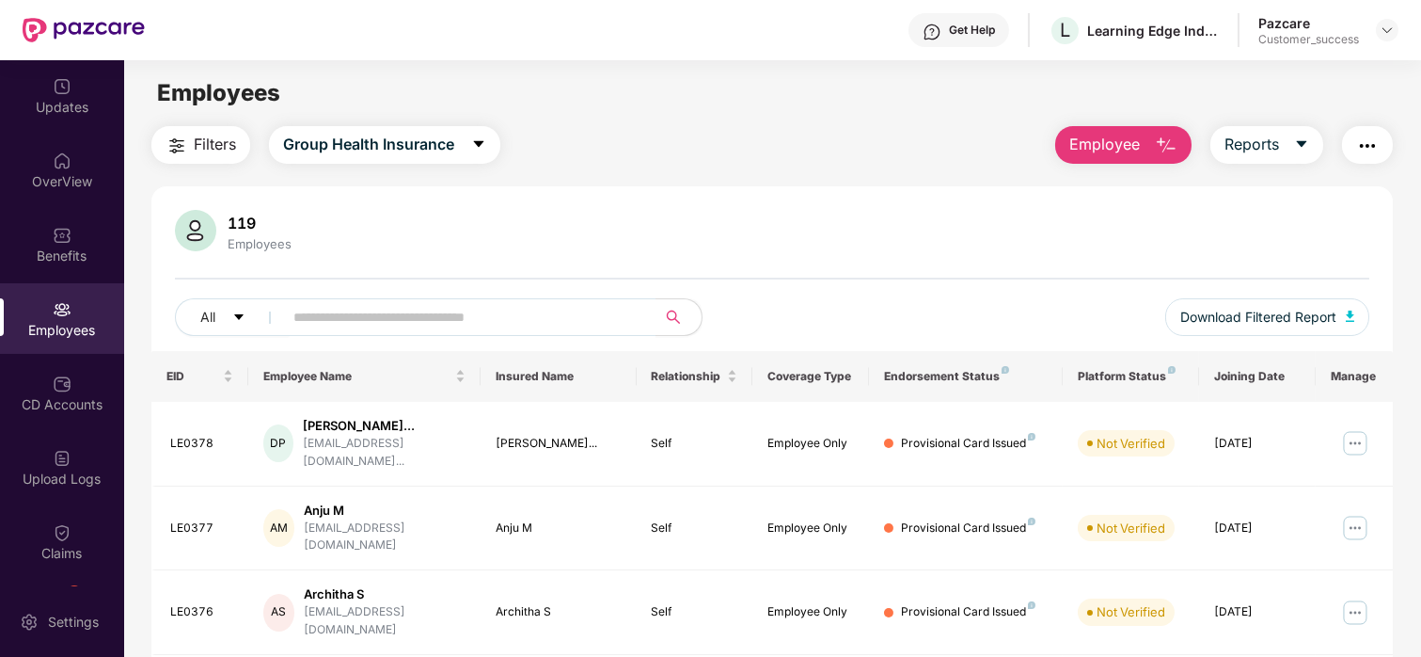
click at [1113, 128] on button "Employee" at bounding box center [1123, 145] width 136 height 38
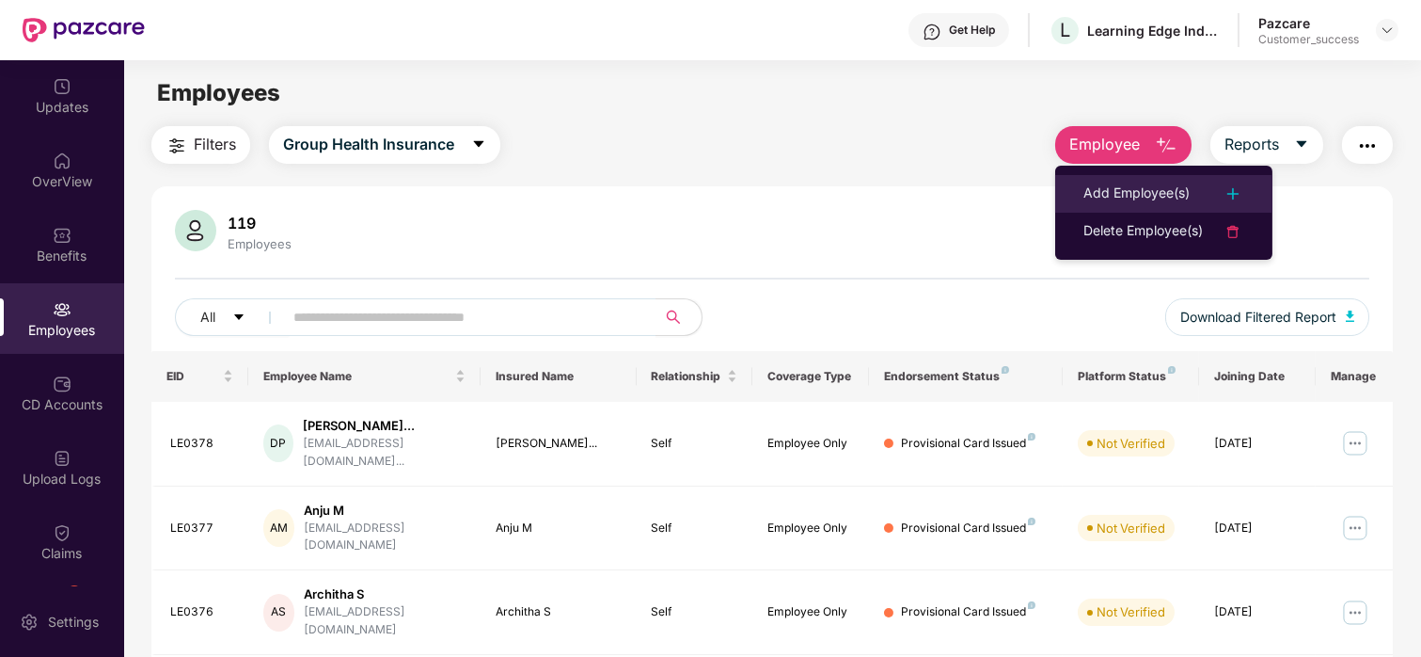
click at [1109, 181] on li "Add Employee(s)" at bounding box center [1163, 194] width 217 height 38
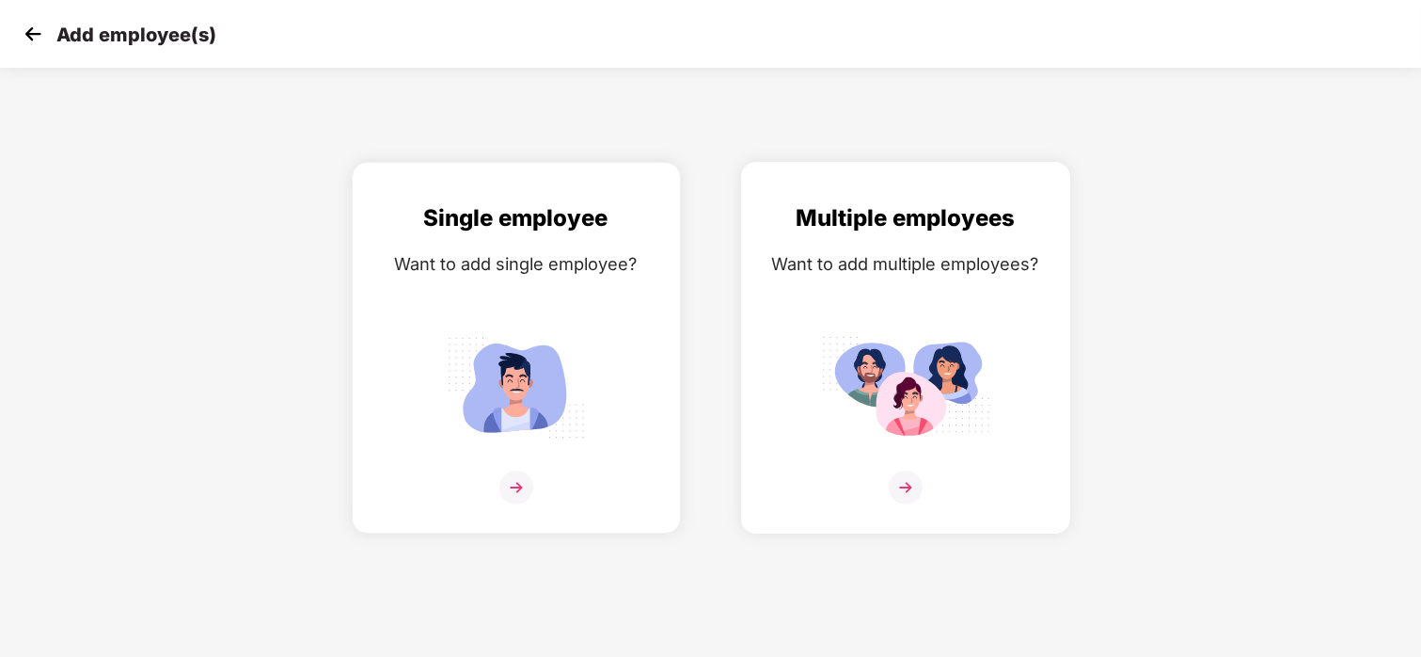
click at [932, 374] on img at bounding box center [905, 387] width 169 height 118
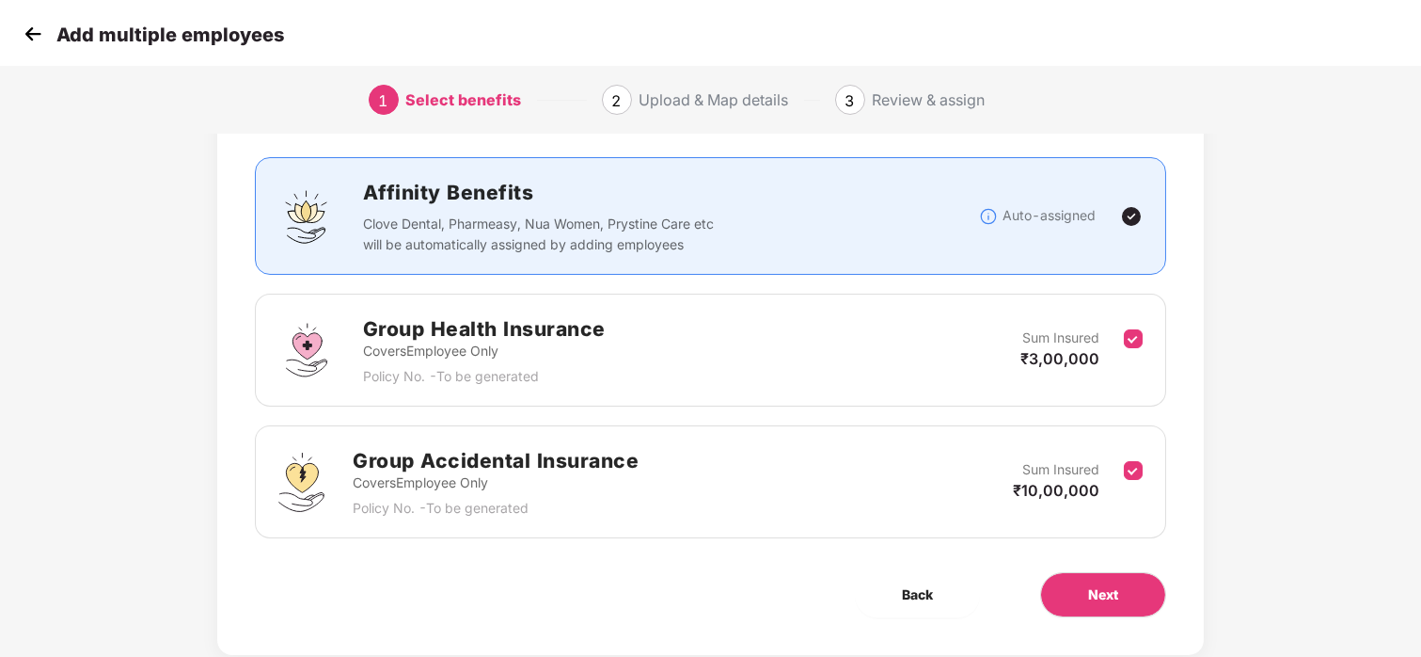
scroll to position [150, 0]
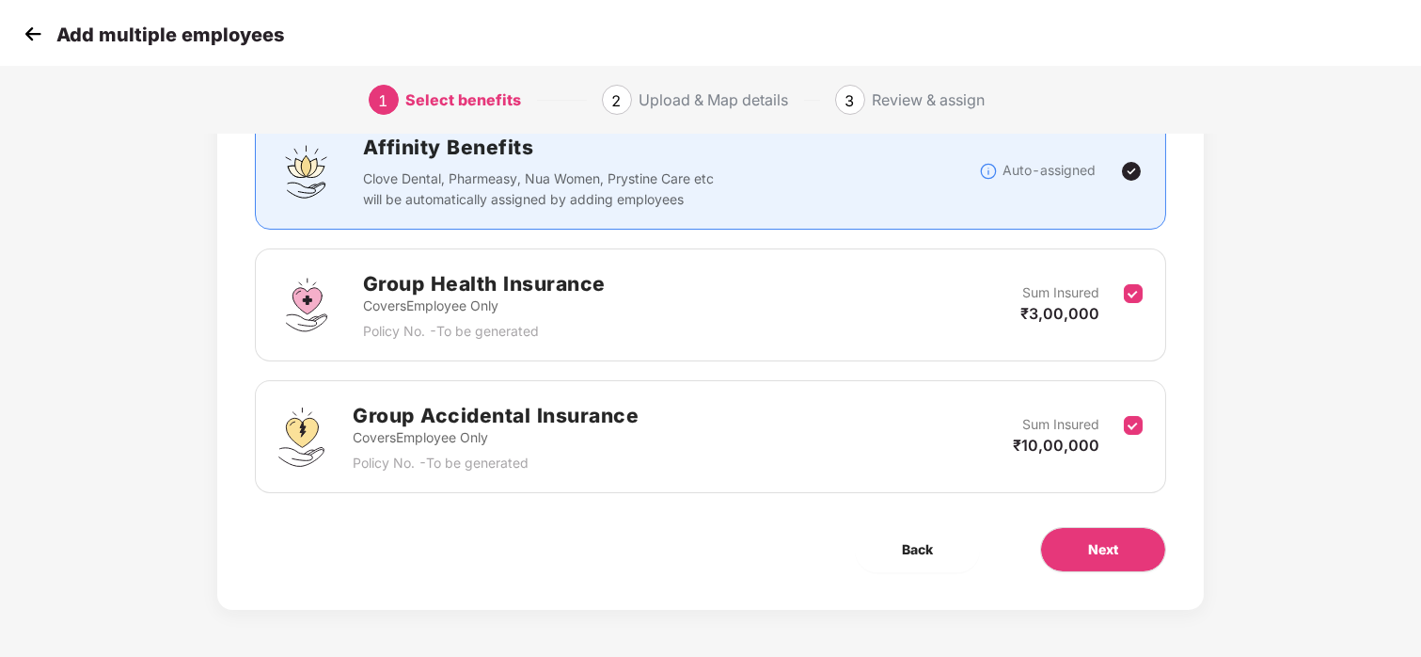
click at [1065, 524] on div "Benefits 2 / 2 Selected Affinity Benefits Clove Dental, Pharmeasy, Nua Women, P…" at bounding box center [710, 307] width 987 height 605
click at [1065, 540] on button "Next" at bounding box center [1103, 549] width 126 height 45
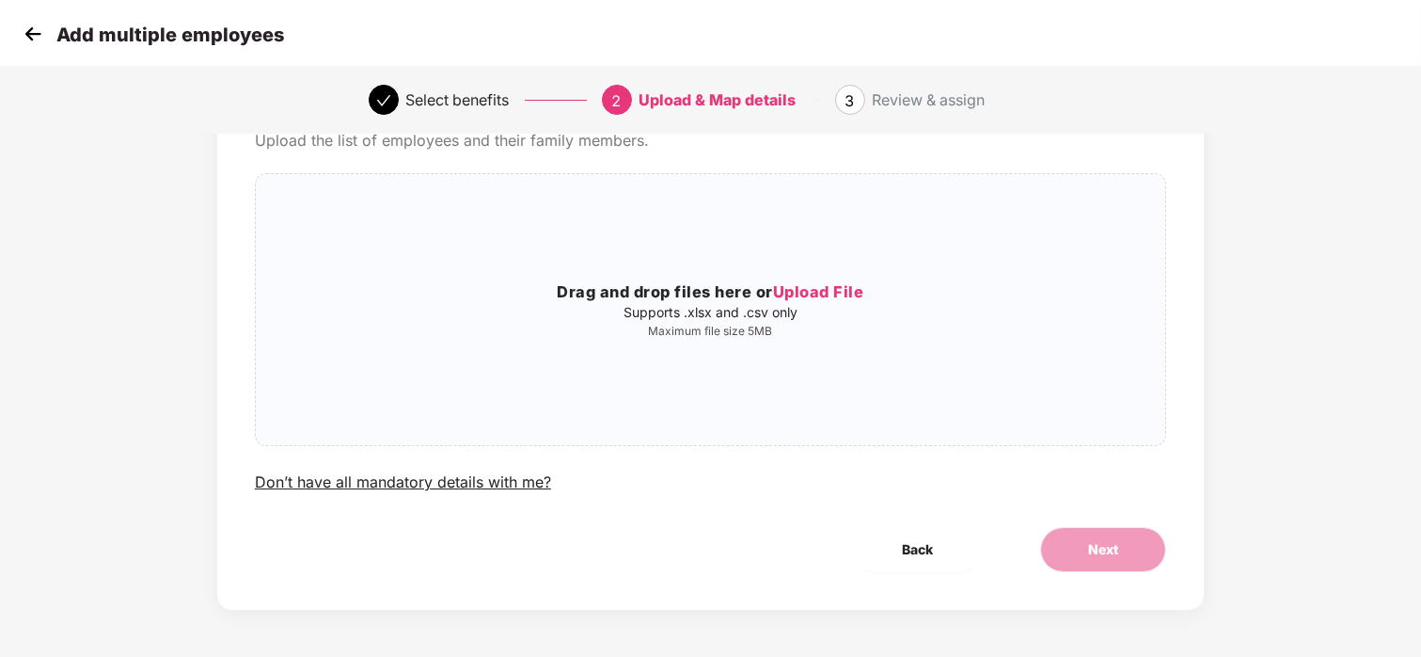
scroll to position [0, 0]
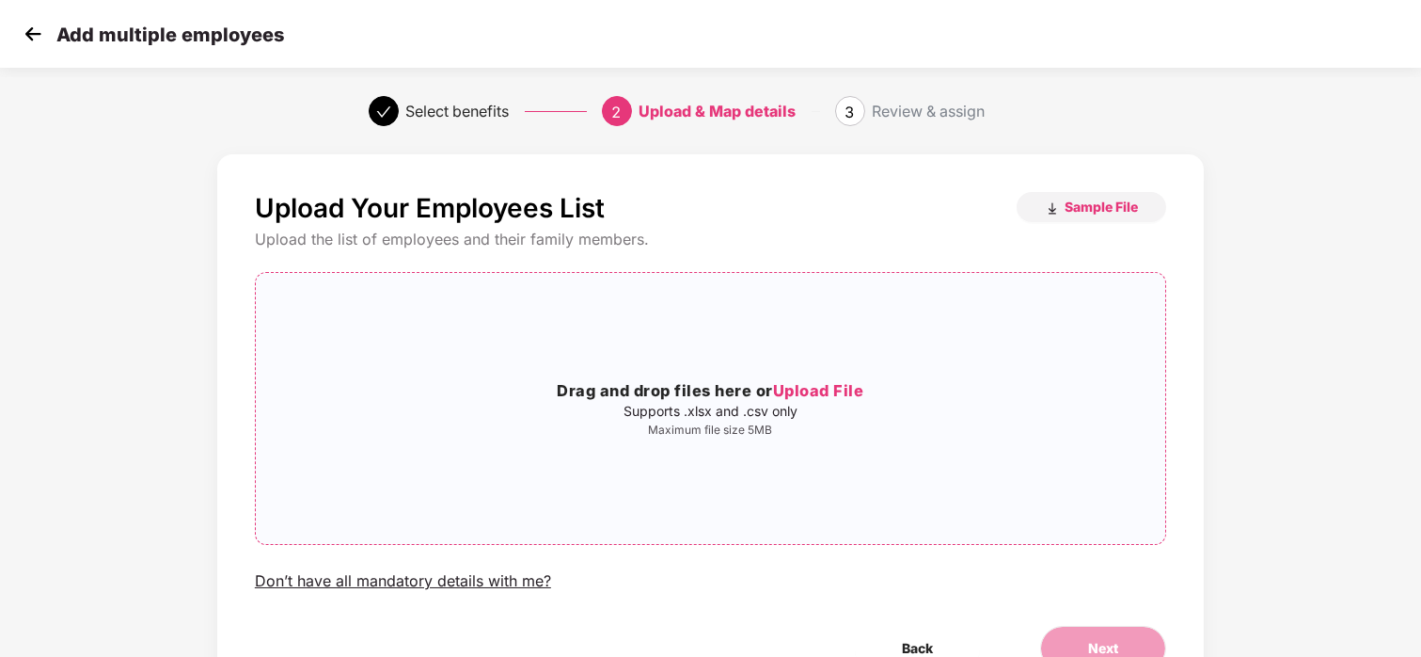
click at [808, 384] on span "Upload File" at bounding box center [818, 390] width 91 height 19
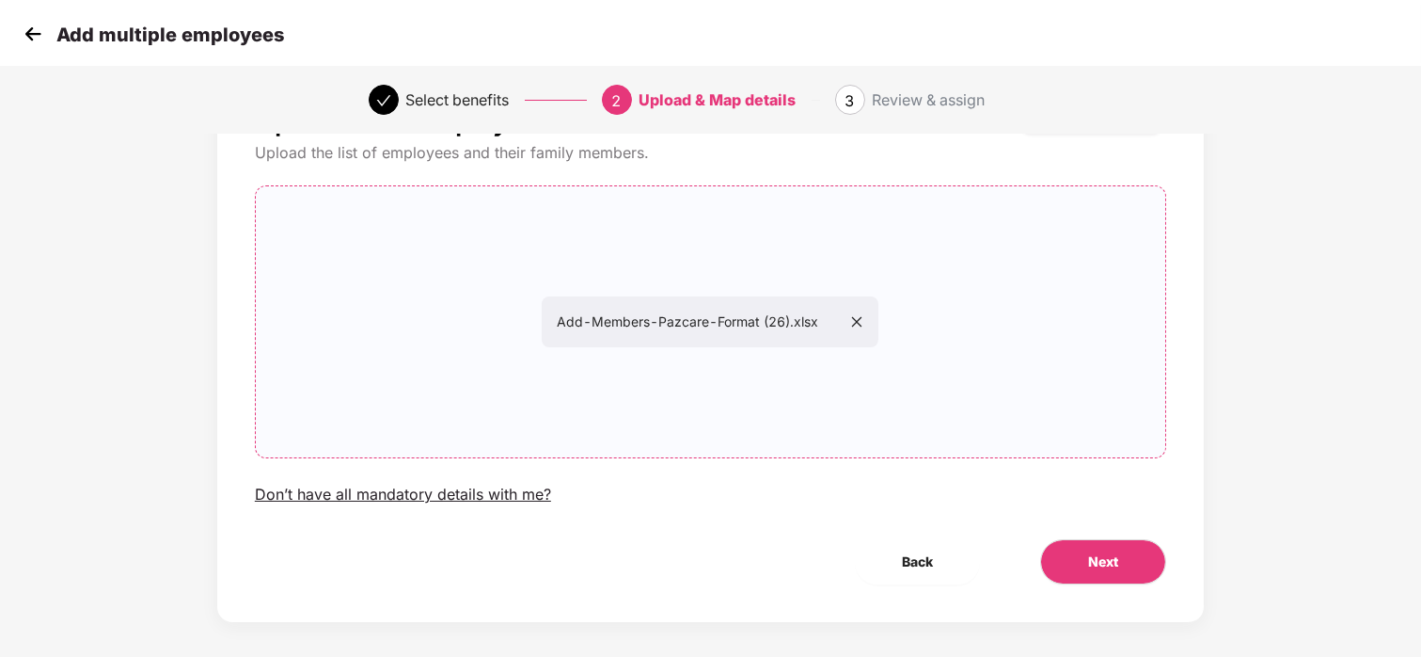
scroll to position [99, 0]
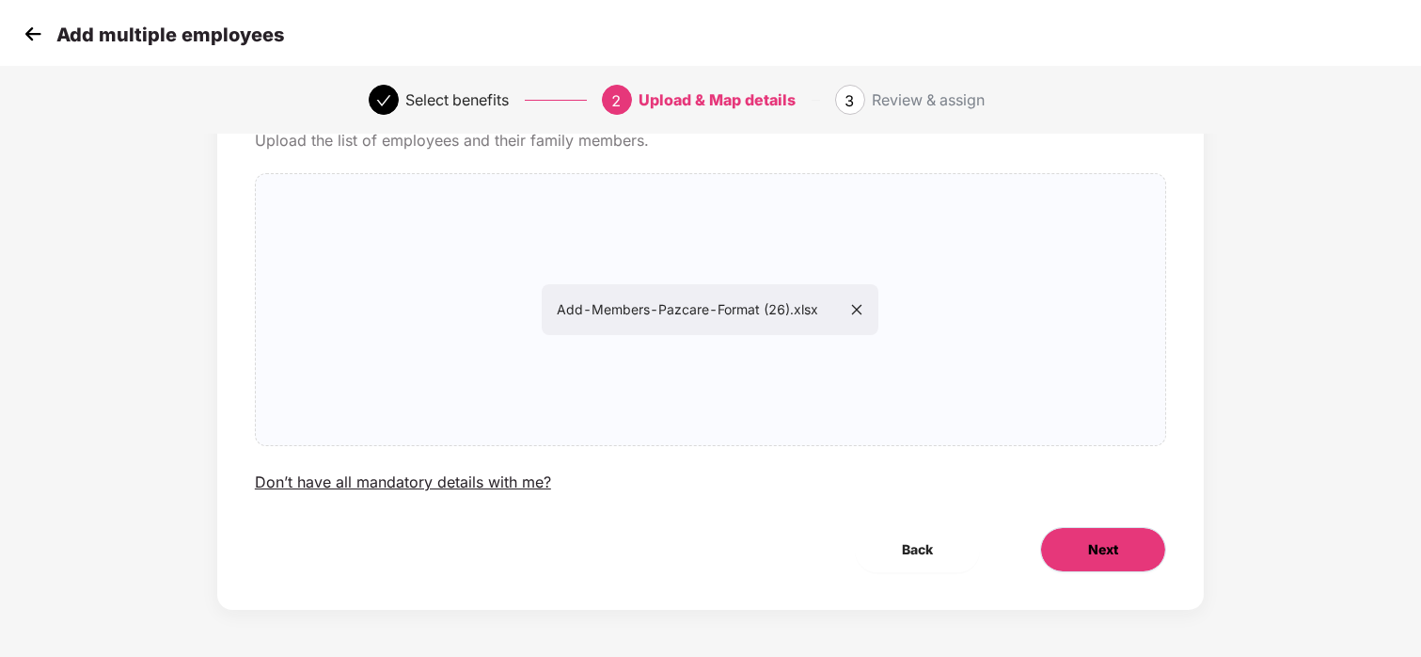
click at [1098, 537] on button "Next" at bounding box center [1103, 549] width 126 height 45
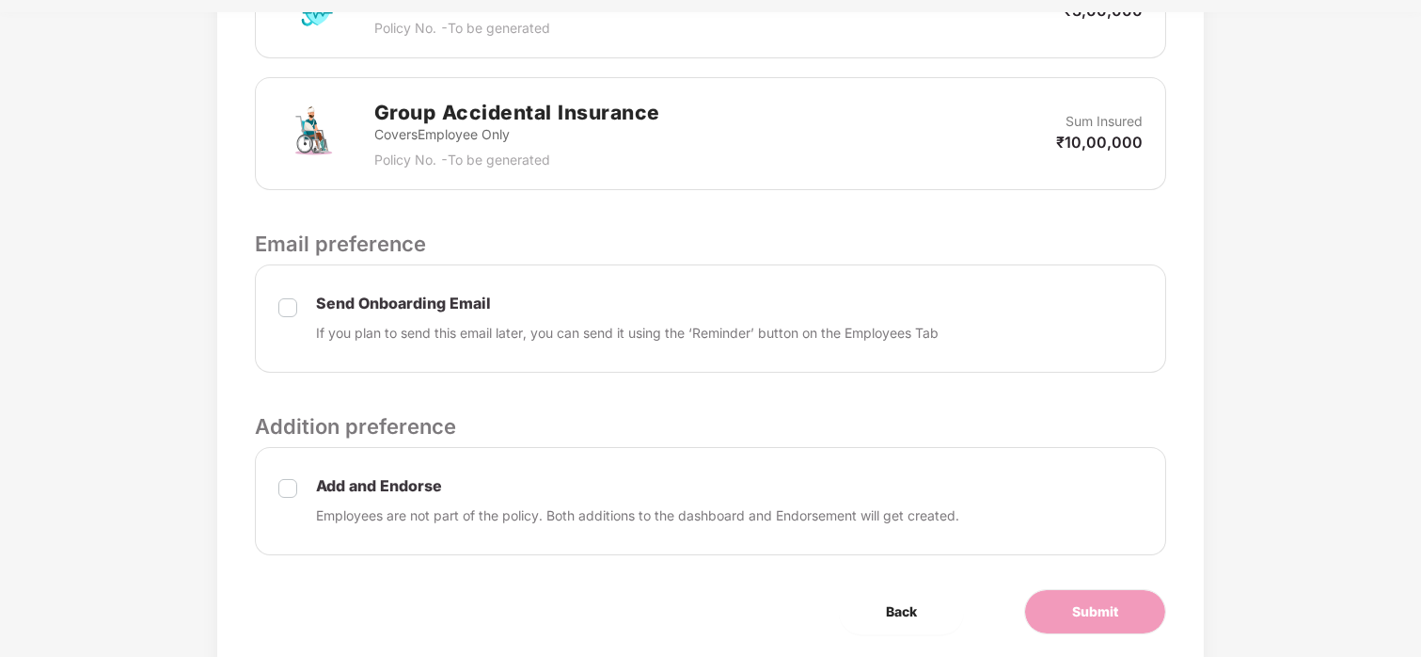
scroll to position [707, 0]
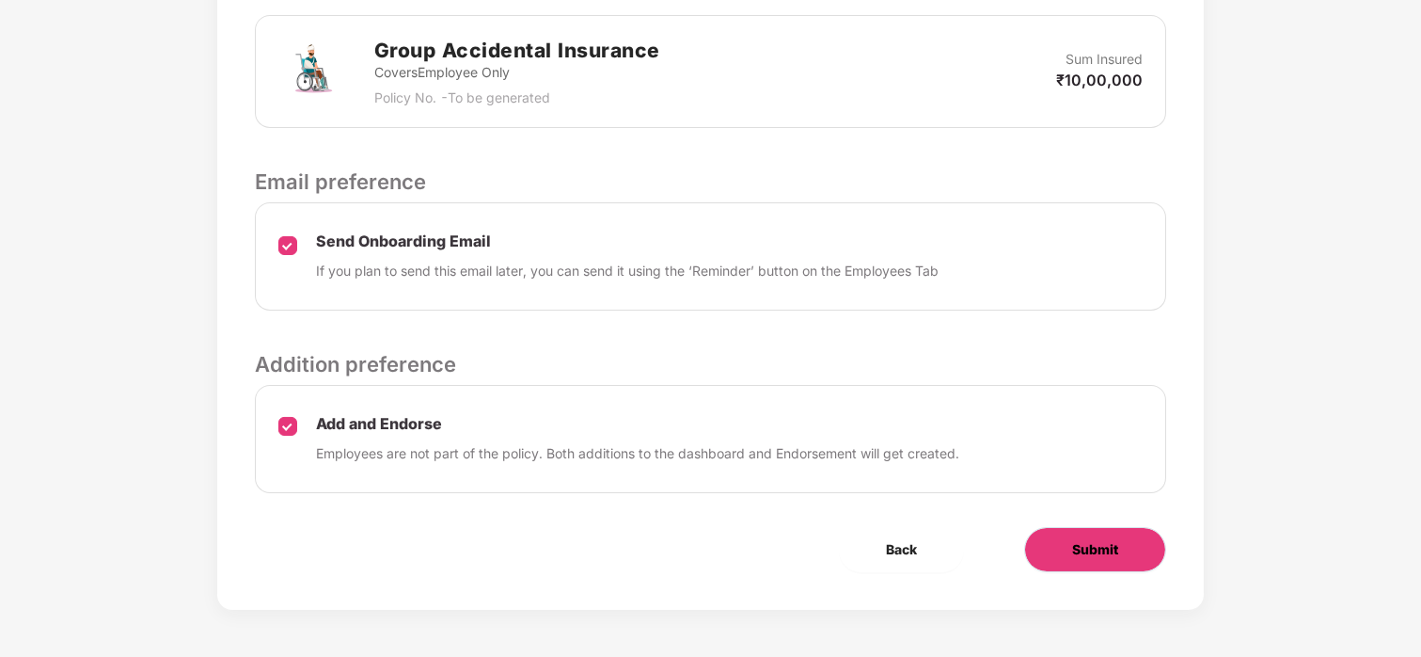
click at [1082, 555] on span "Submit" at bounding box center [1095, 549] width 46 height 21
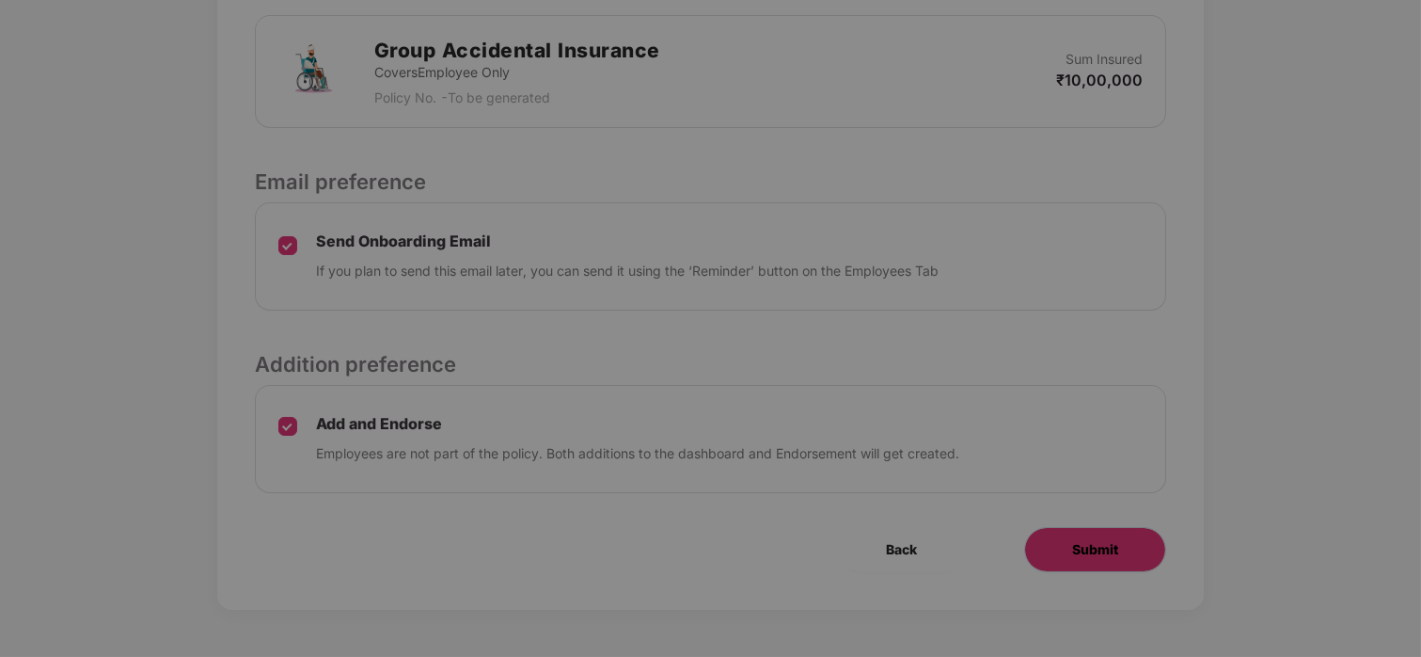
scroll to position [0, 0]
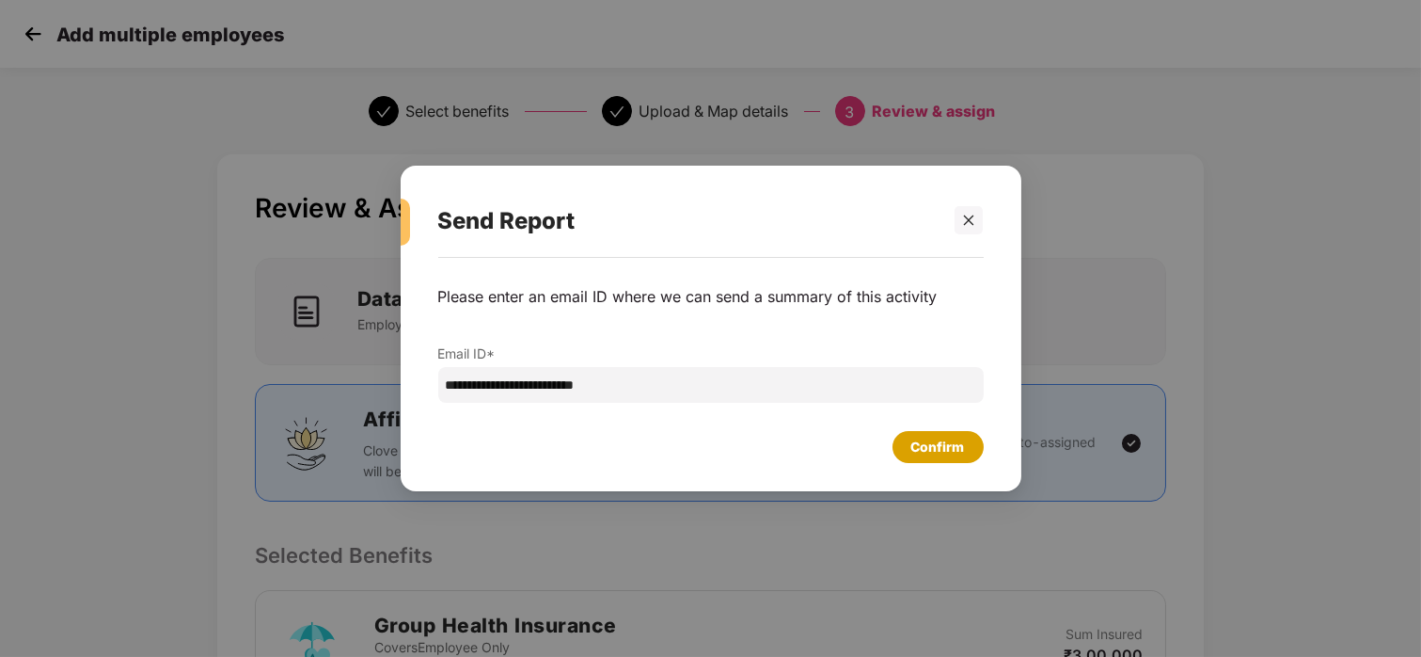
click at [951, 441] on div "Confirm" at bounding box center [938, 446] width 54 height 21
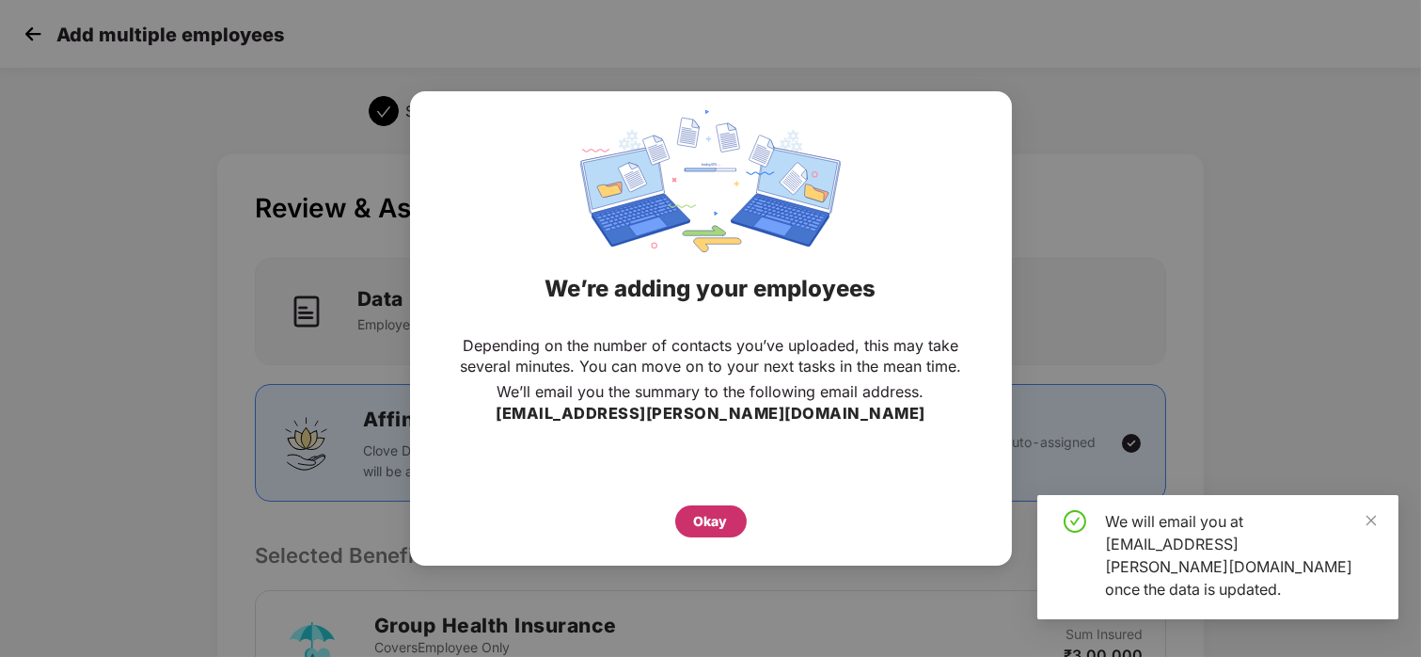
click at [697, 535] on div "Okay" at bounding box center [710, 521] width 71 height 32
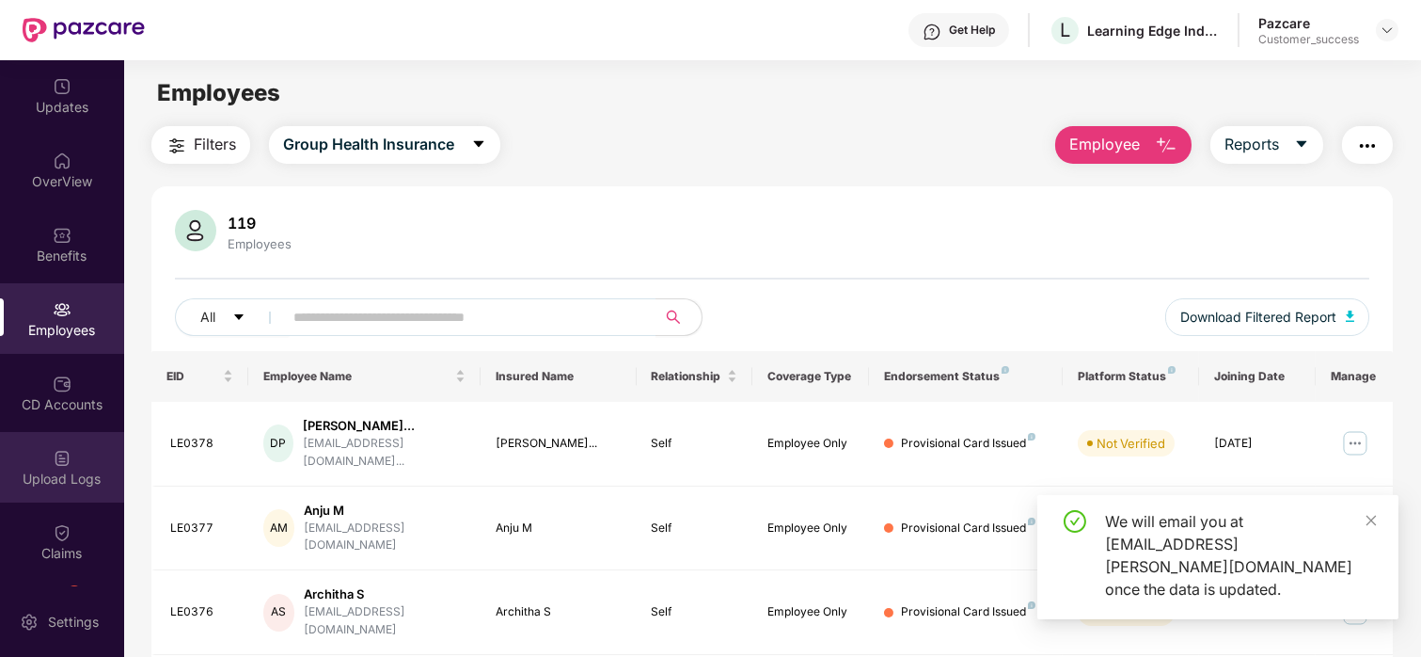
click at [51, 469] on div "Upload Logs" at bounding box center [62, 478] width 124 height 19
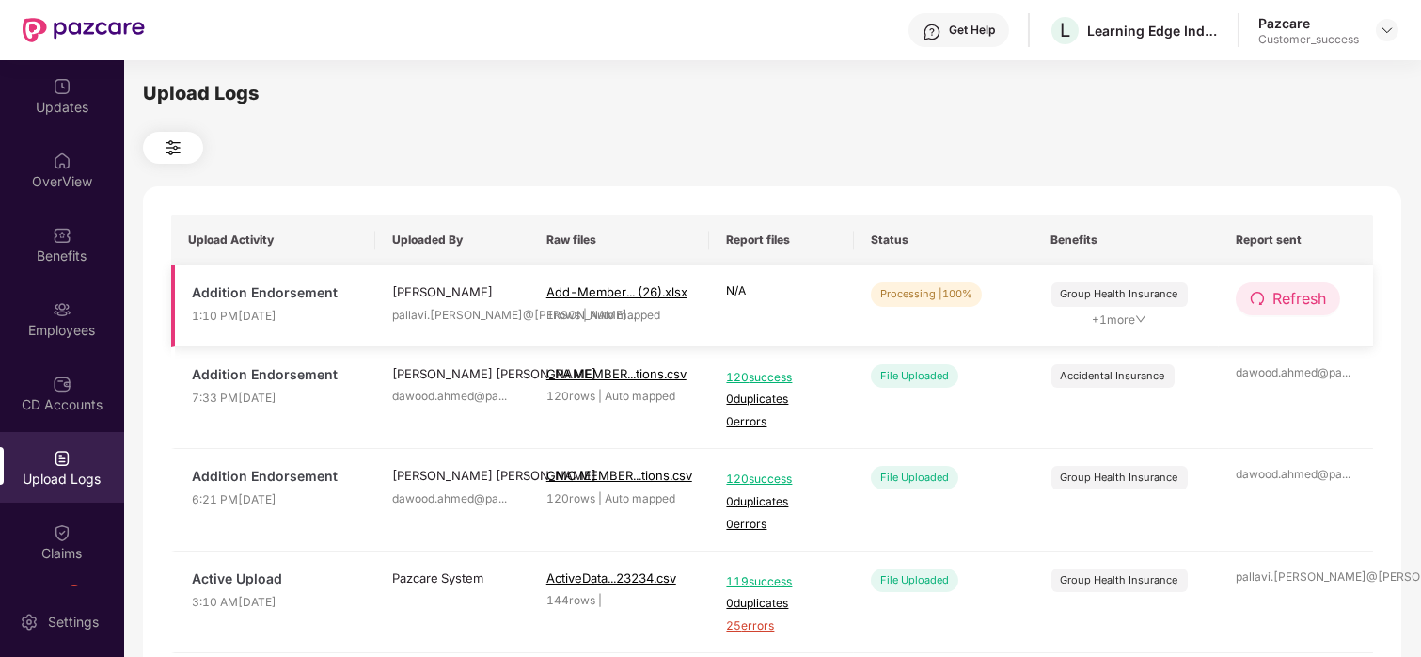
click at [1294, 292] on span "Refresh" at bounding box center [1300, 299] width 54 height 24
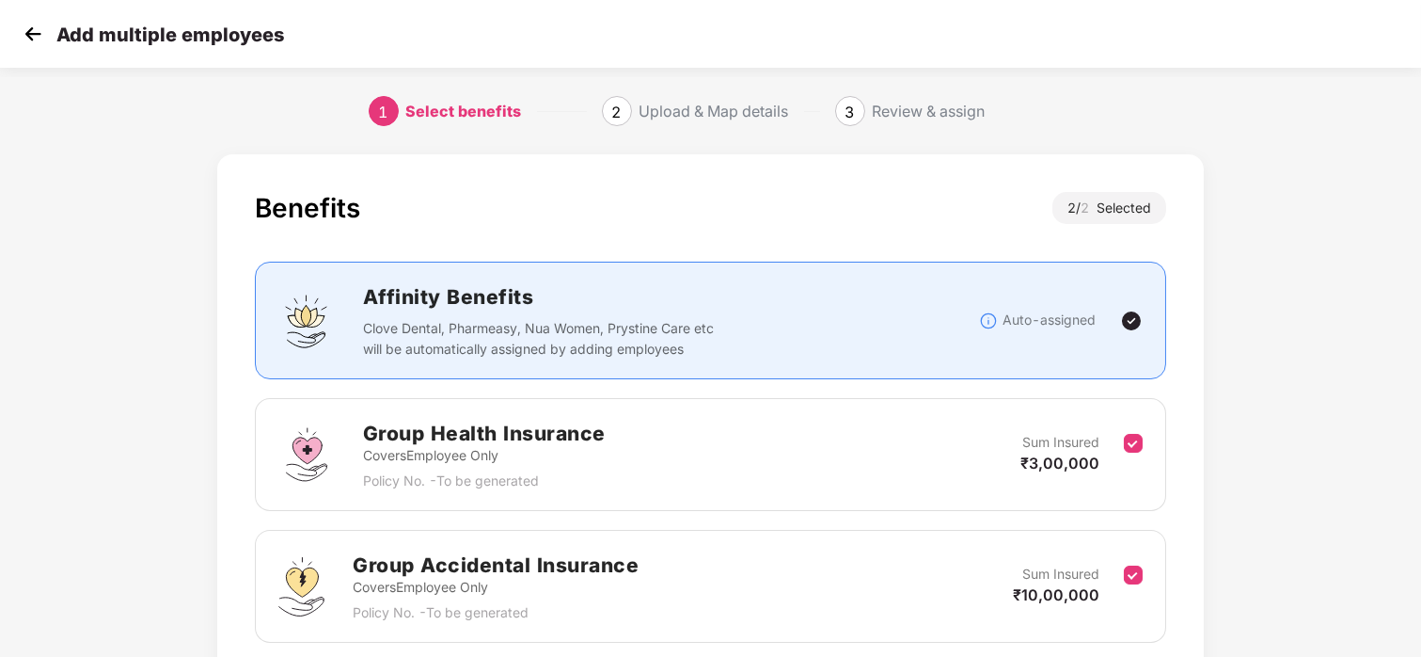
click at [33, 34] on img at bounding box center [33, 34] width 28 height 28
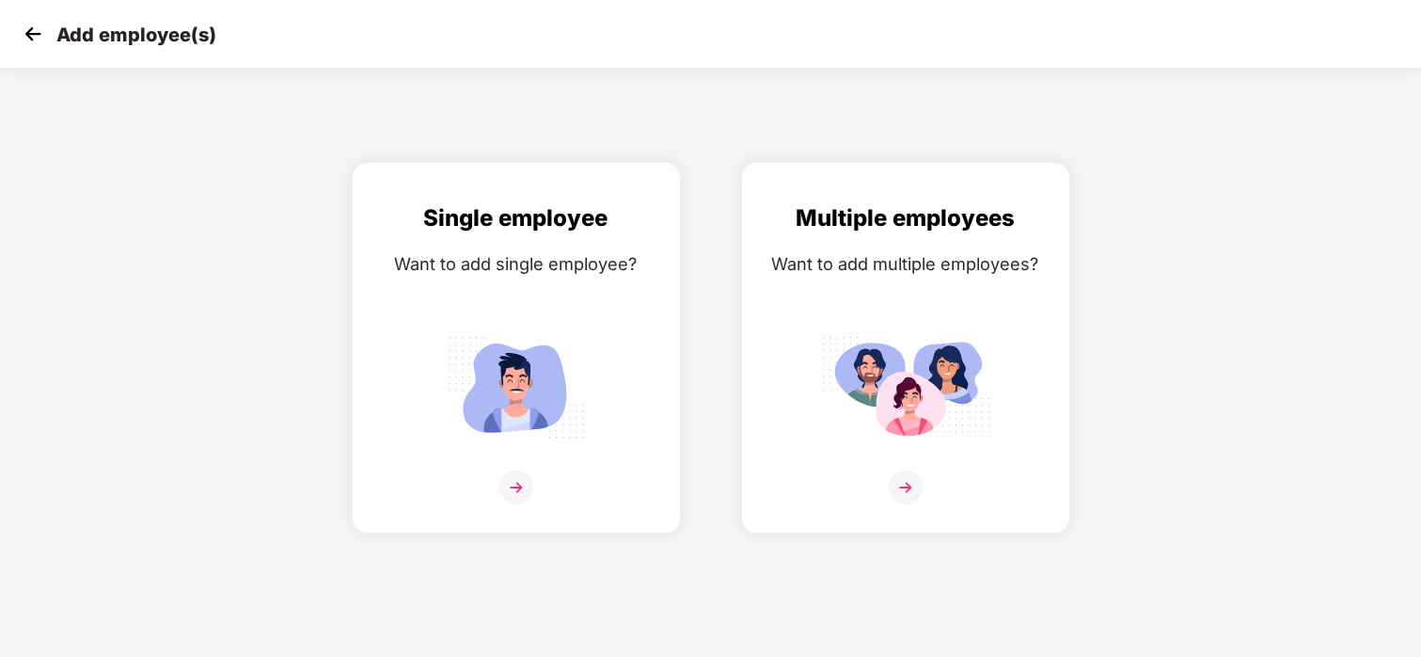
click at [33, 34] on img at bounding box center [33, 34] width 28 height 28
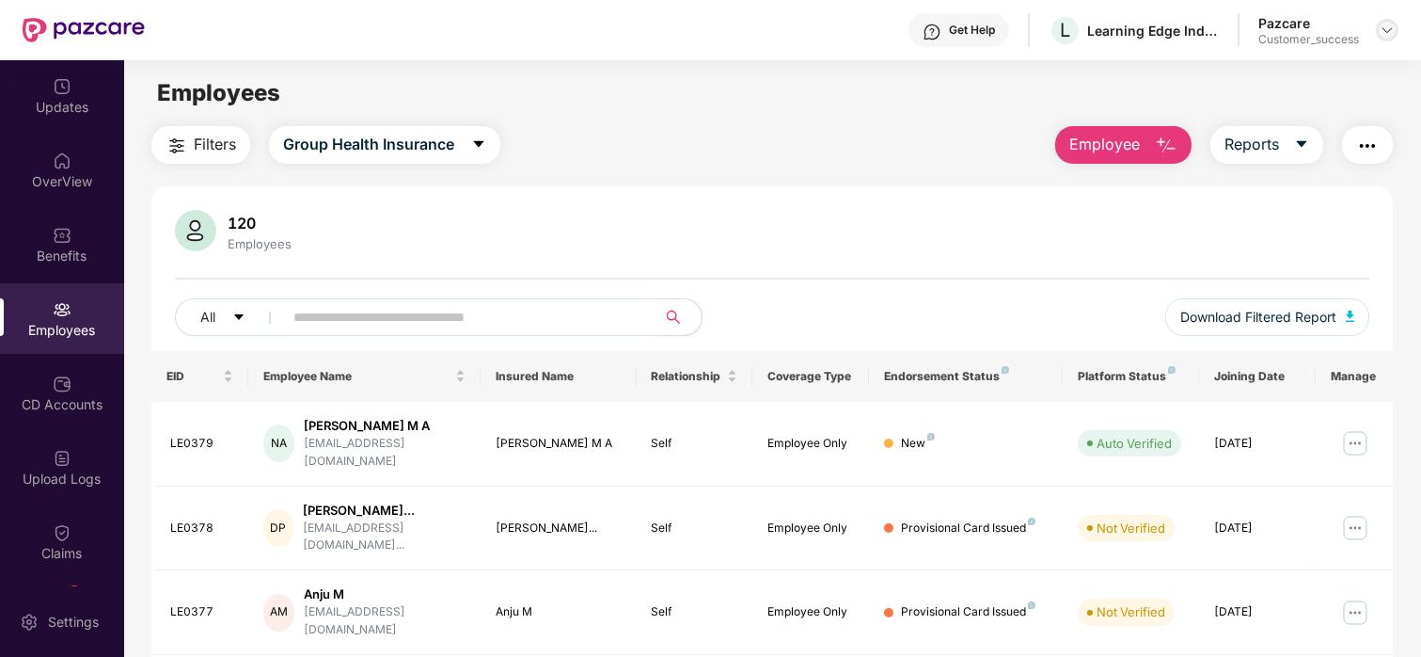
click at [1386, 23] on img at bounding box center [1387, 30] width 15 height 15
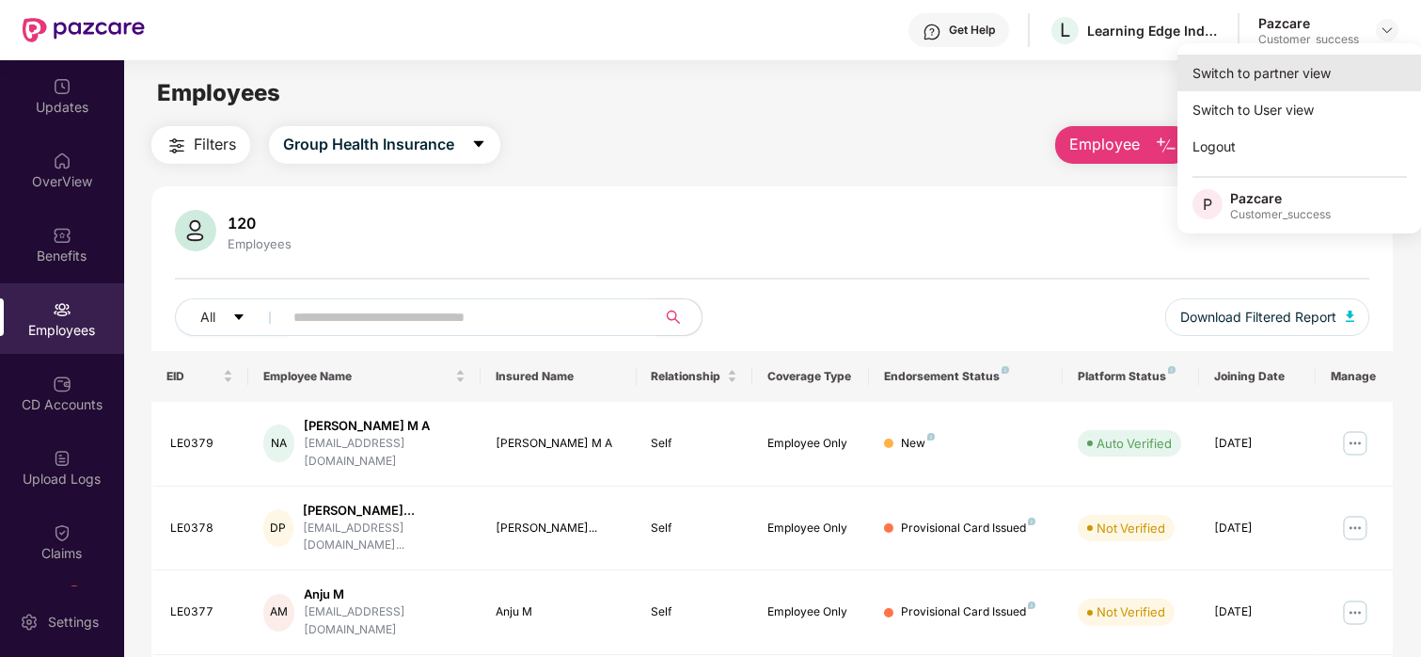
click at [1306, 64] on div "Switch to partner view" at bounding box center [1300, 73] width 245 height 37
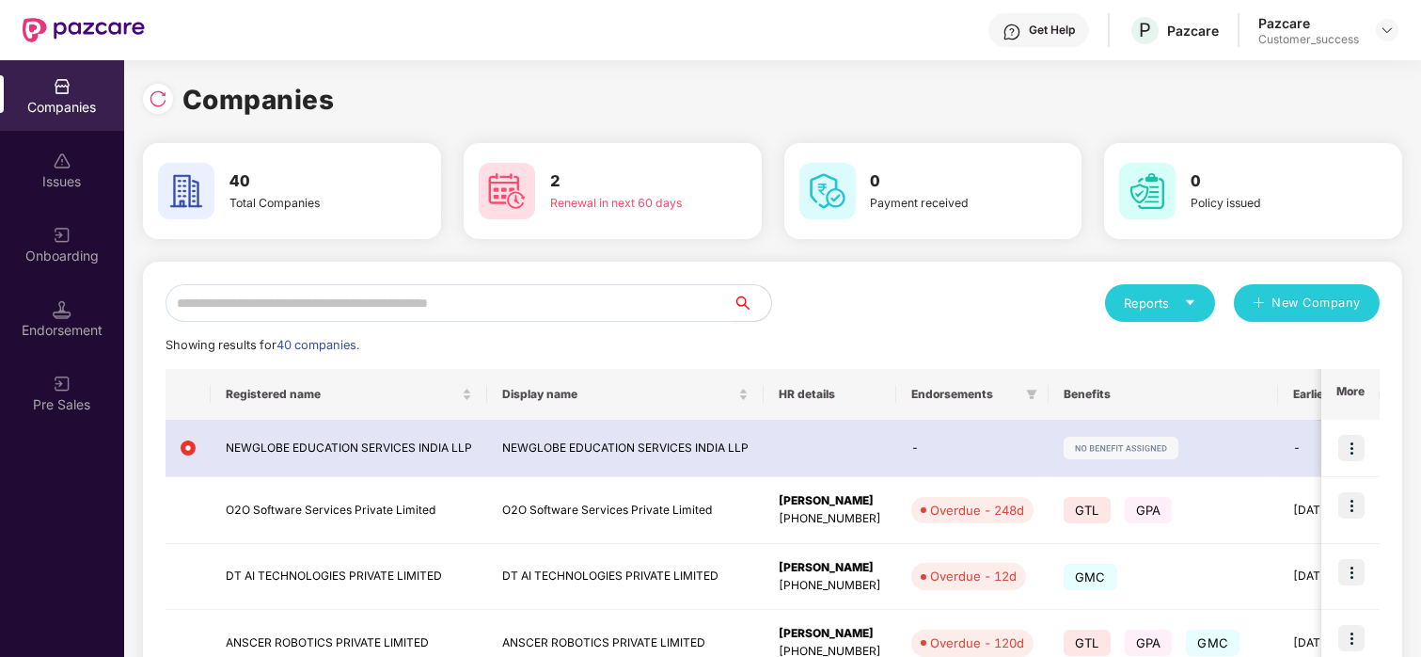
click at [257, 305] on input "text" at bounding box center [450, 303] width 568 height 38
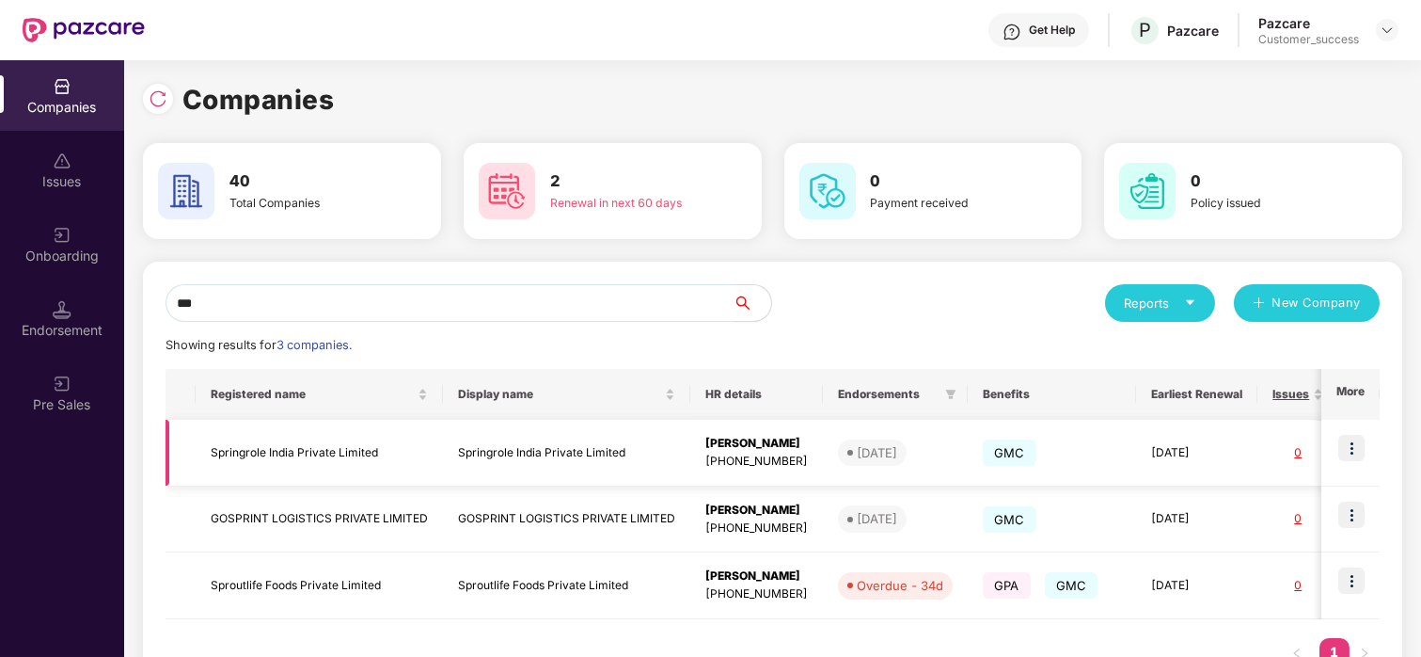
type input "***"
click at [1355, 456] on img at bounding box center [1352, 448] width 26 height 26
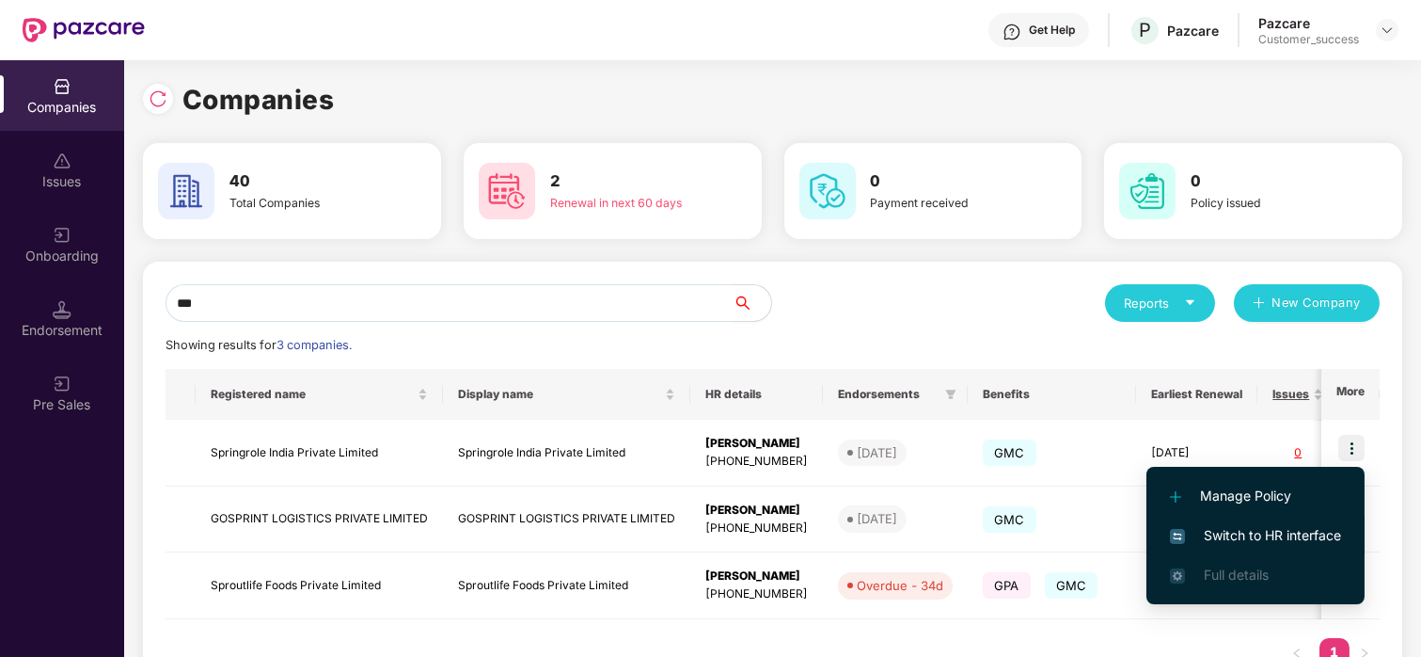
click at [1273, 521] on li "Switch to HR interface" at bounding box center [1256, 535] width 218 height 40
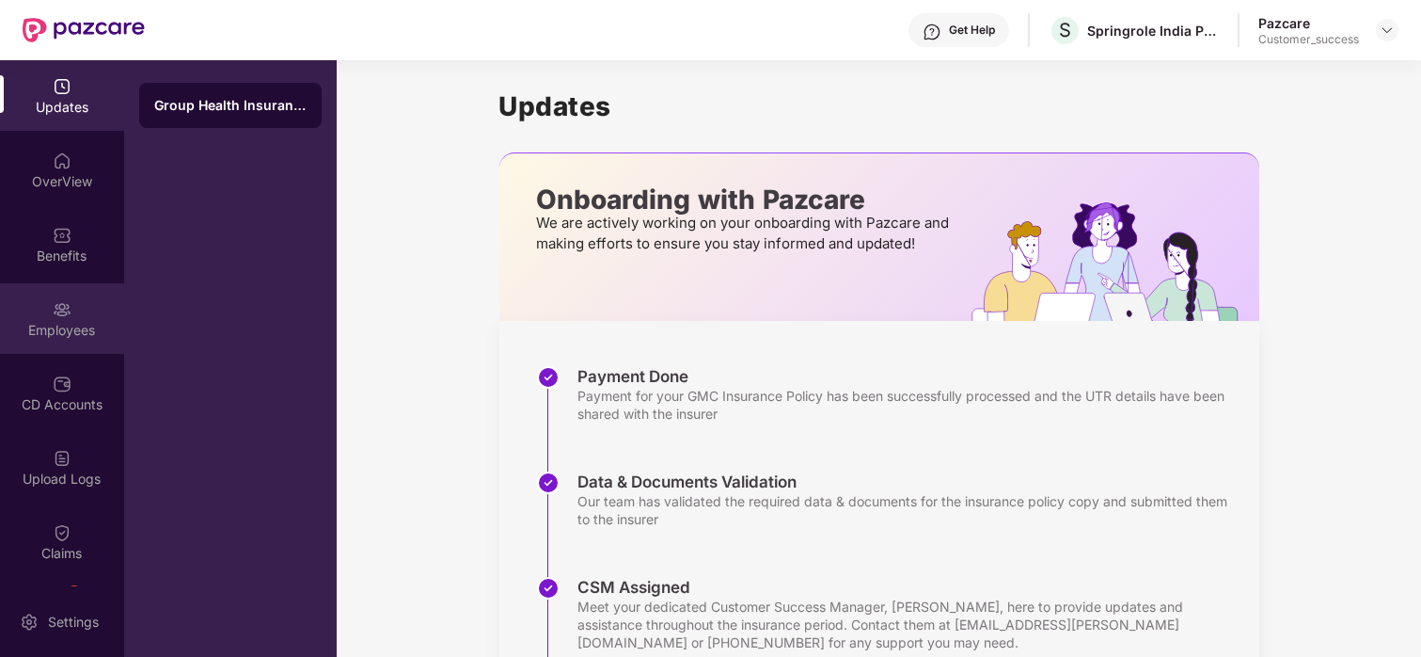
click at [45, 324] on div "Employees" at bounding box center [62, 330] width 124 height 19
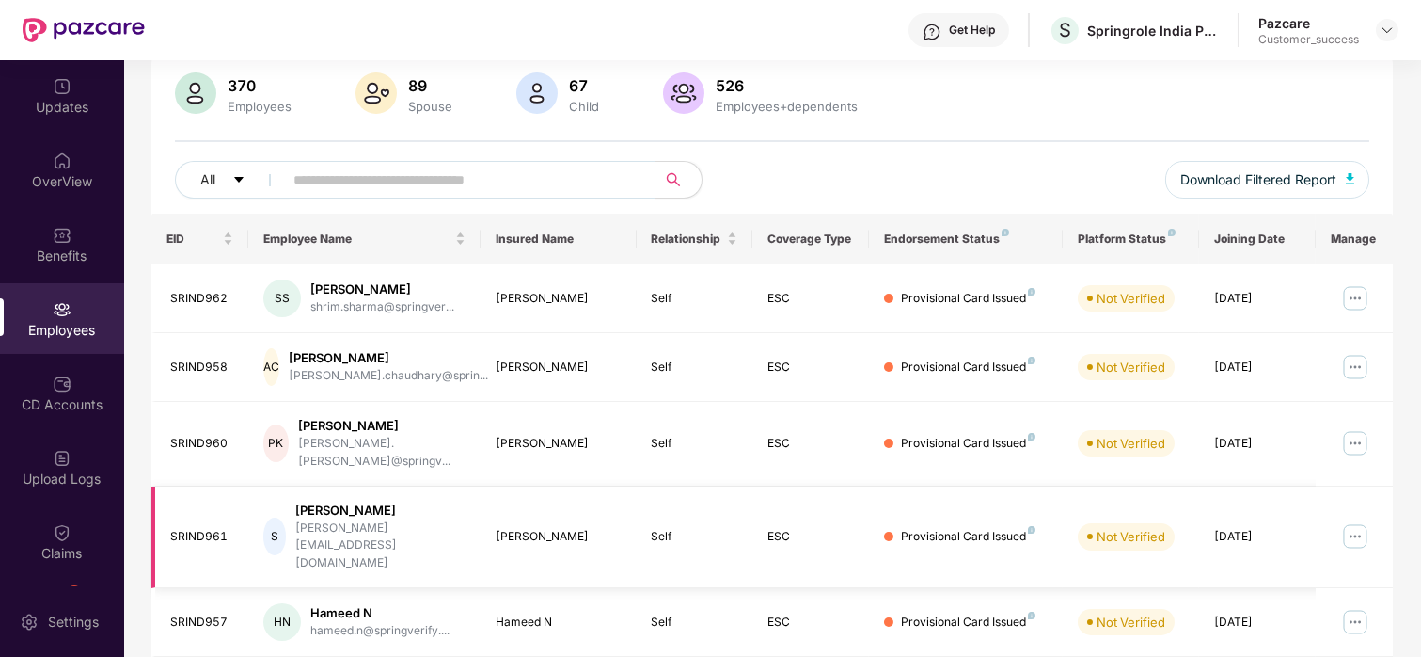
scroll to position [40, 0]
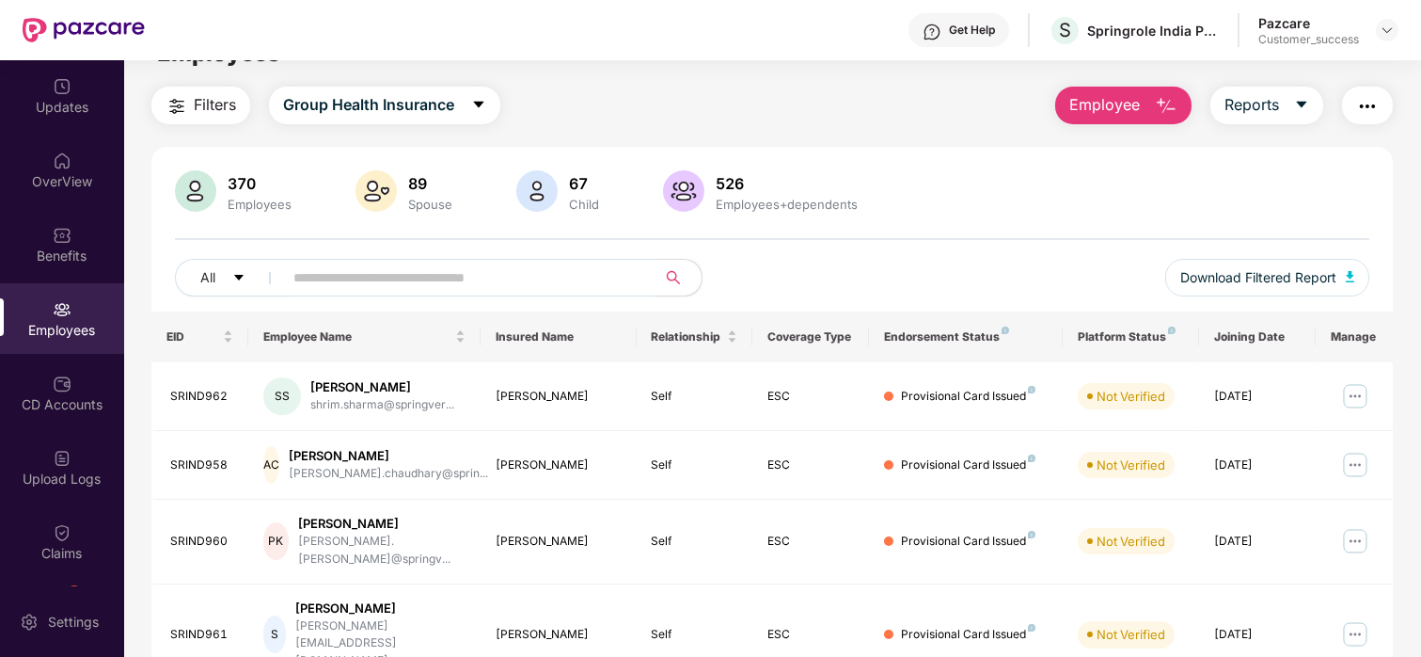
click at [168, 244] on div "370 Employees 89 Spouse 67 Child 526 Employees+dependents All Download Filtered…" at bounding box center [772, 240] width 1243 height 141
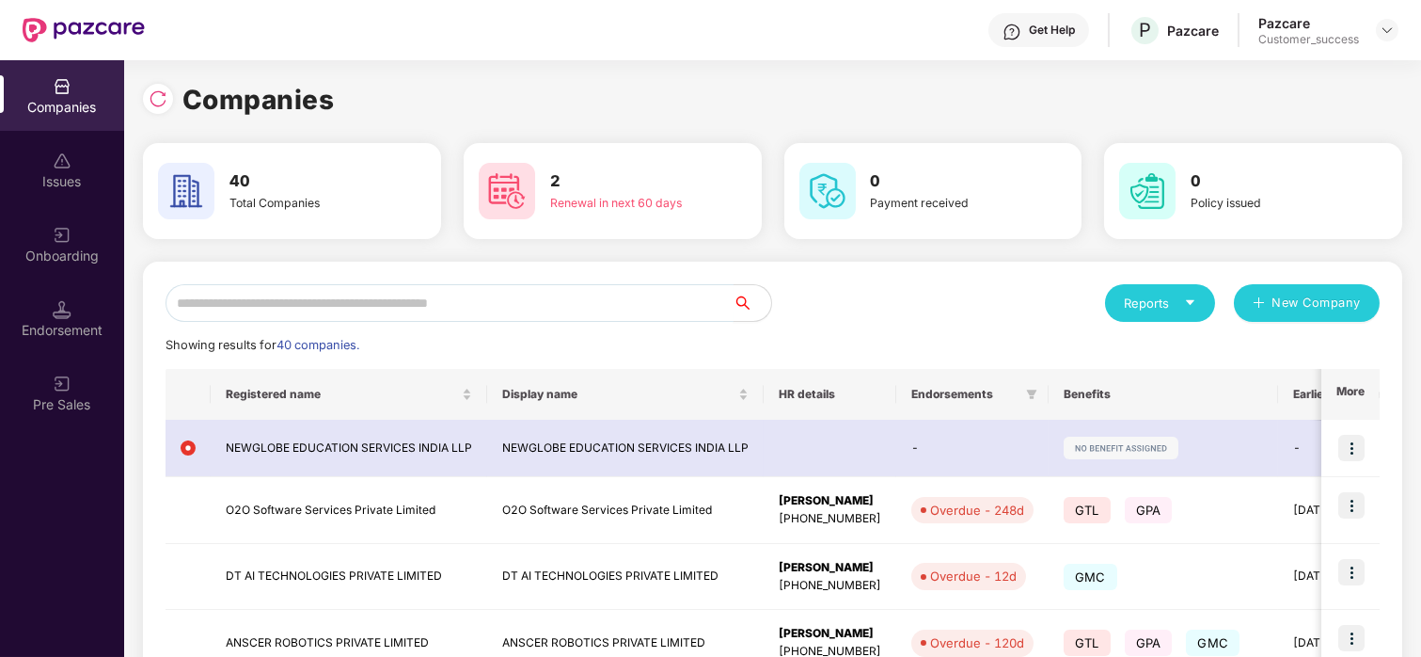
click at [286, 298] on input "text" at bounding box center [450, 303] width 568 height 38
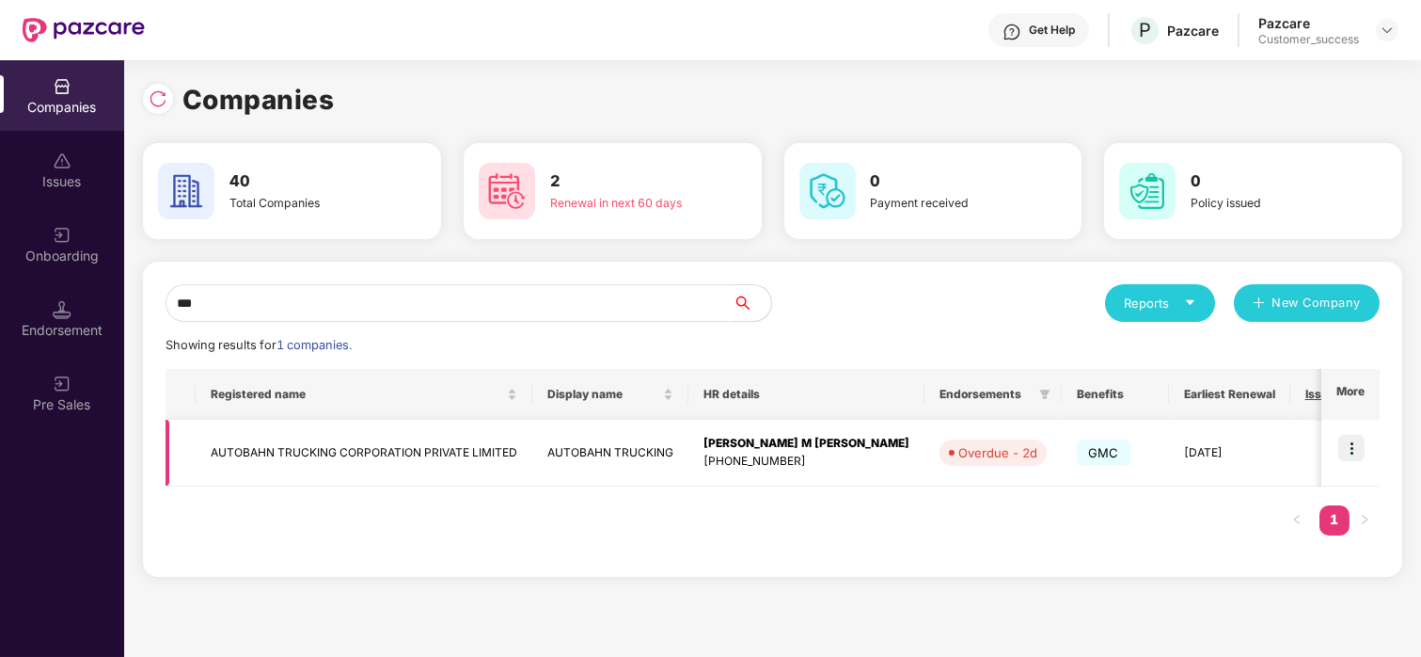
type input "***"
click at [1344, 445] on img at bounding box center [1352, 448] width 26 height 26
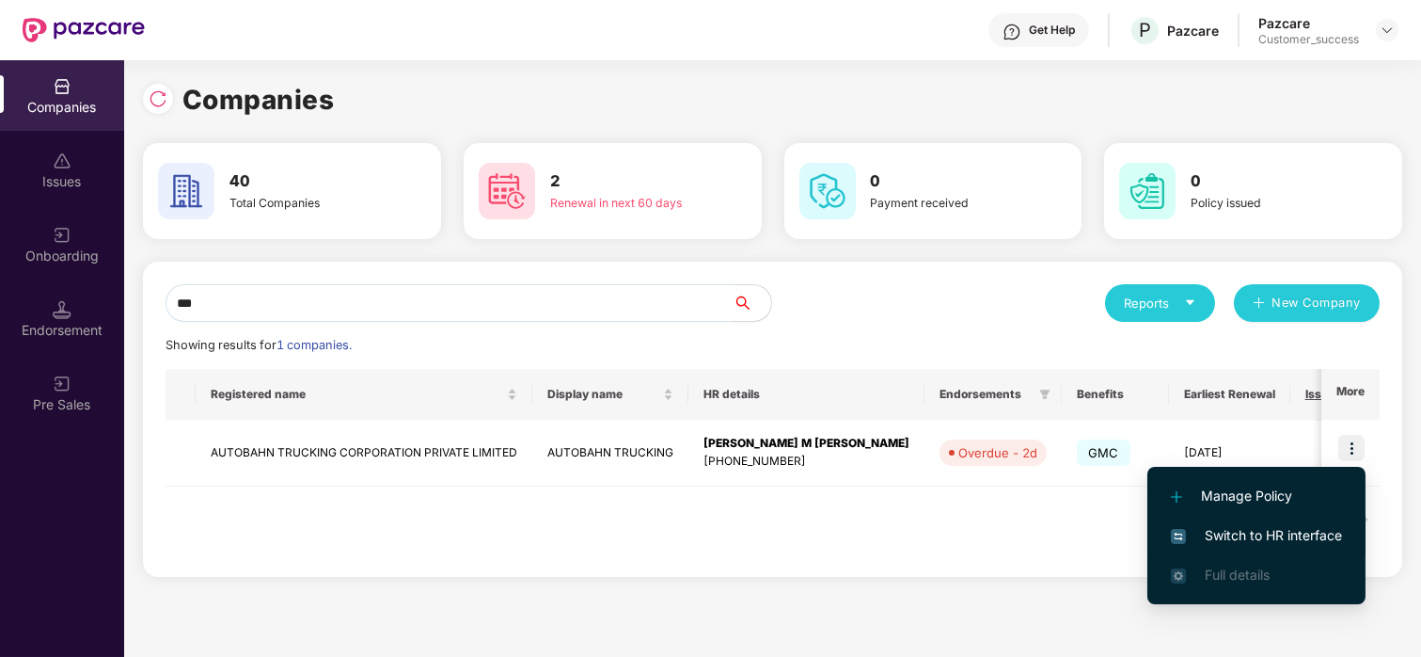
click at [1222, 530] on span "Switch to HR interface" at bounding box center [1256, 535] width 171 height 21
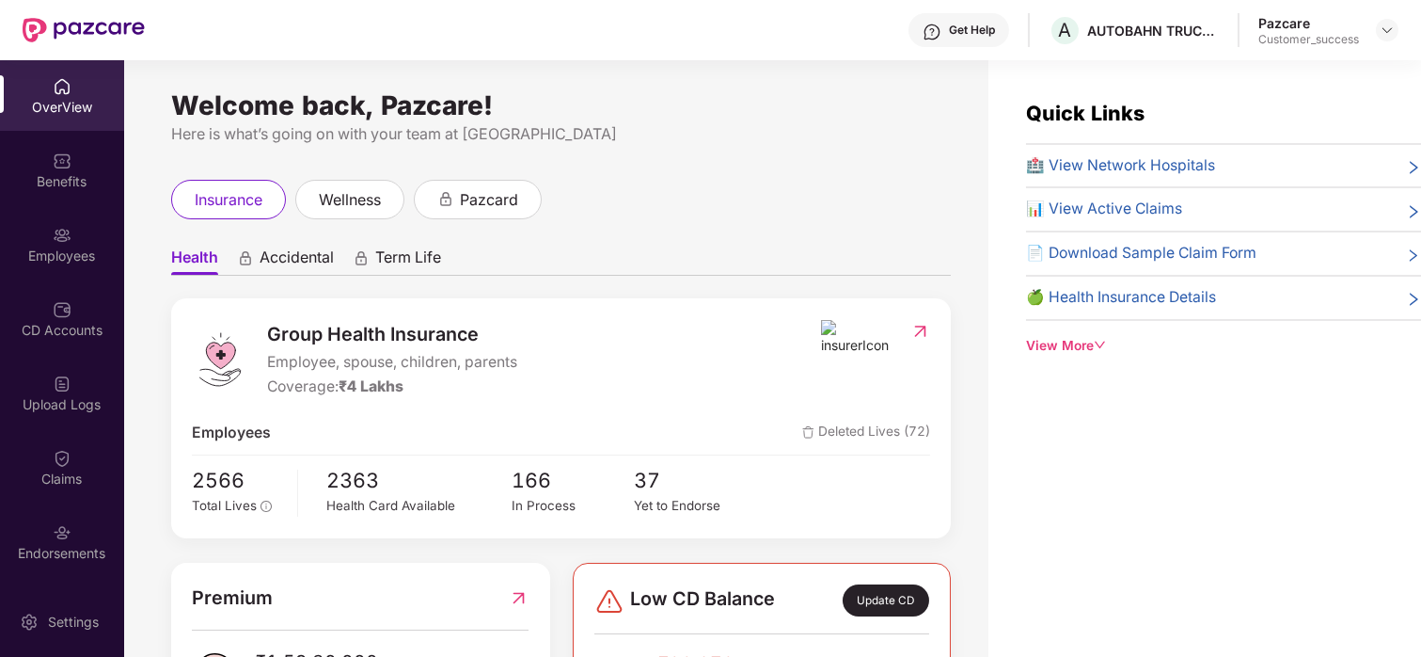
click at [71, 221] on div "Employees" at bounding box center [62, 244] width 124 height 71
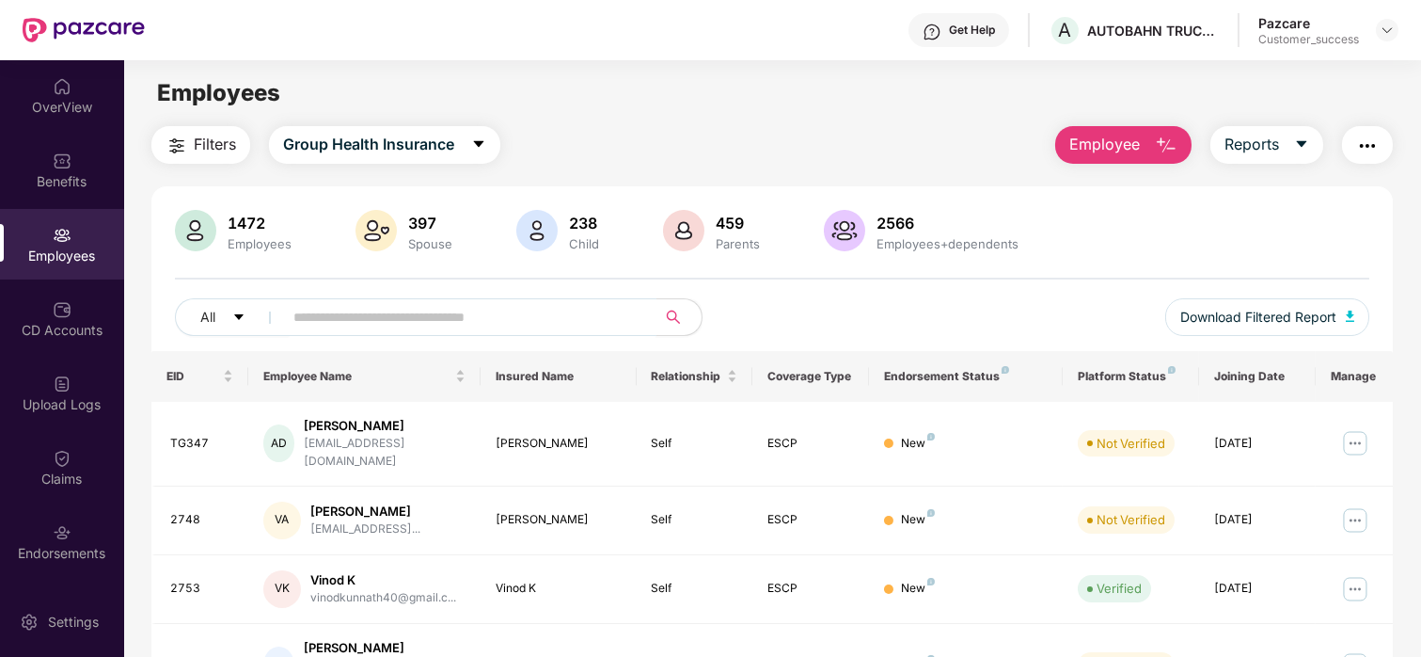
click at [377, 321] on input "text" at bounding box center [462, 317] width 338 height 28
paste input "******"
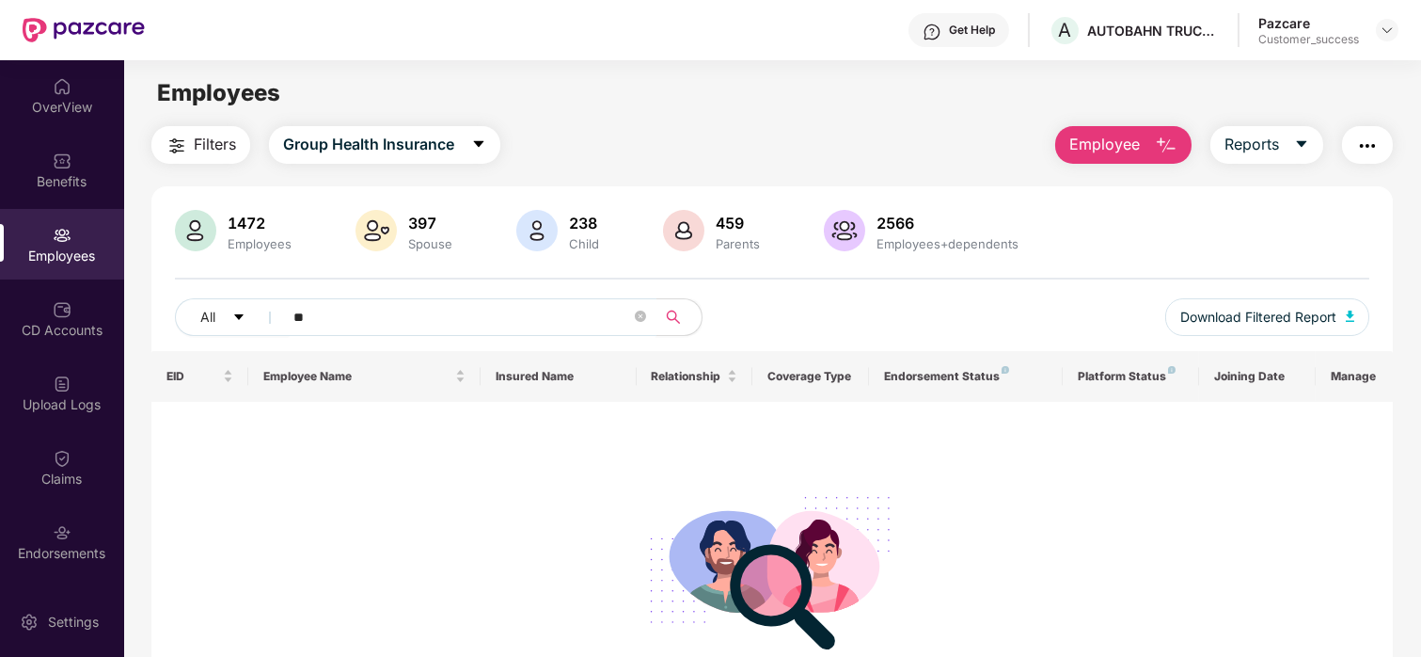
type input "*"
paste input "******"
type input "******"
click at [47, 400] on div "Upload Logs" at bounding box center [62, 404] width 124 height 19
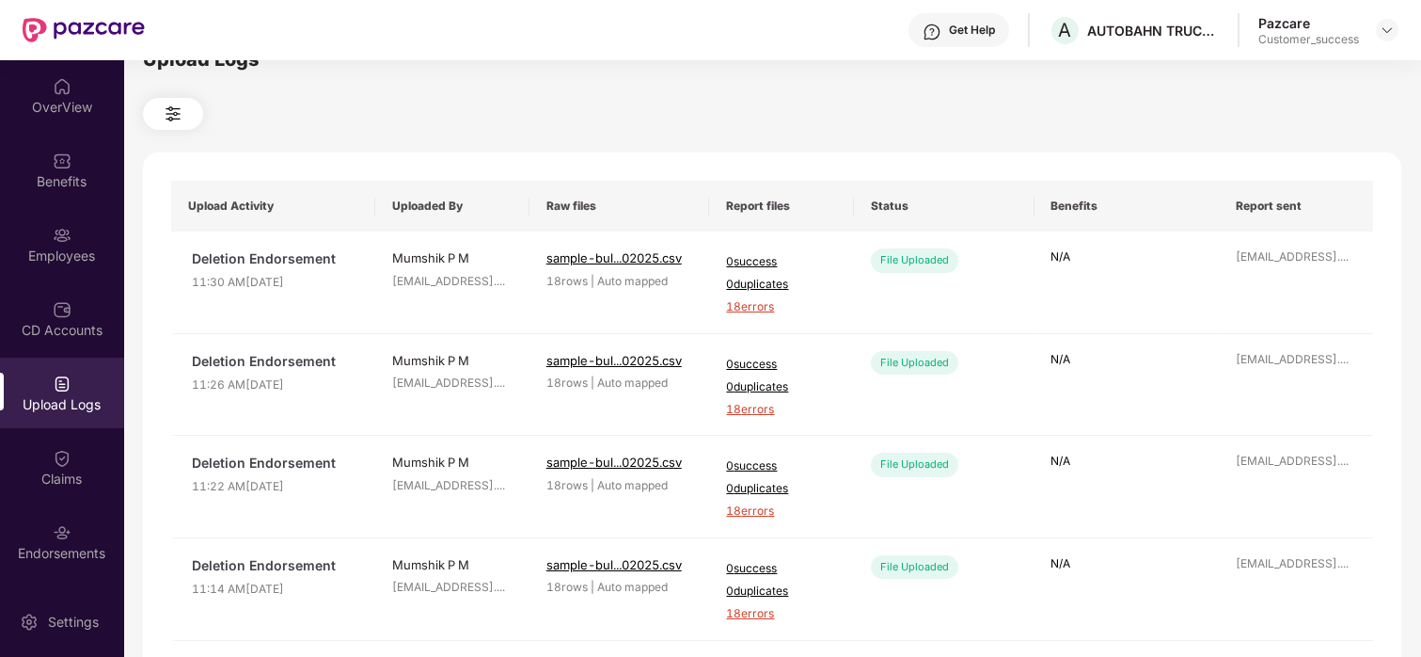
scroll to position [33, 0]
click at [57, 227] on img at bounding box center [62, 235] width 19 height 19
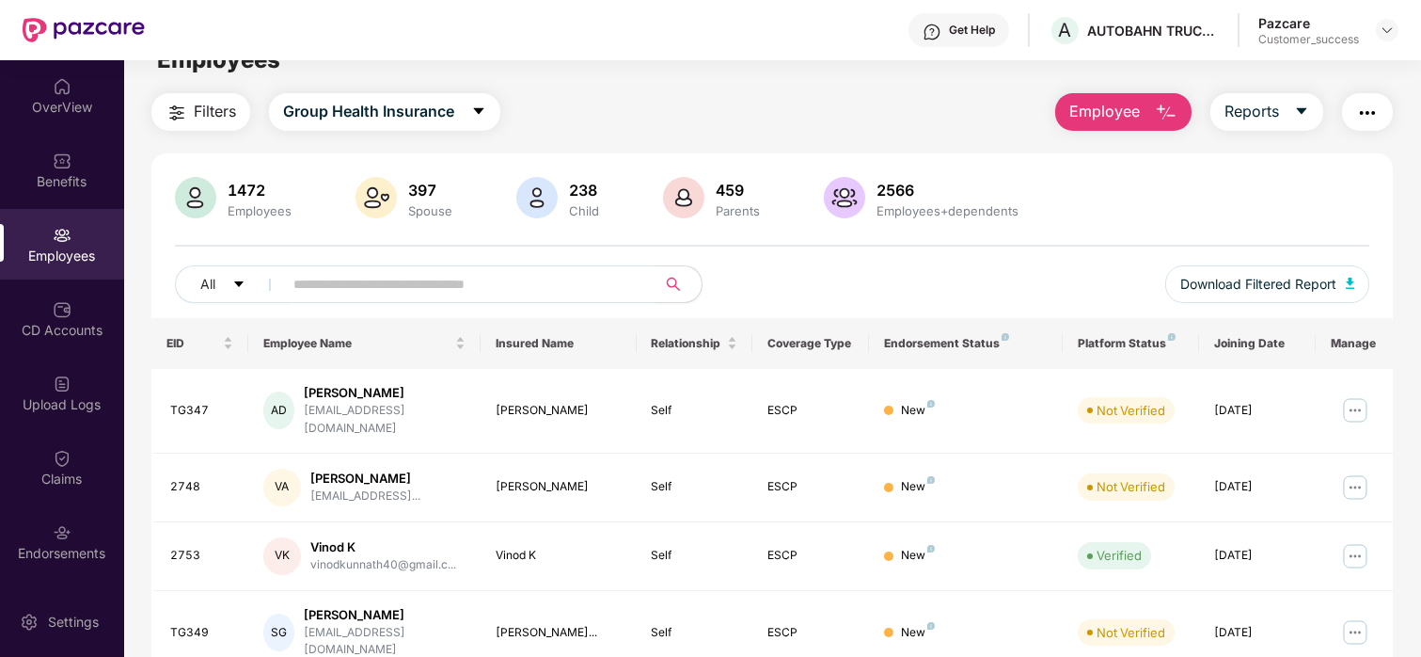
click at [1086, 114] on span "Employee" at bounding box center [1104, 112] width 71 height 24
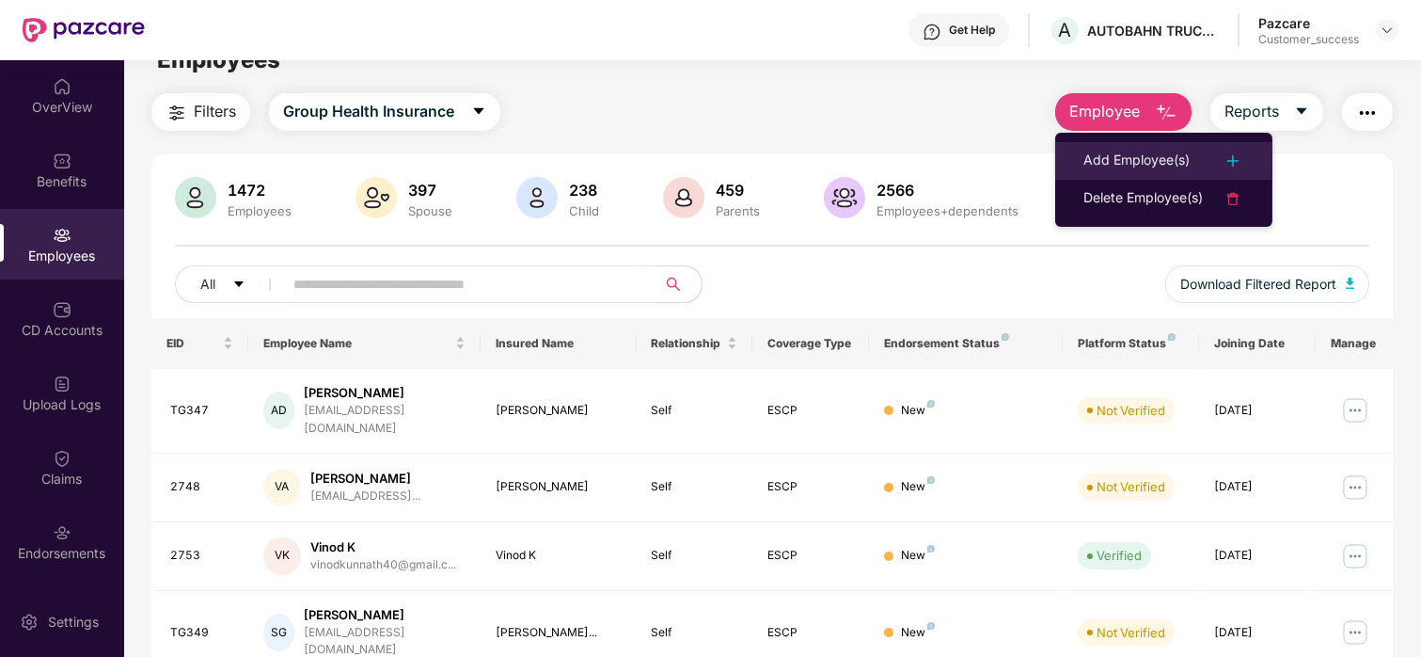
click at [1085, 154] on div "Add Employee(s)" at bounding box center [1137, 161] width 106 height 23
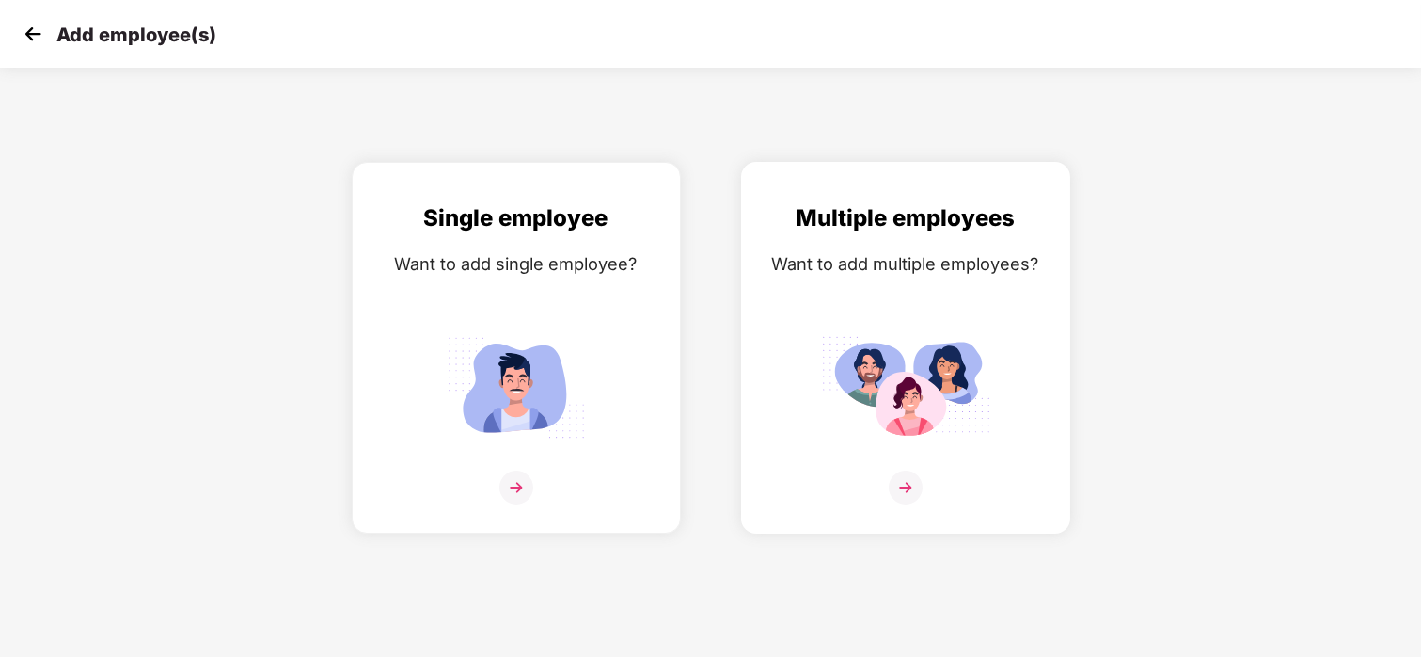
click at [938, 325] on div "Multiple employees Want to add multiple employees?" at bounding box center [906, 363] width 290 height 327
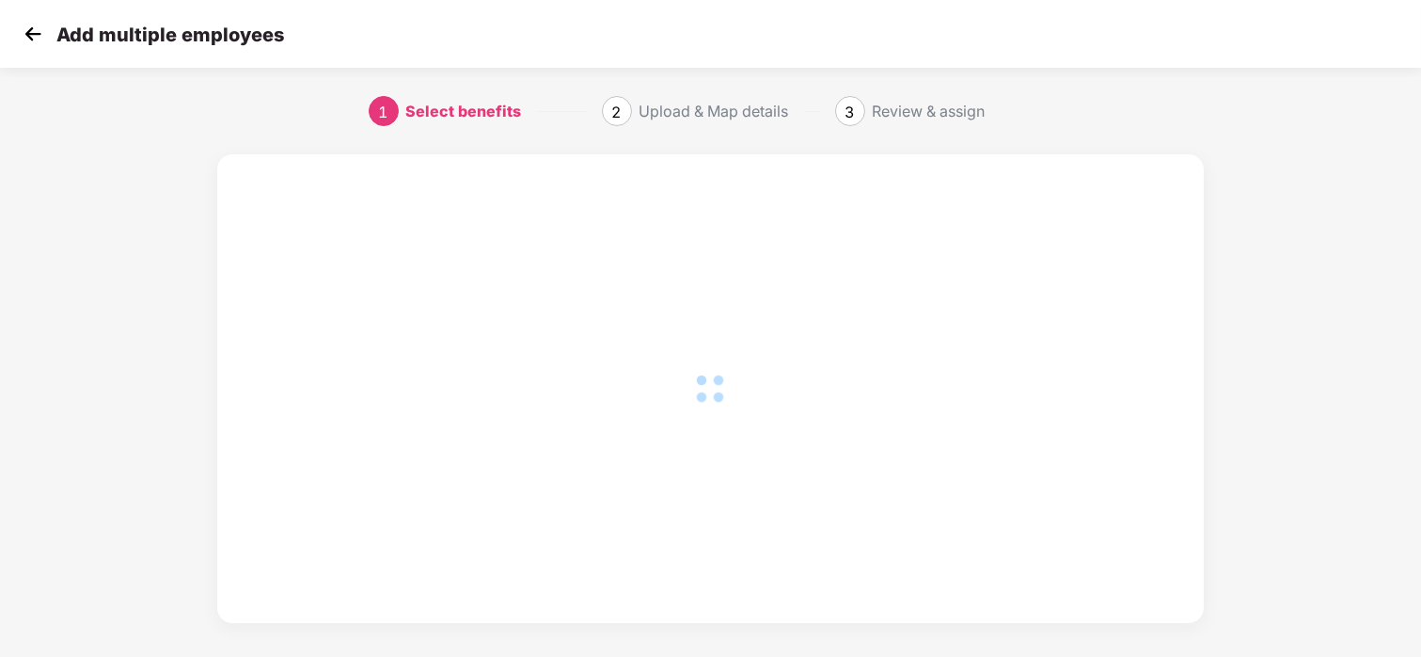
scroll to position [17, 0]
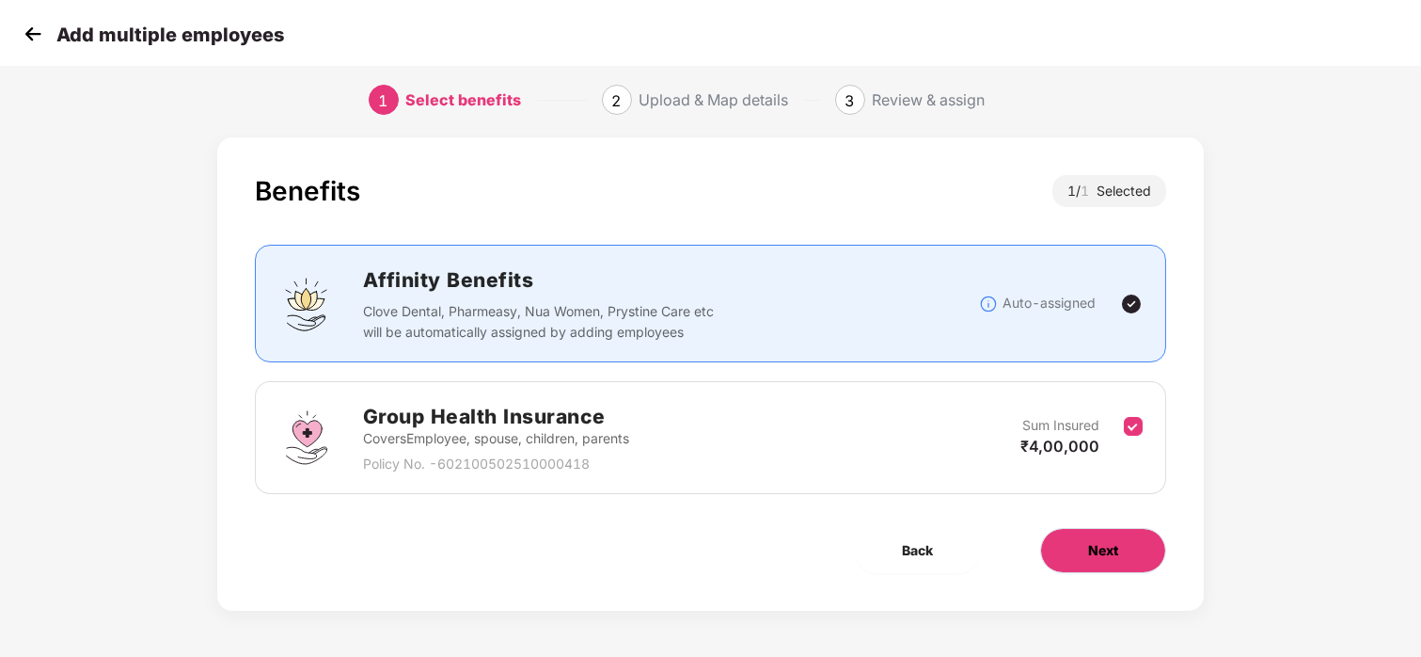
click at [1094, 540] on span "Next" at bounding box center [1103, 550] width 30 height 21
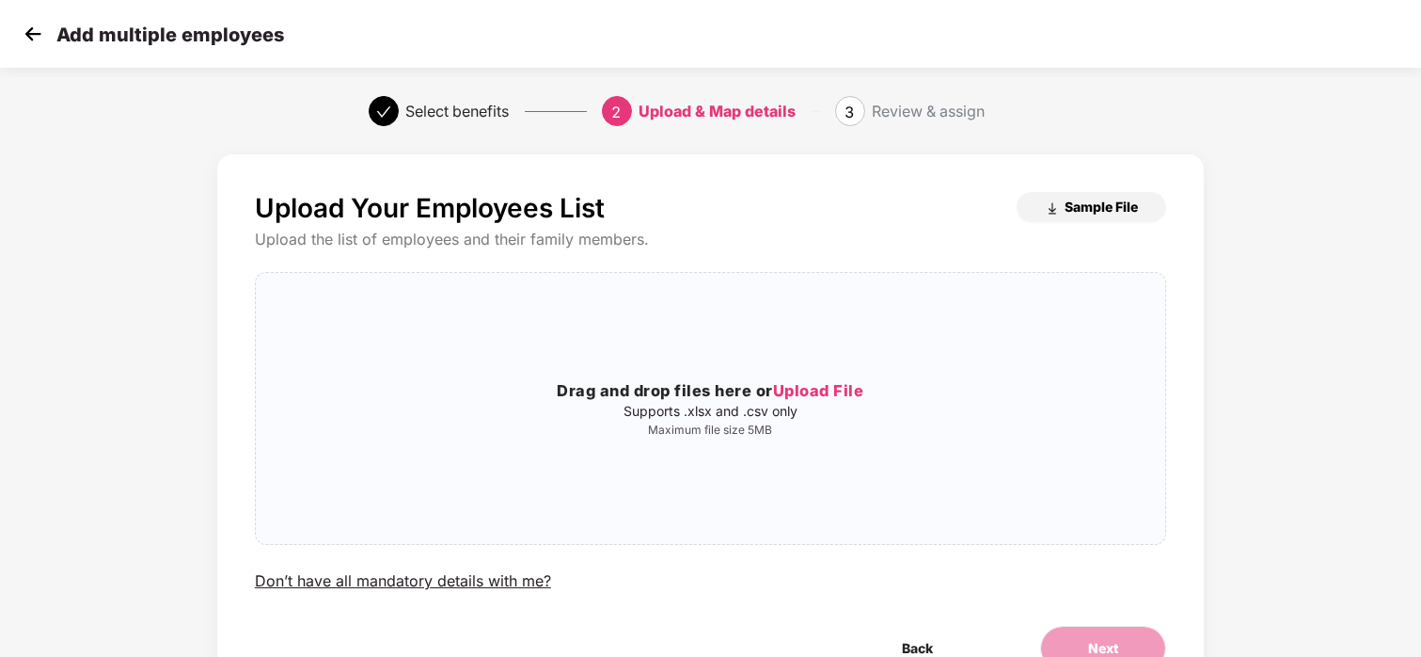
click at [1069, 194] on button "Sample File" at bounding box center [1092, 207] width 150 height 30
click at [27, 36] on img at bounding box center [33, 34] width 28 height 28
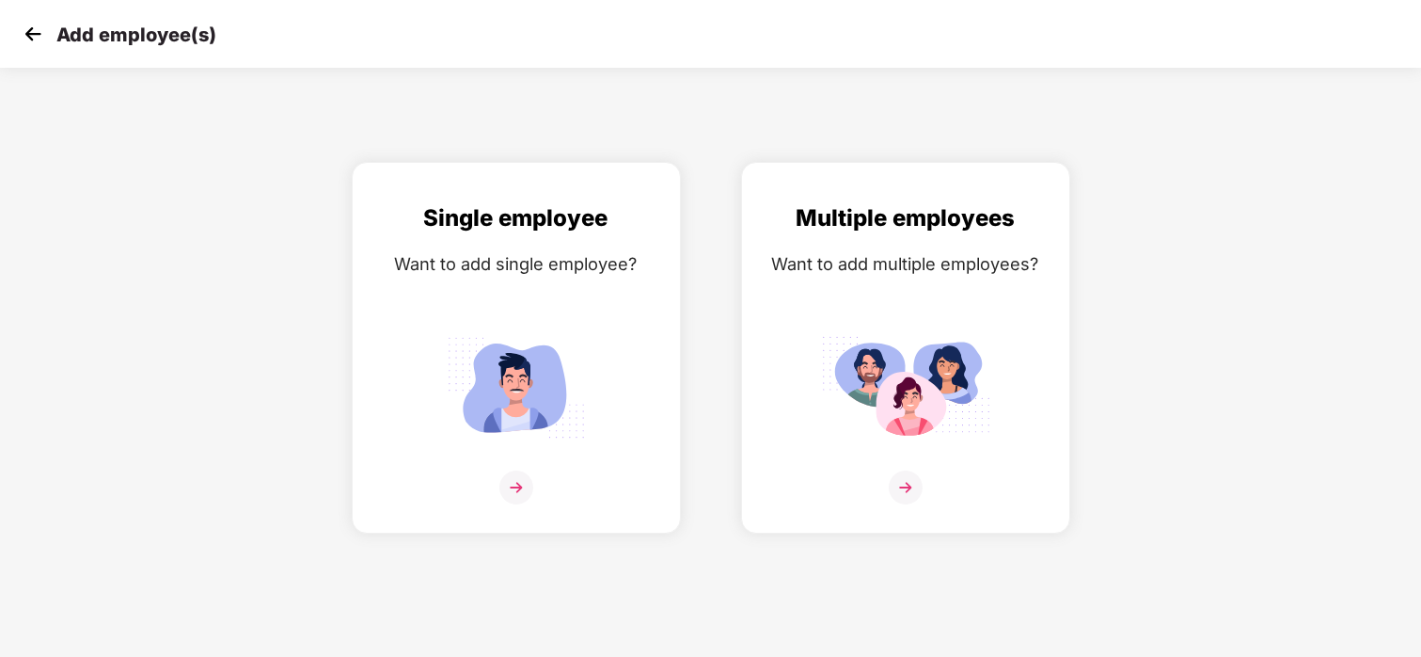
click at [27, 36] on img at bounding box center [33, 34] width 28 height 28
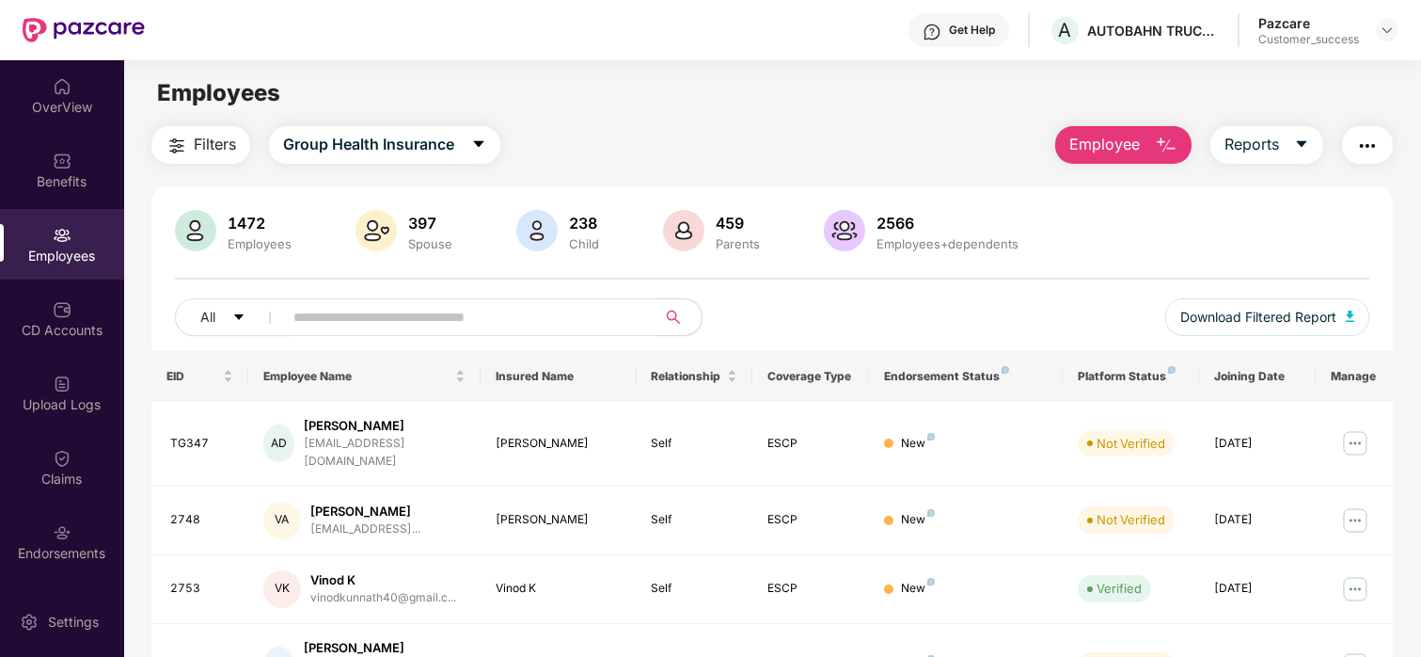
click at [340, 309] on input "text" at bounding box center [462, 317] width 338 height 28
paste input "******"
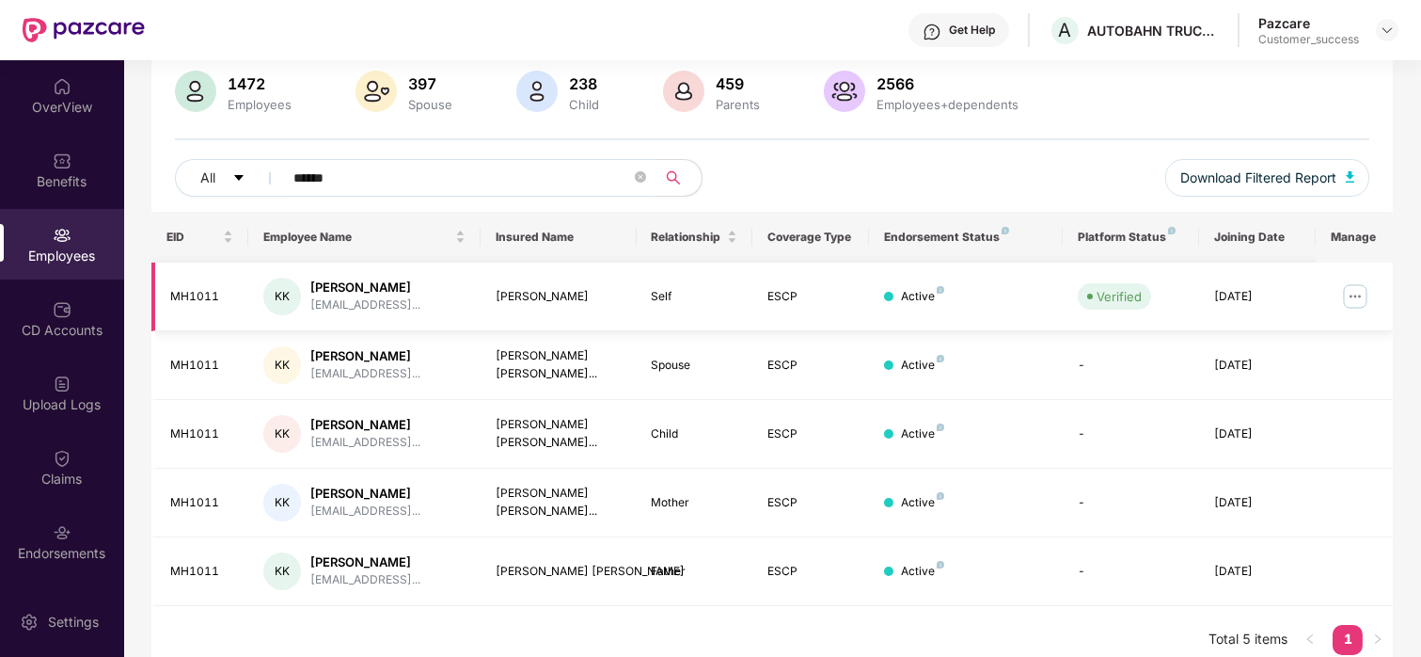
scroll to position [155, 0]
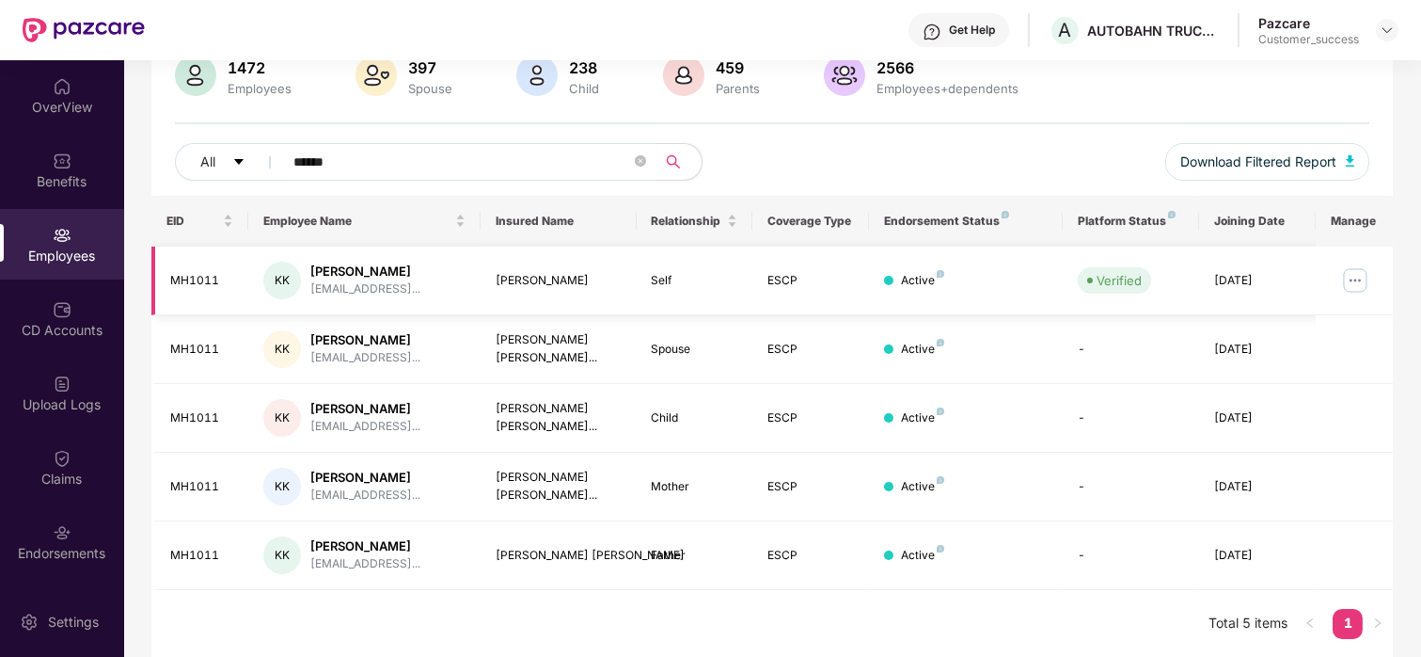
type input "******"
click at [1360, 275] on img at bounding box center [1355, 280] width 30 height 30
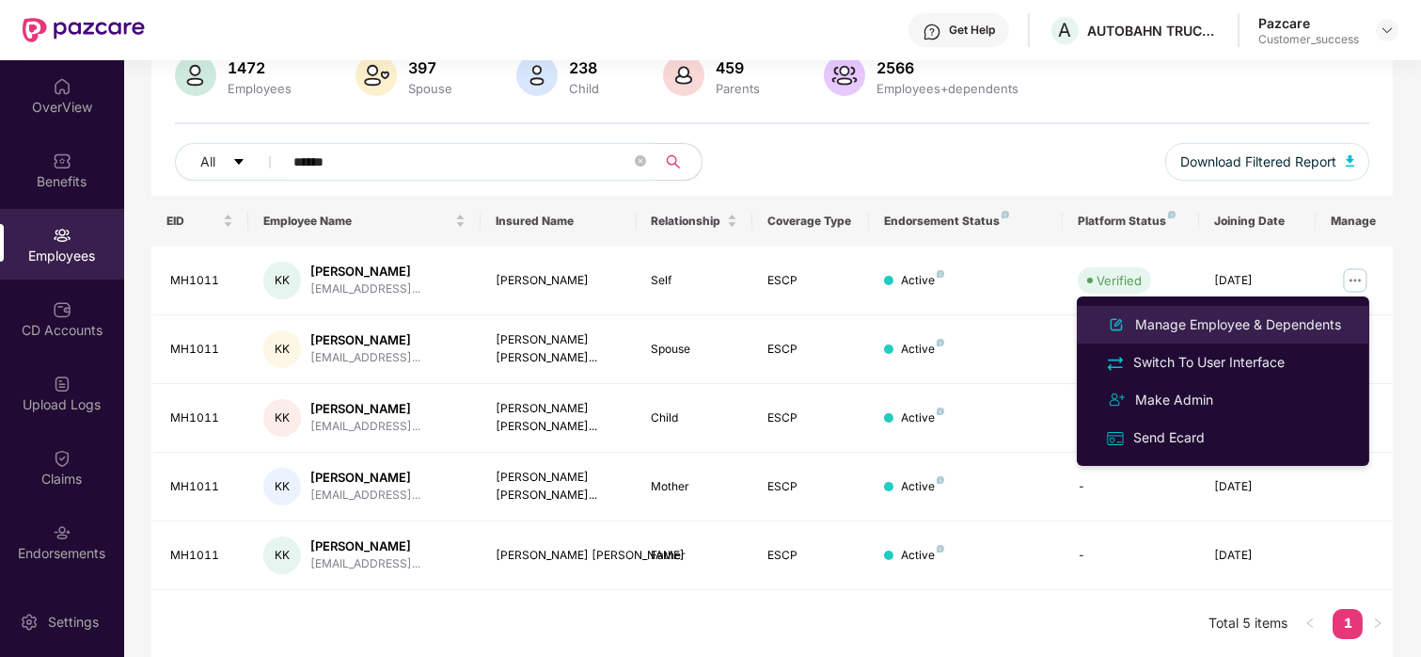
click at [1260, 310] on li "Manage Employee & Dependents" at bounding box center [1223, 325] width 293 height 38
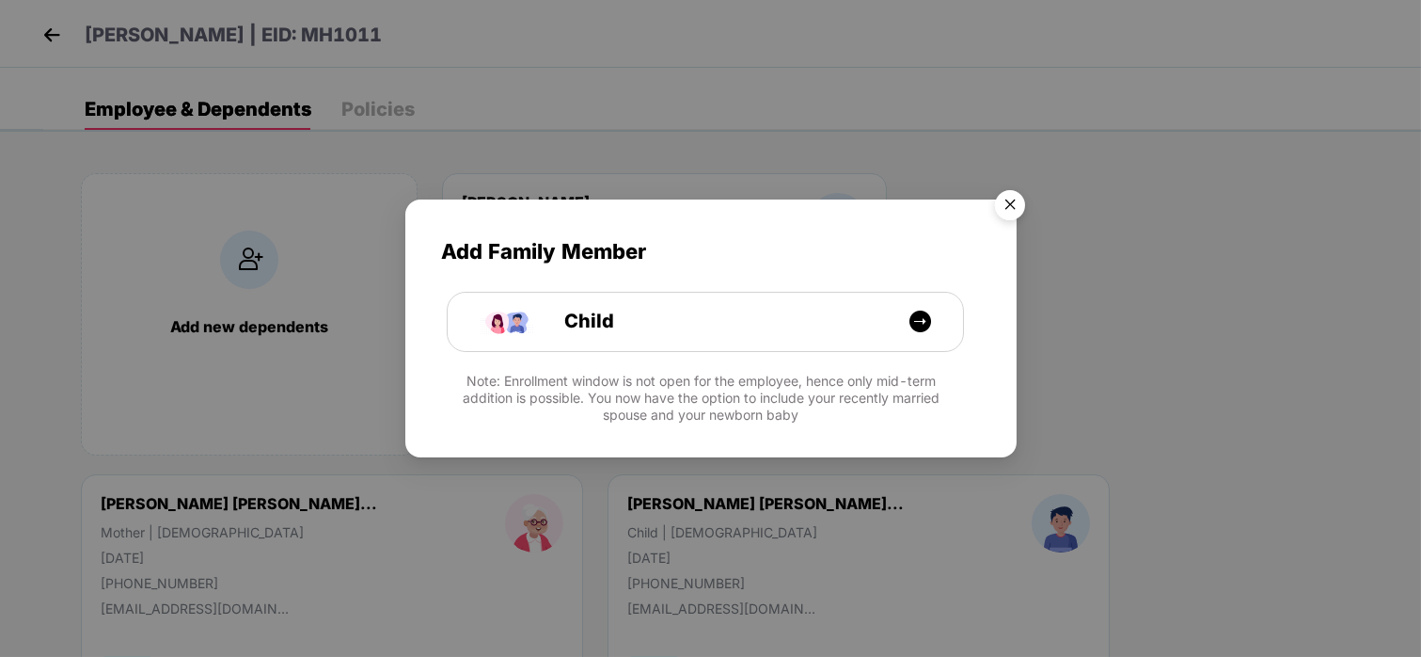
click at [1015, 205] on img "Close" at bounding box center [1010, 208] width 53 height 53
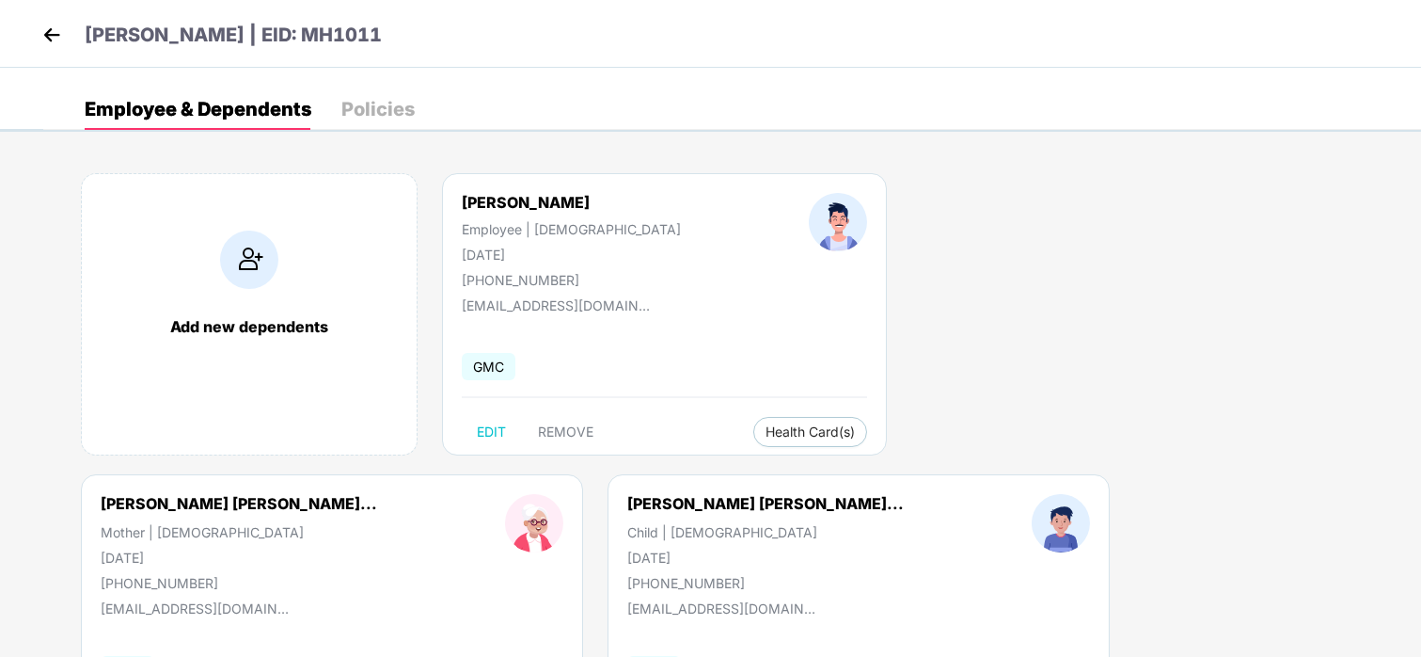
click at [246, 230] on img at bounding box center [249, 259] width 58 height 58
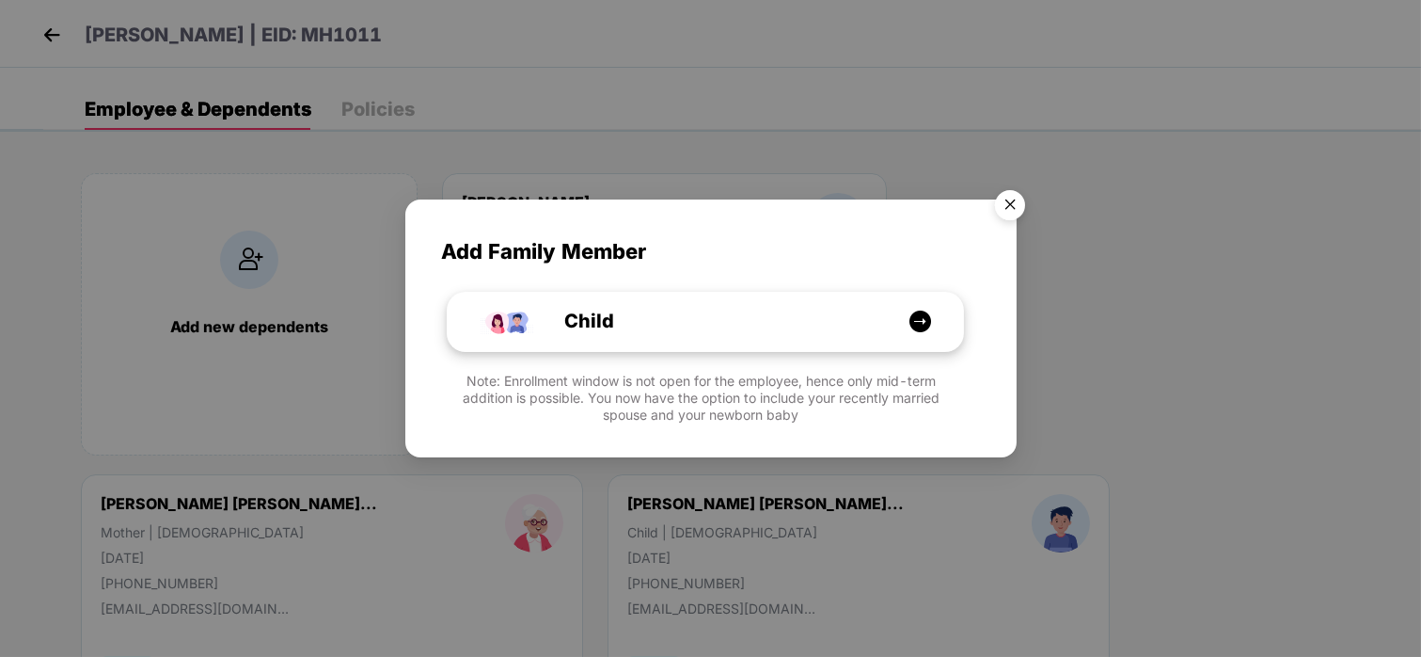
click at [633, 323] on div "Child" at bounding box center [715, 321] width 387 height 29
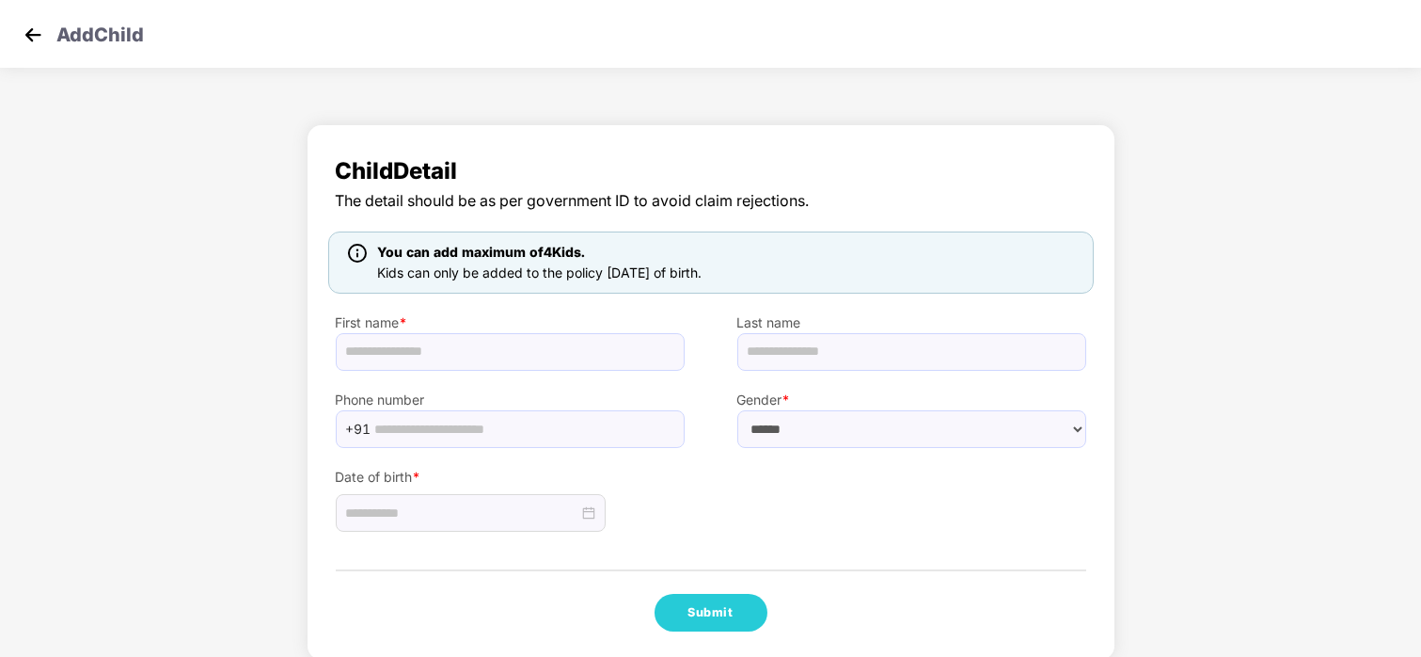
scroll to position [23, 0]
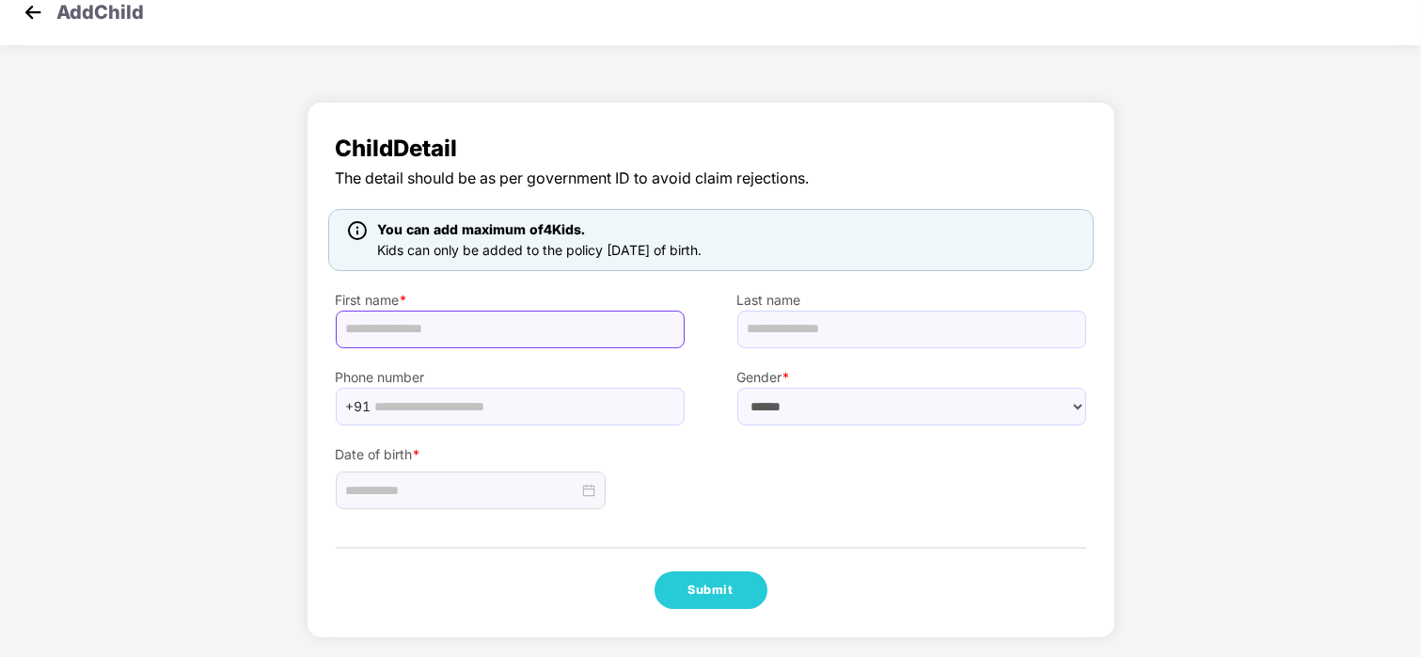
click at [502, 320] on input "text" at bounding box center [510, 329] width 349 height 38
paste input "**********"
drag, startPoint x: 491, startPoint y: 323, endPoint x: 406, endPoint y: 326, distance: 84.7
click at [406, 326] on input "**********" at bounding box center [510, 329] width 349 height 38
type input "*********"
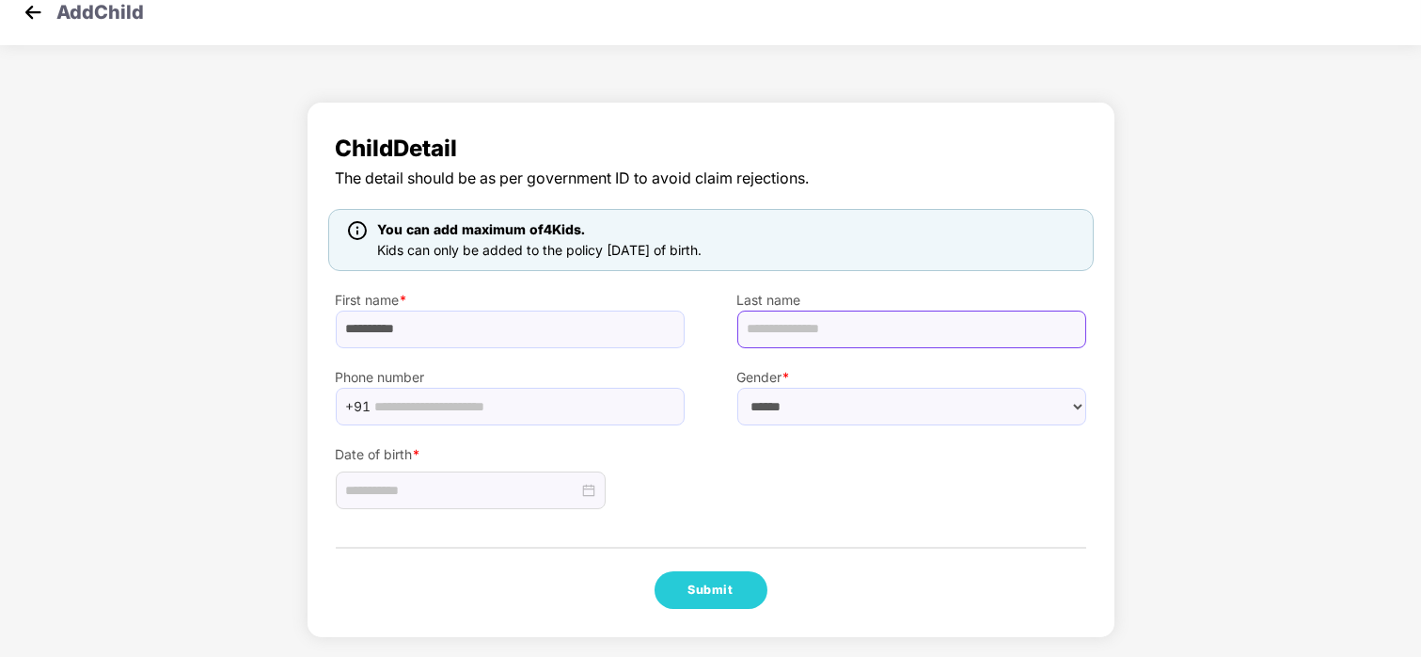
click at [821, 339] on input "text" at bounding box center [911, 329] width 349 height 38
paste input "********"
type input "********"
click at [827, 392] on select "****** **** ******" at bounding box center [911, 407] width 349 height 38
select select "******"
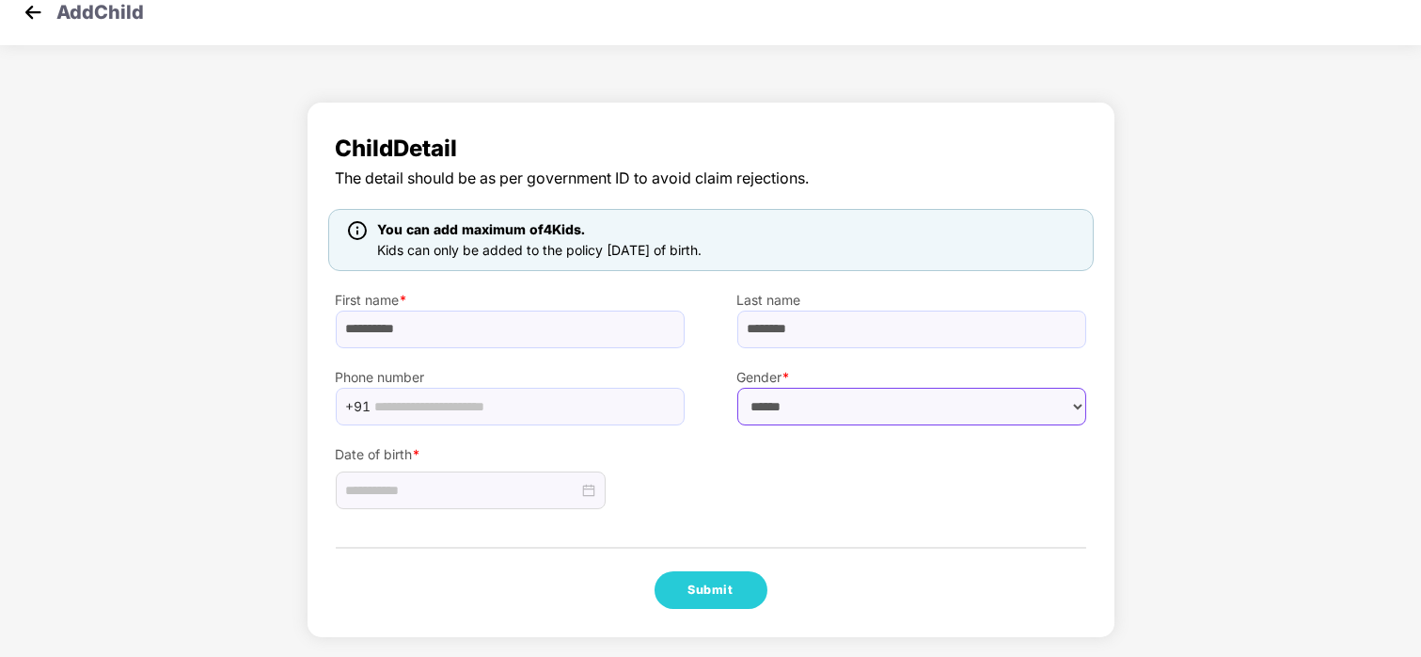
click at [737, 388] on select "****** **** ******" at bounding box center [911, 407] width 349 height 38
click at [395, 476] on div at bounding box center [471, 490] width 270 height 38
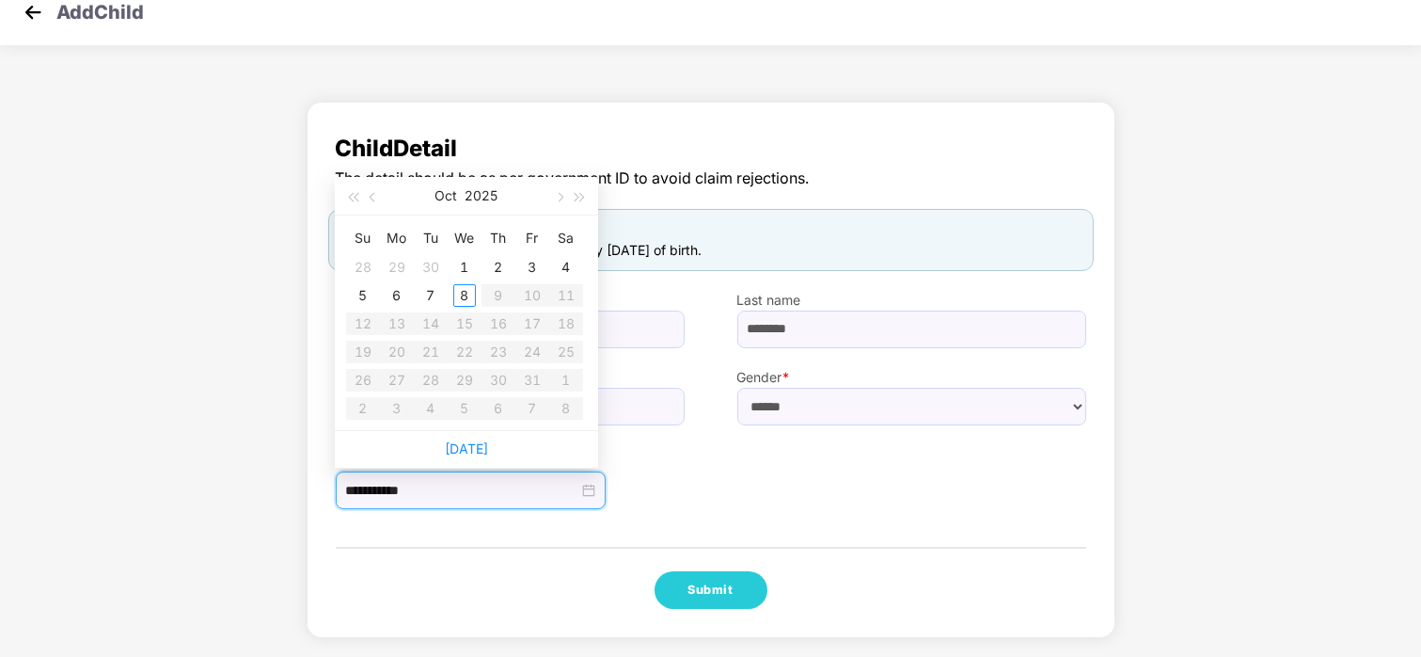
type input "**********"
click at [369, 190] on button "button" at bounding box center [373, 196] width 21 height 38
type input "**********"
click at [490, 326] on div "18" at bounding box center [498, 323] width 23 height 23
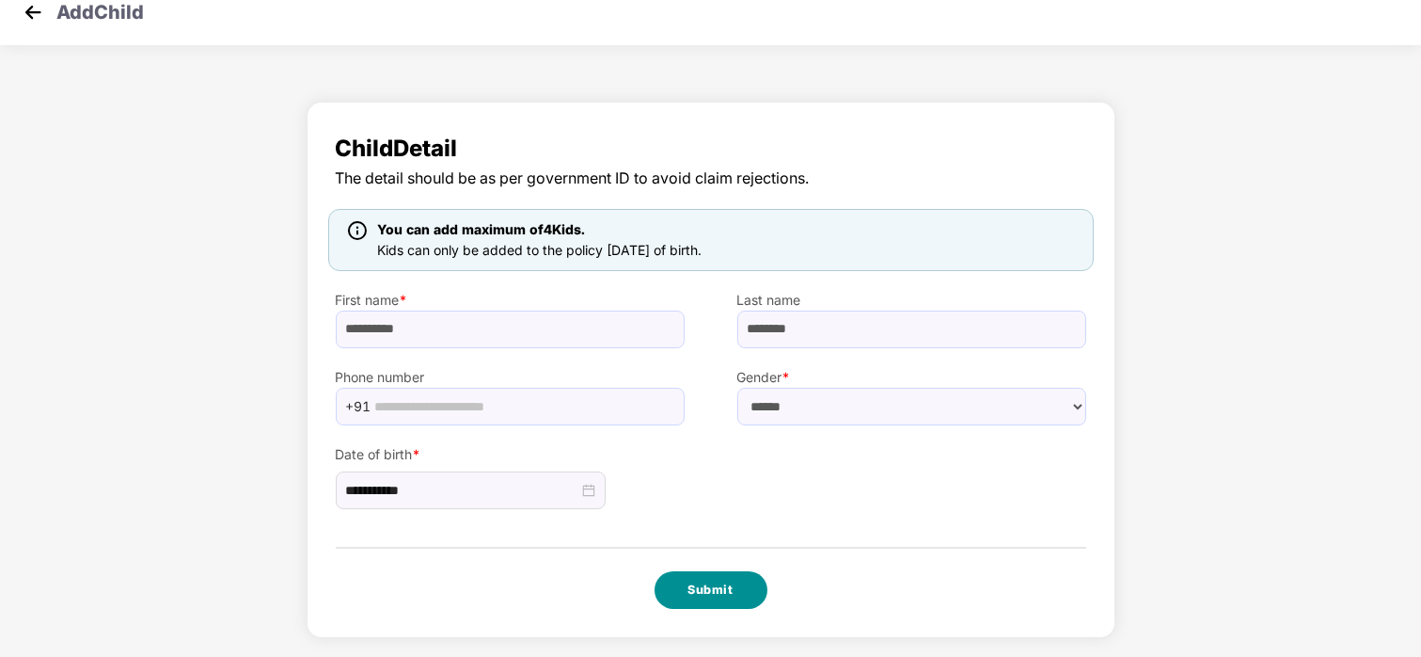
click at [721, 598] on button "Submit" at bounding box center [711, 590] width 113 height 38
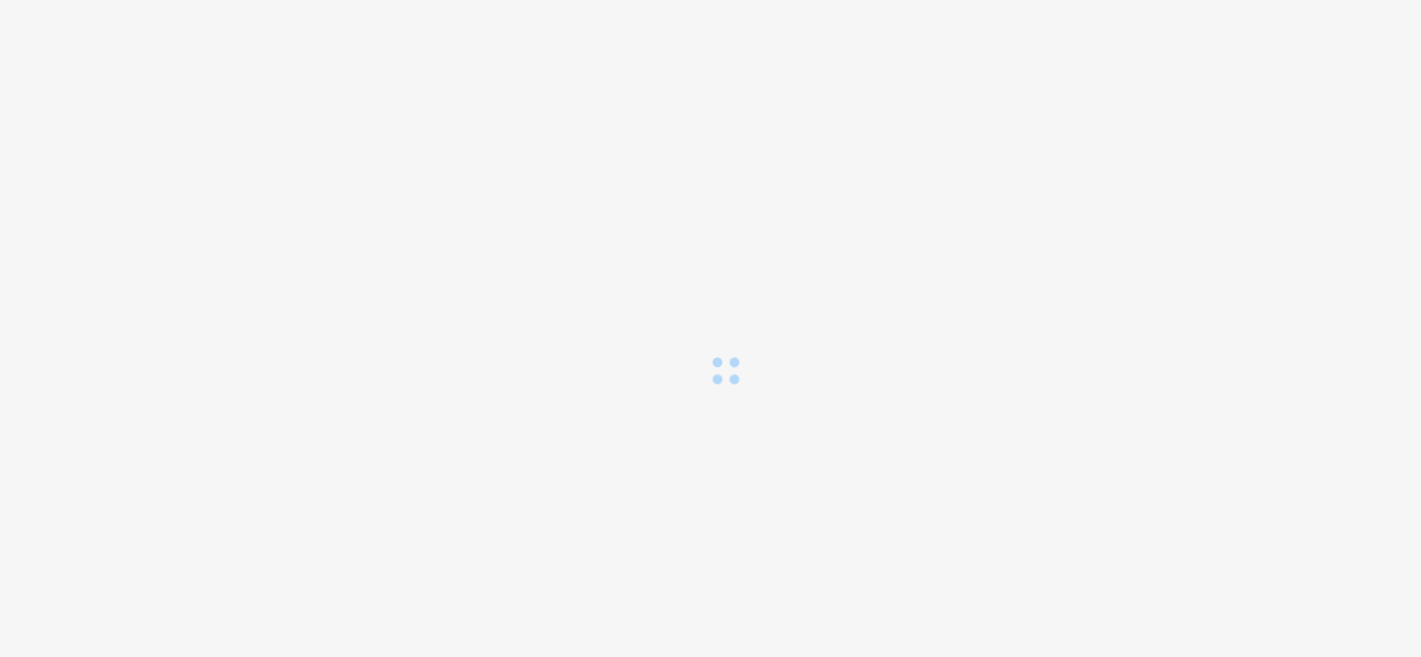
scroll to position [0, 0]
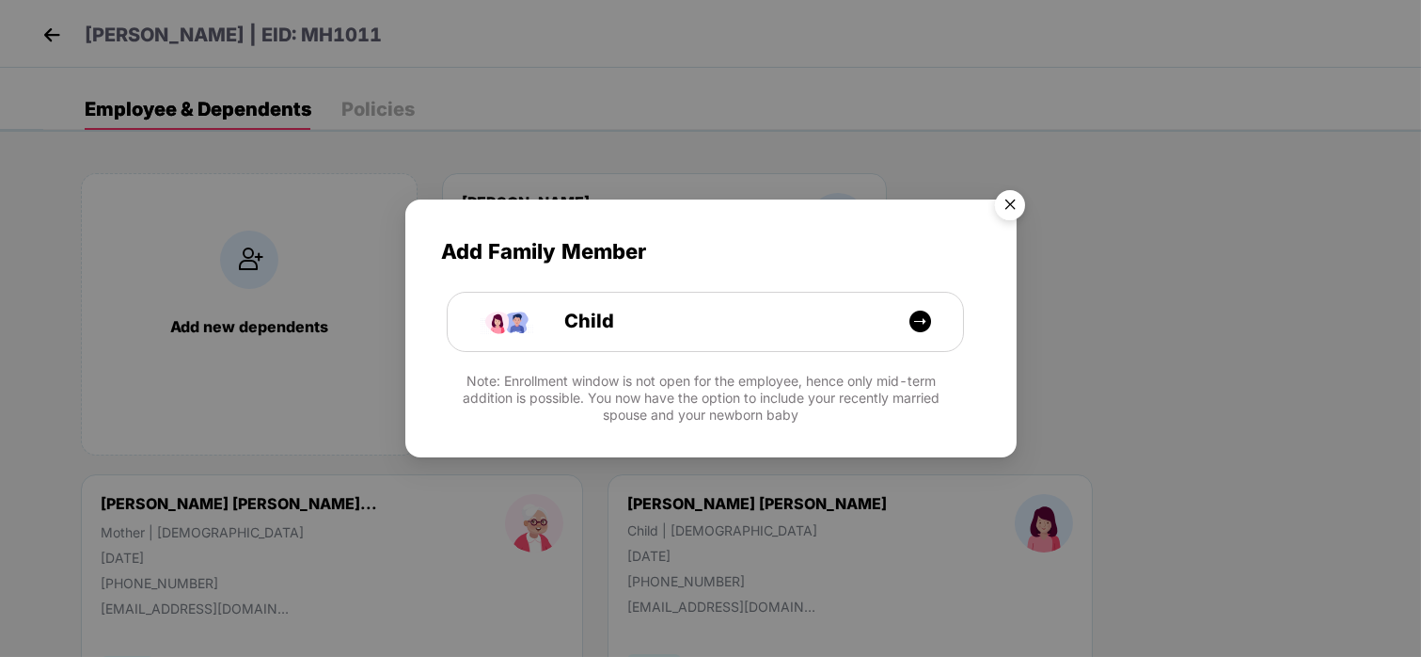
click at [1005, 192] on img "Close" at bounding box center [1010, 208] width 53 height 53
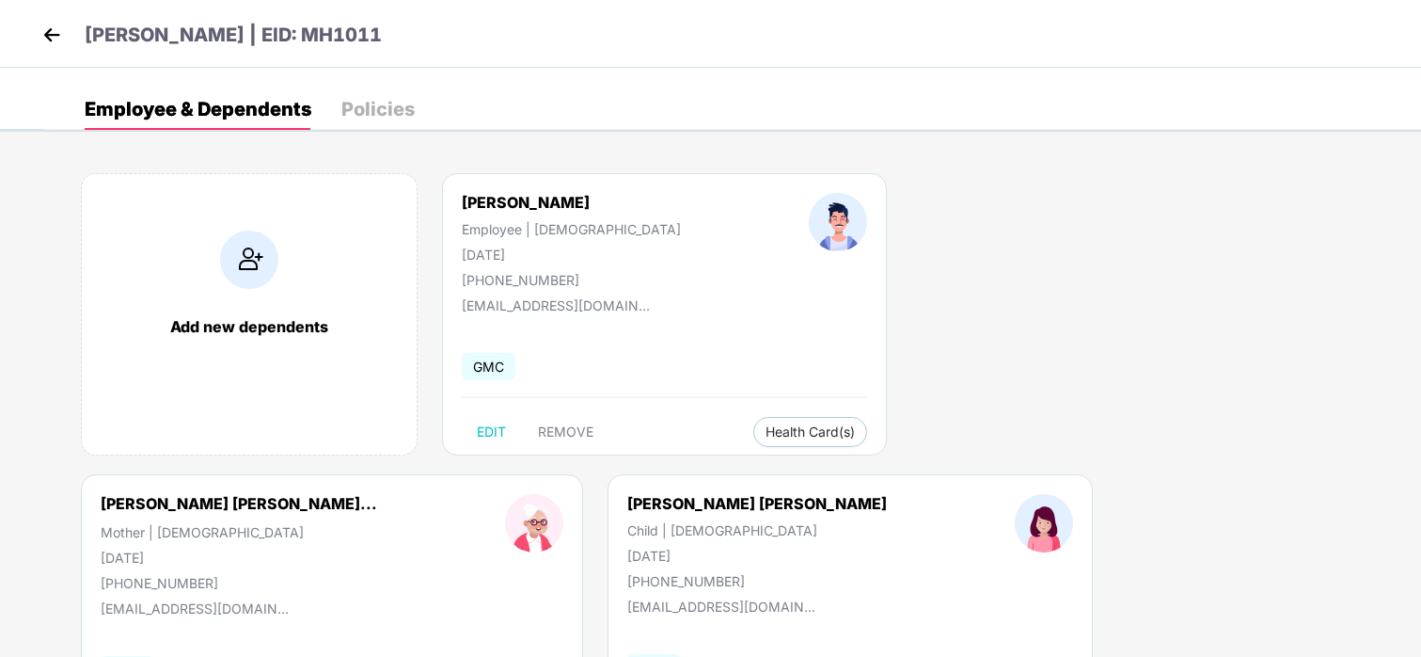
click at [53, 27] on img at bounding box center [52, 35] width 28 height 28
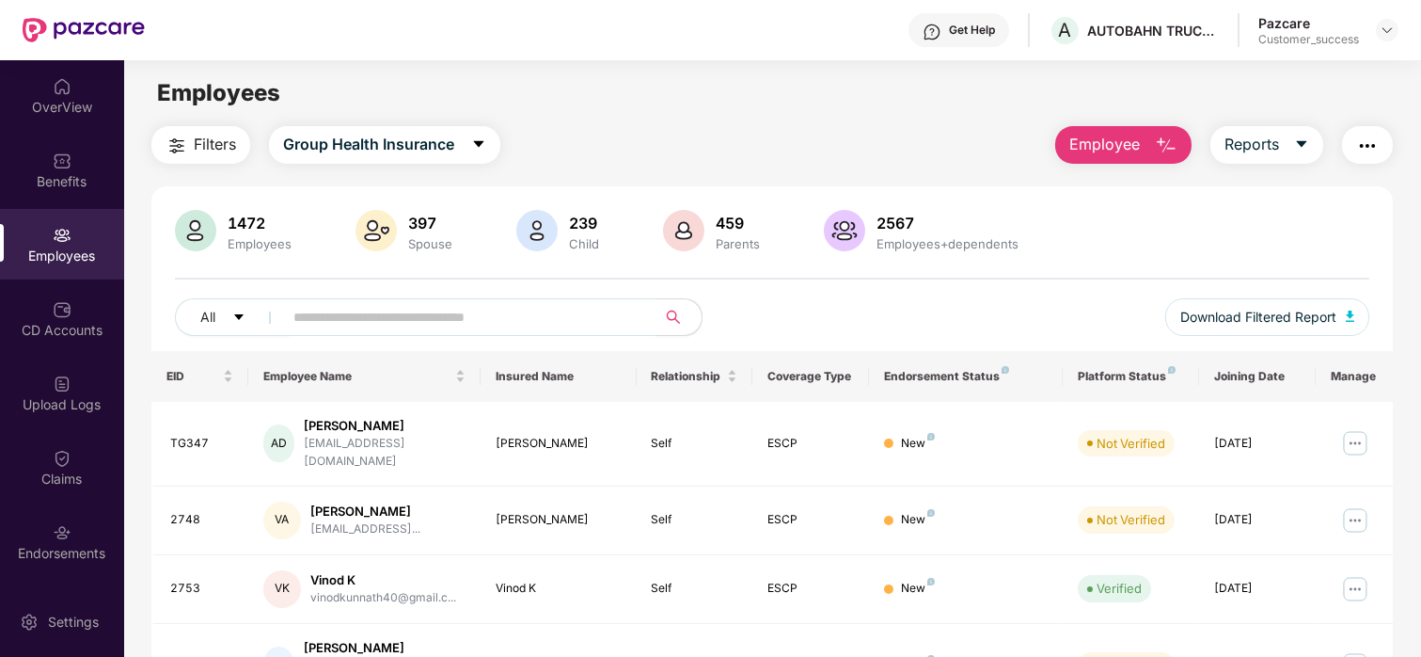
click at [1085, 161] on button "Employee" at bounding box center [1123, 145] width 136 height 38
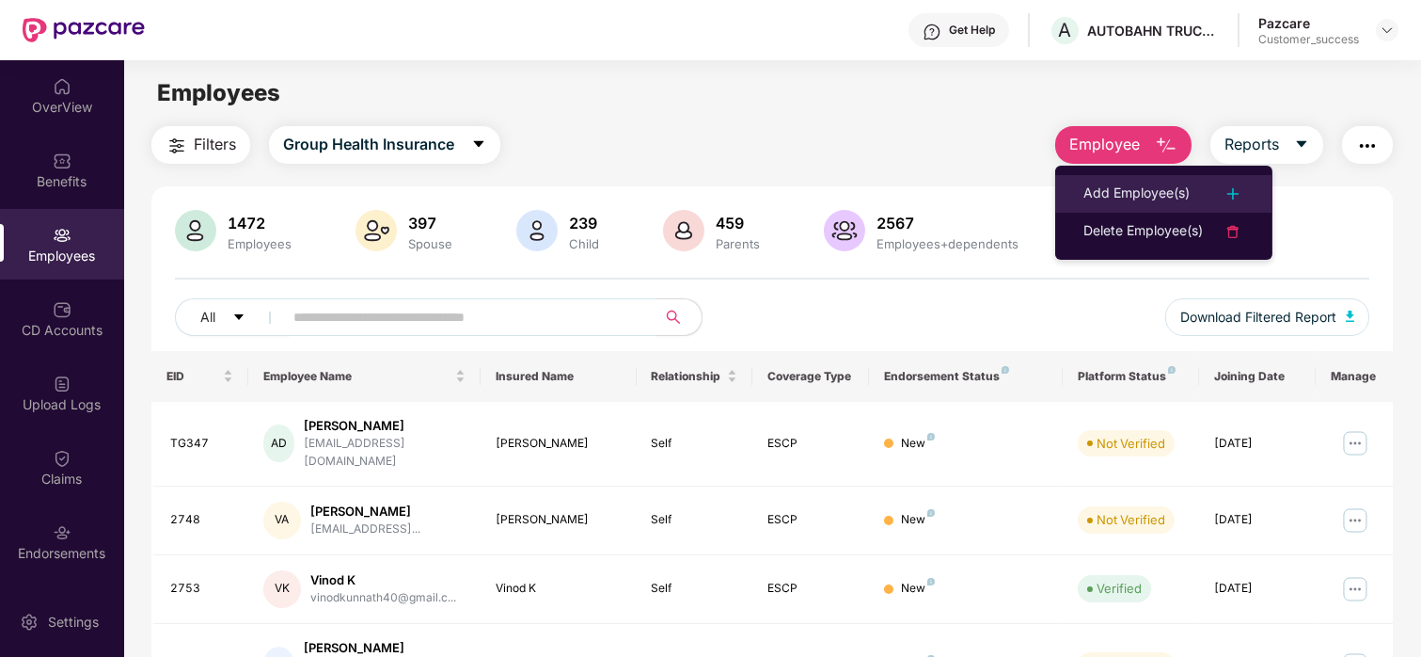
click at [1127, 197] on div "Add Employee(s)" at bounding box center [1137, 193] width 106 height 23
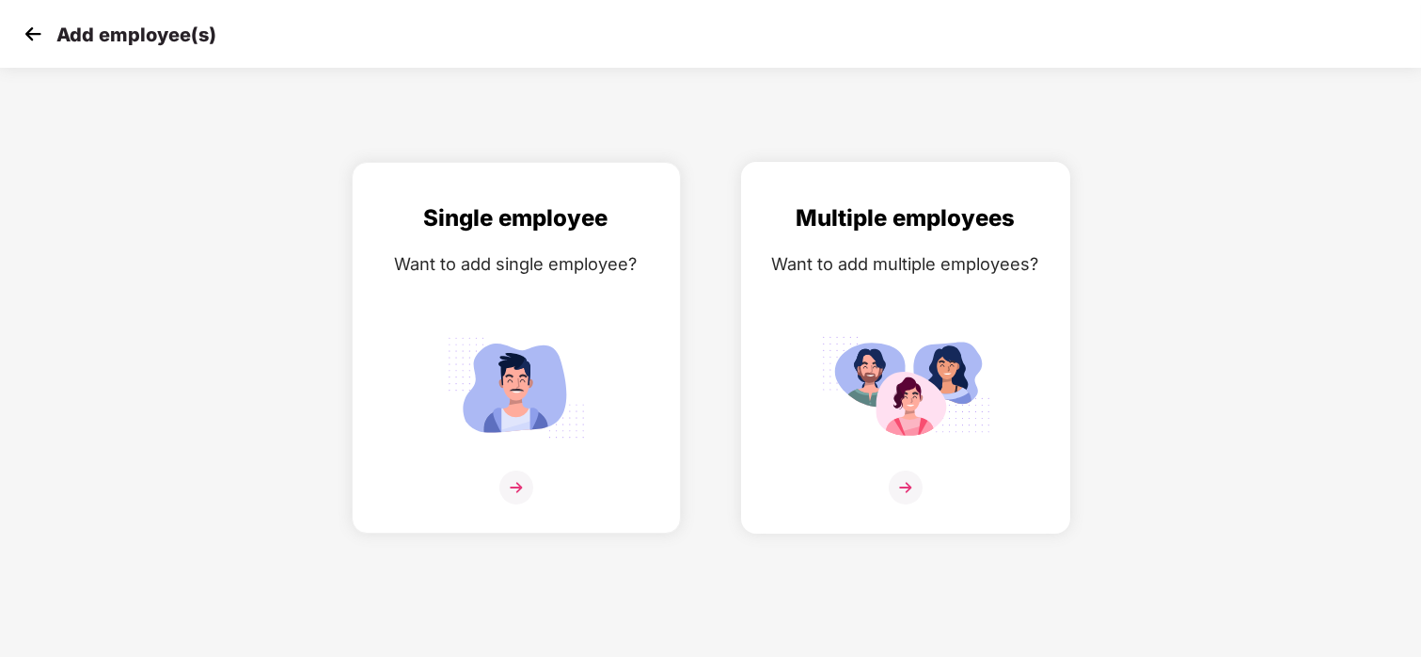
click at [911, 388] on img at bounding box center [905, 387] width 169 height 118
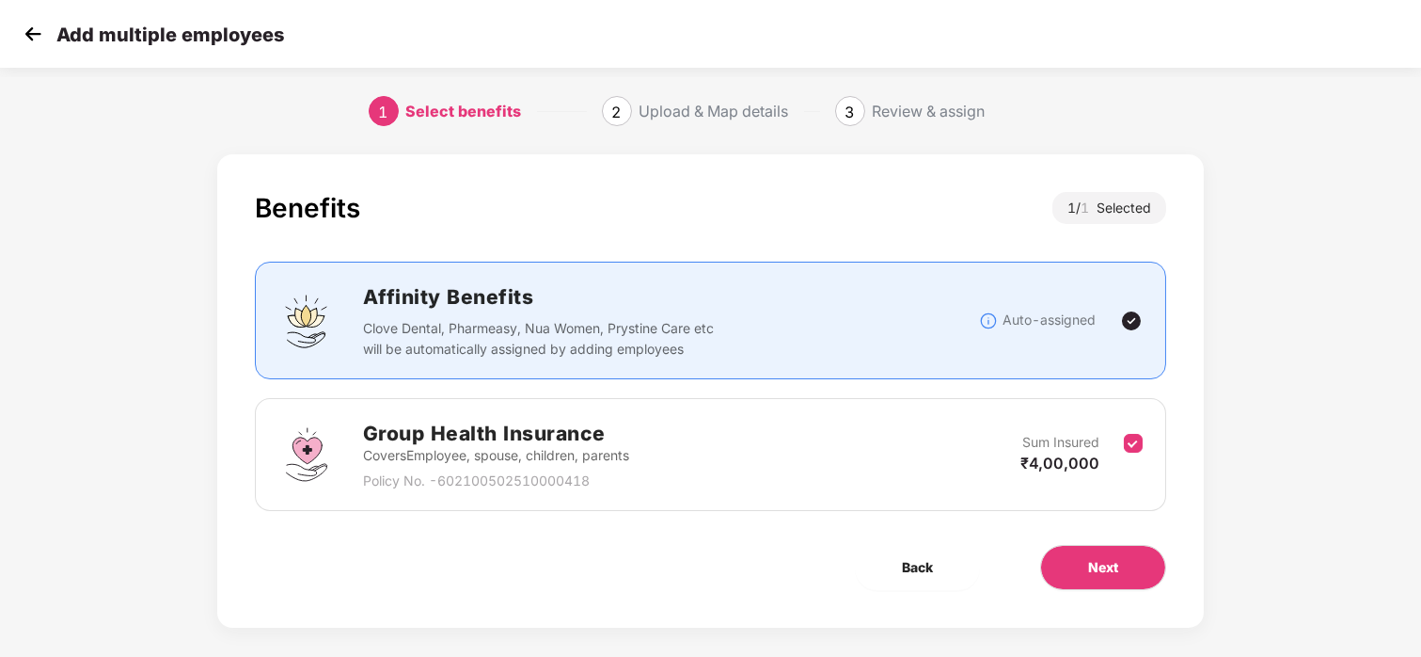
scroll to position [17, 0]
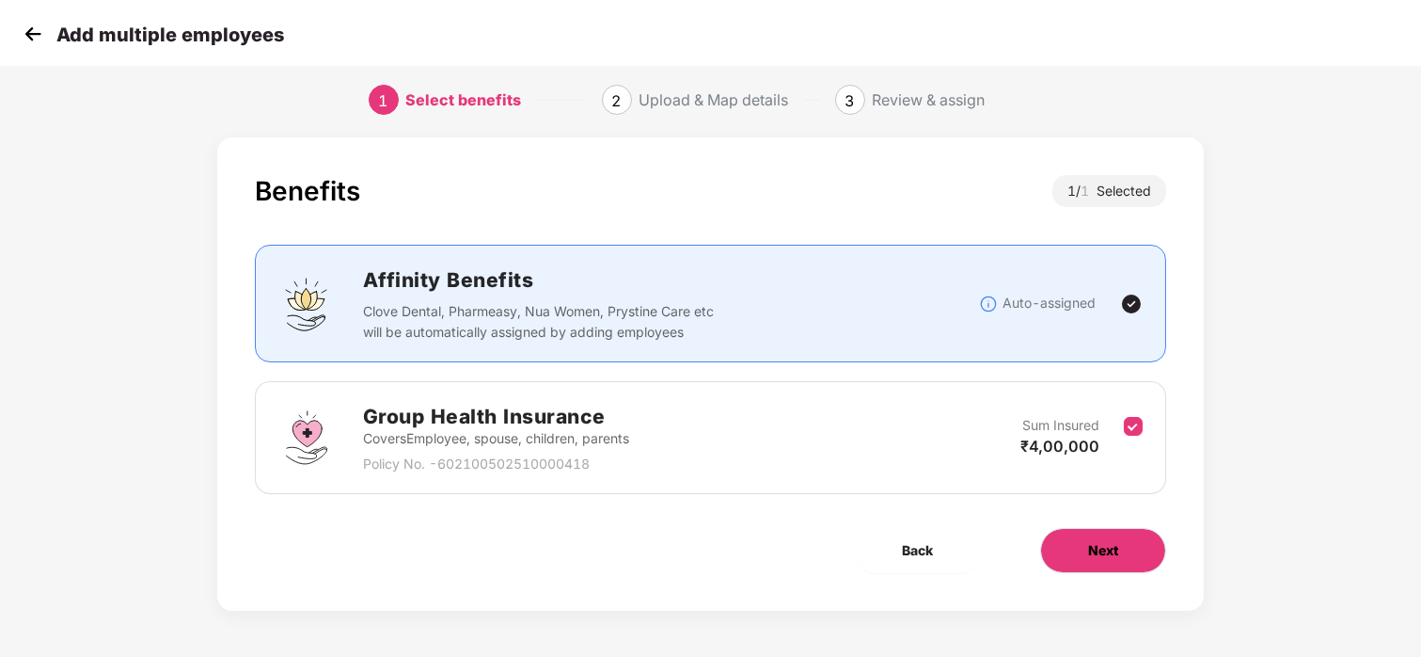
click at [1079, 549] on button "Next" at bounding box center [1103, 550] width 126 height 45
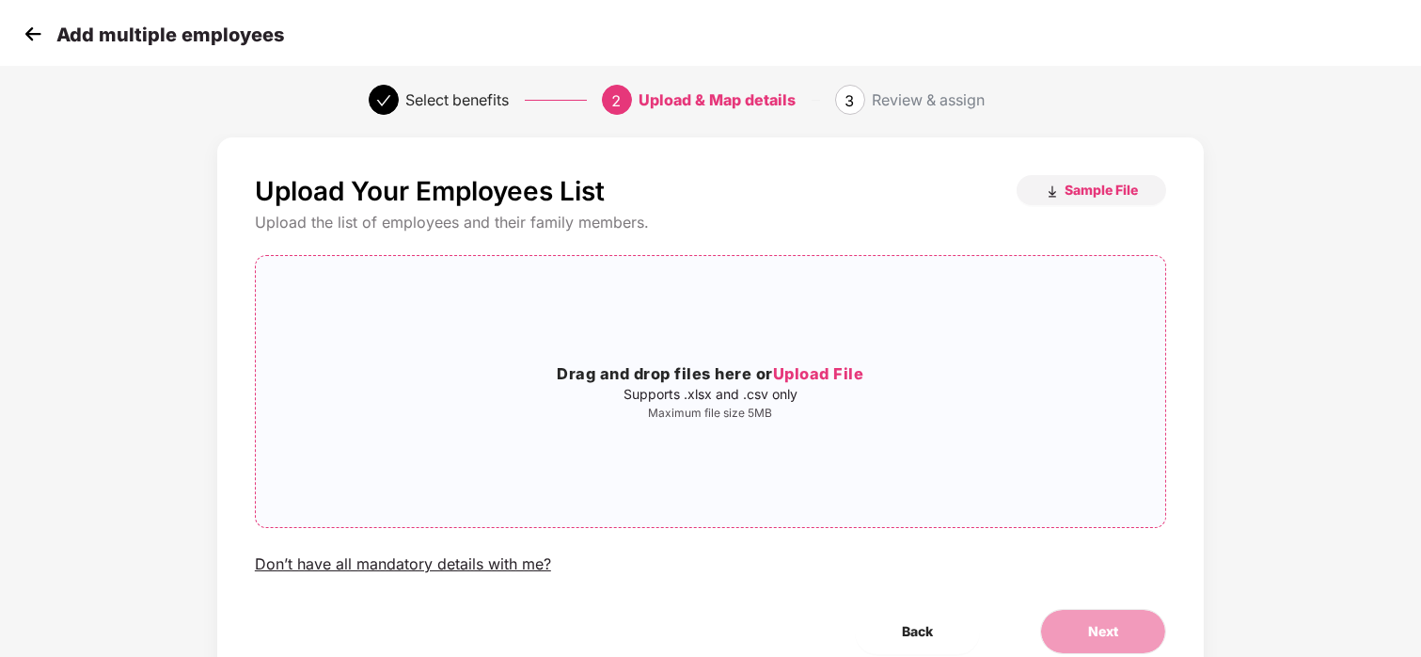
scroll to position [0, 0]
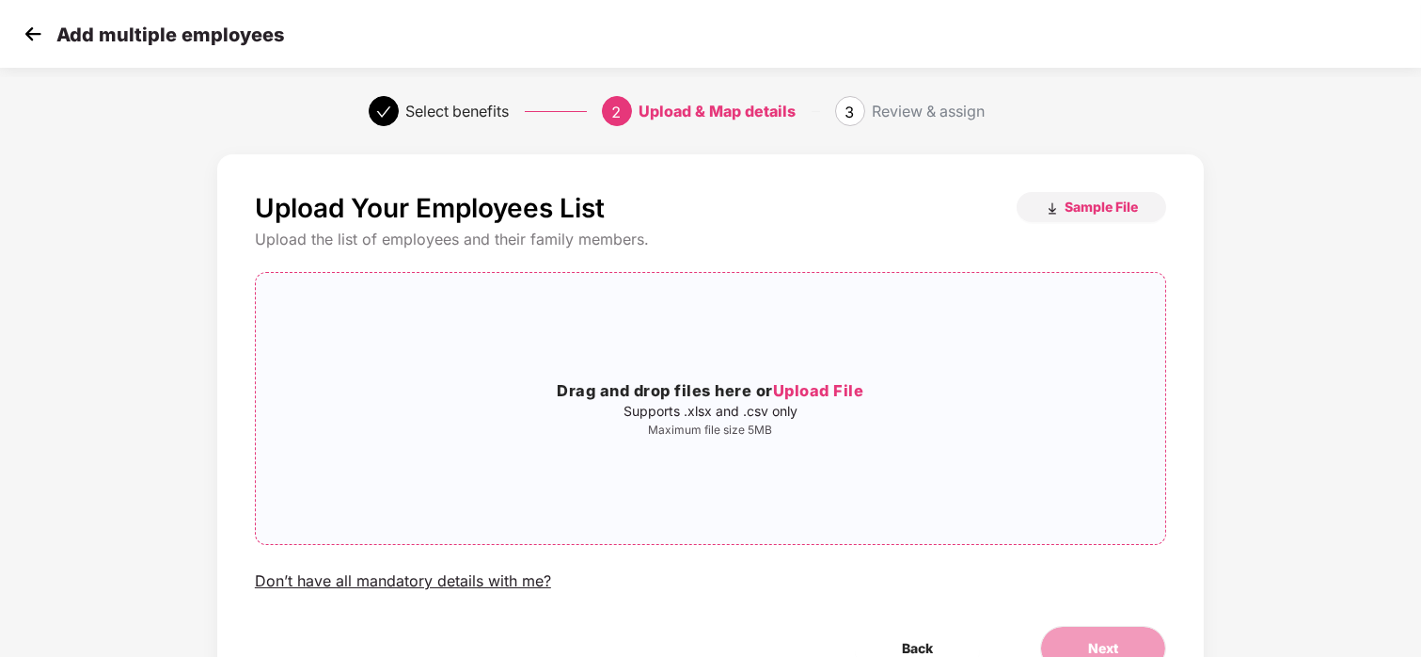
click at [789, 396] on span "Upload File" at bounding box center [818, 390] width 91 height 19
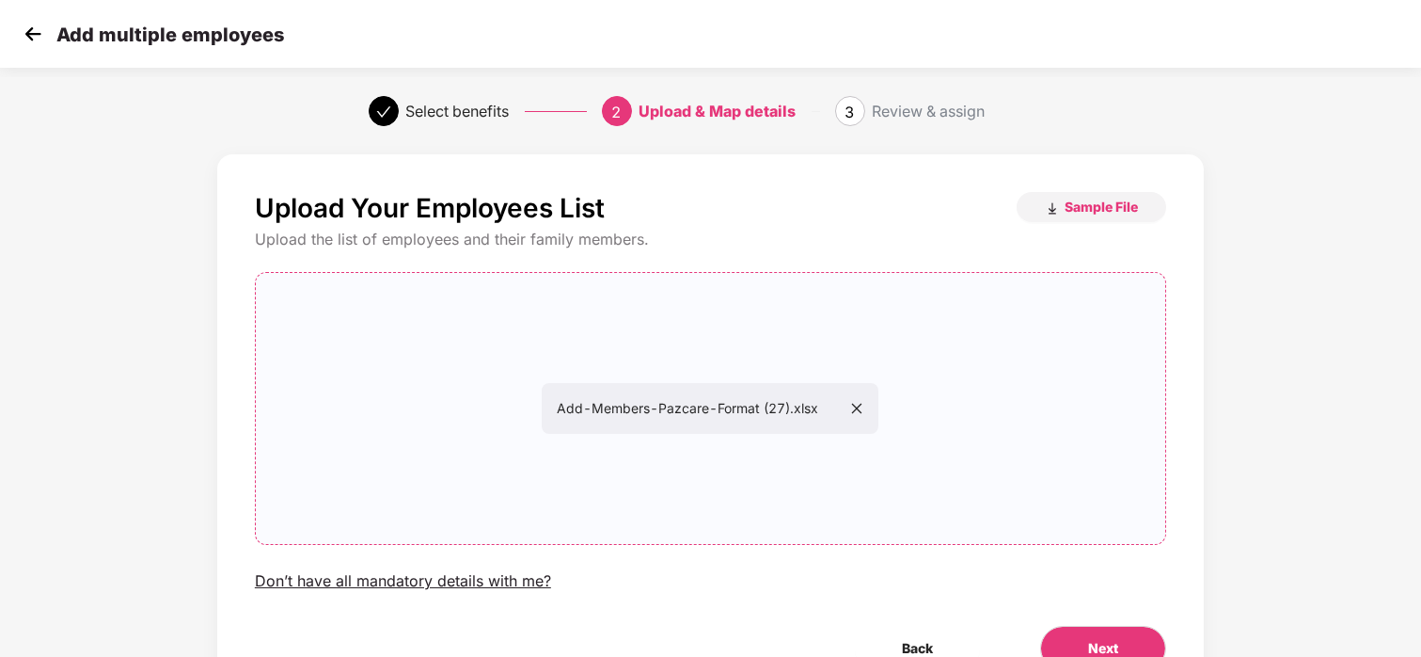
scroll to position [99, 0]
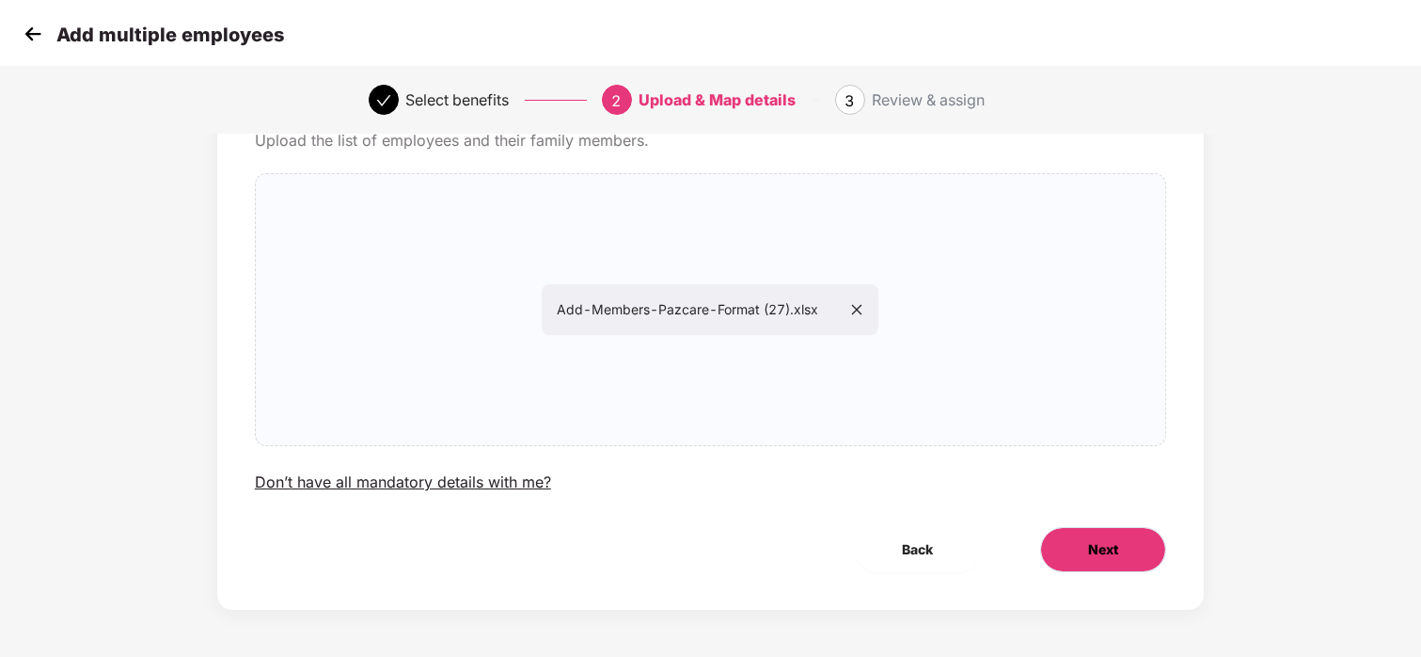
click at [1080, 567] on button "Next" at bounding box center [1103, 549] width 126 height 45
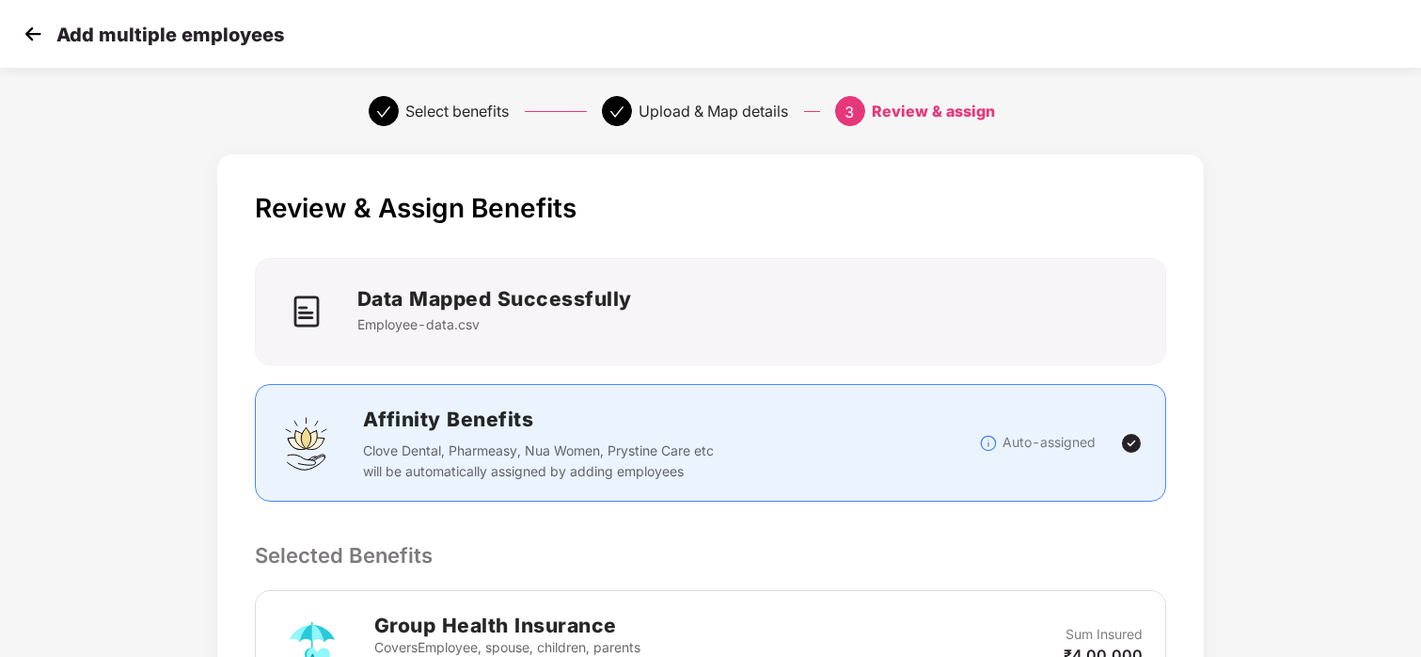
scroll to position [393, 0]
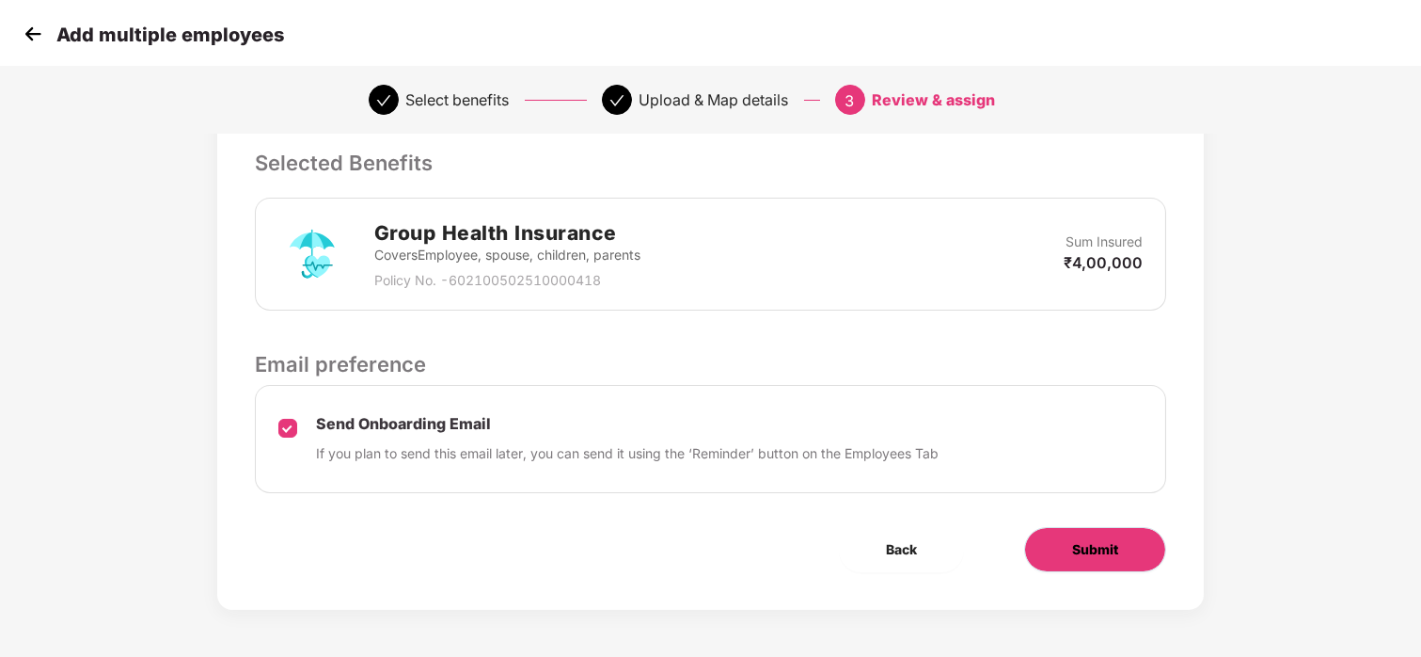
click at [1065, 540] on button "Submit" at bounding box center [1095, 549] width 142 height 45
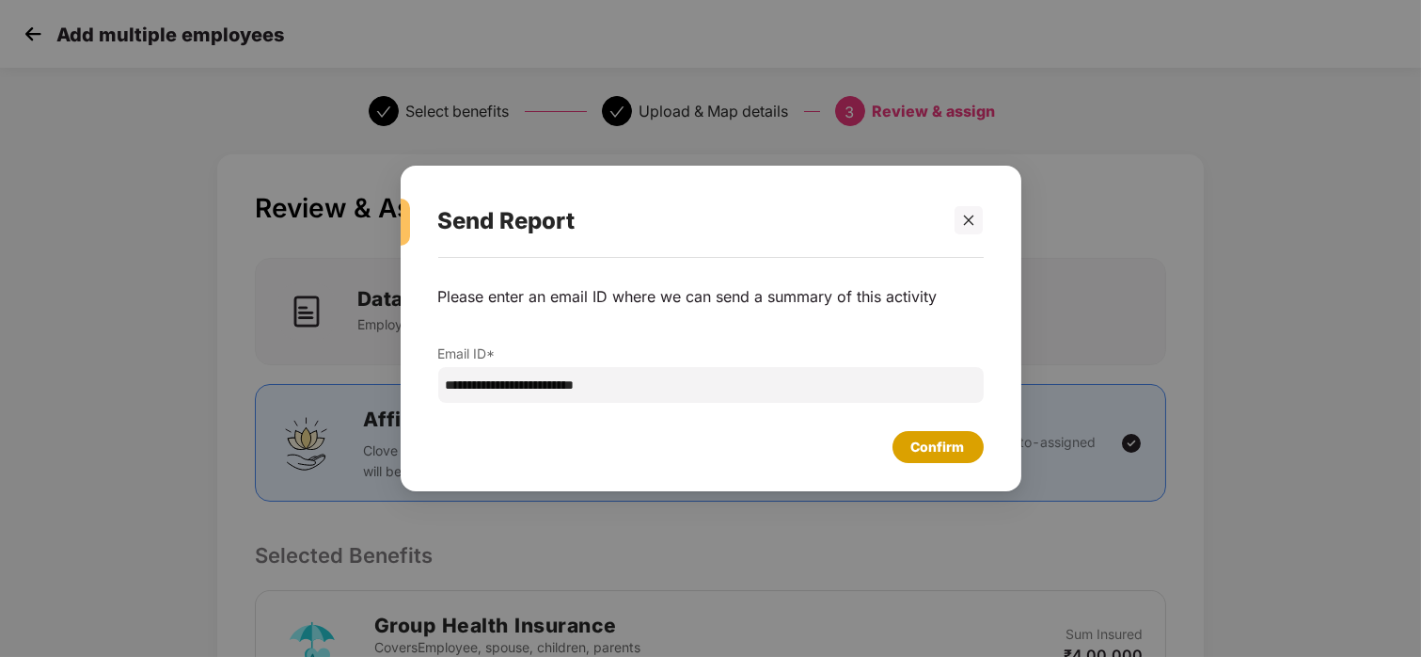
click at [947, 449] on div "Confirm" at bounding box center [938, 446] width 54 height 21
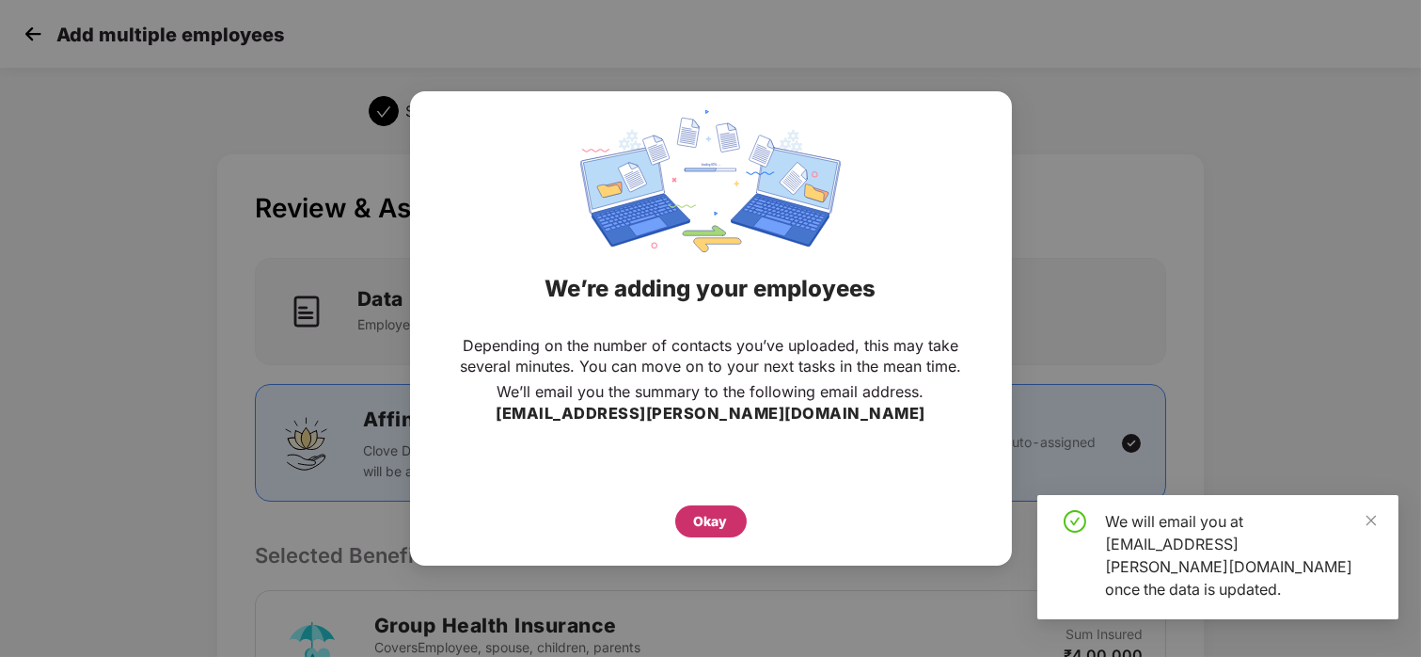
click at [722, 519] on div "Okay" at bounding box center [711, 521] width 34 height 21
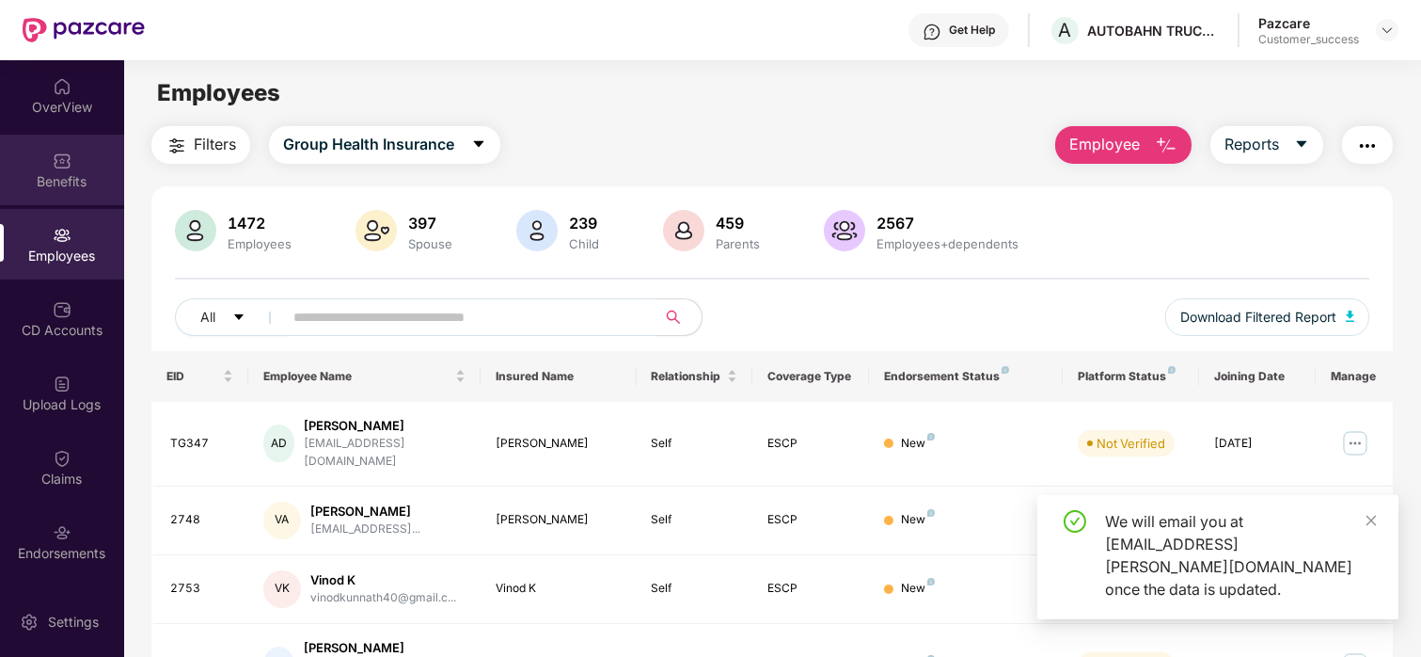
click at [56, 165] on img at bounding box center [62, 160] width 19 height 19
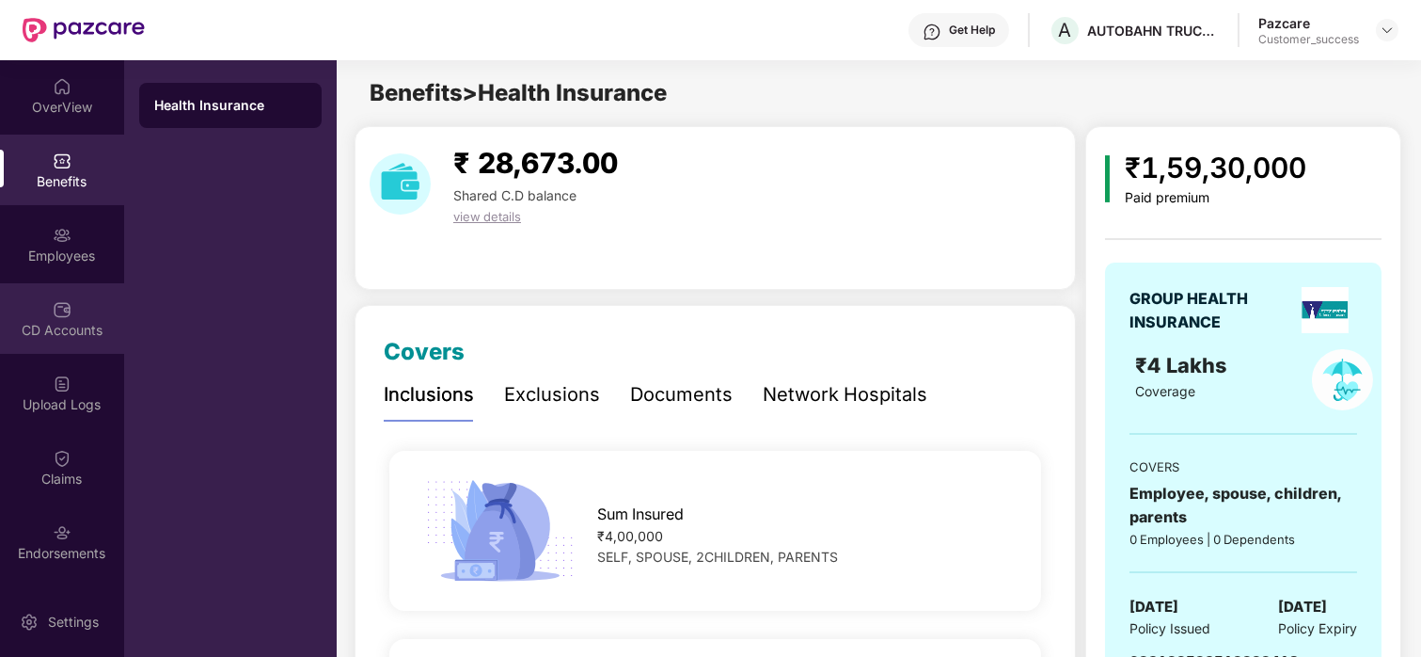
click at [37, 290] on div "CD Accounts" at bounding box center [62, 318] width 124 height 71
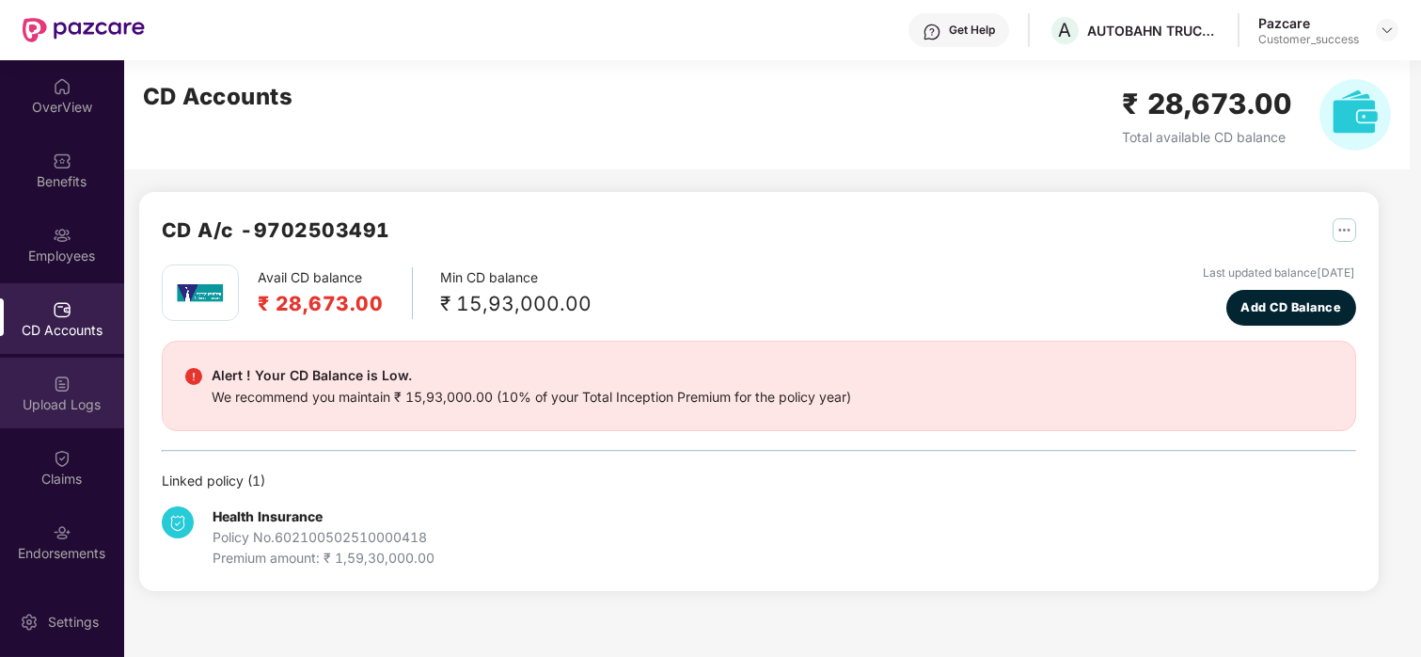
click at [53, 390] on img at bounding box center [62, 383] width 19 height 19
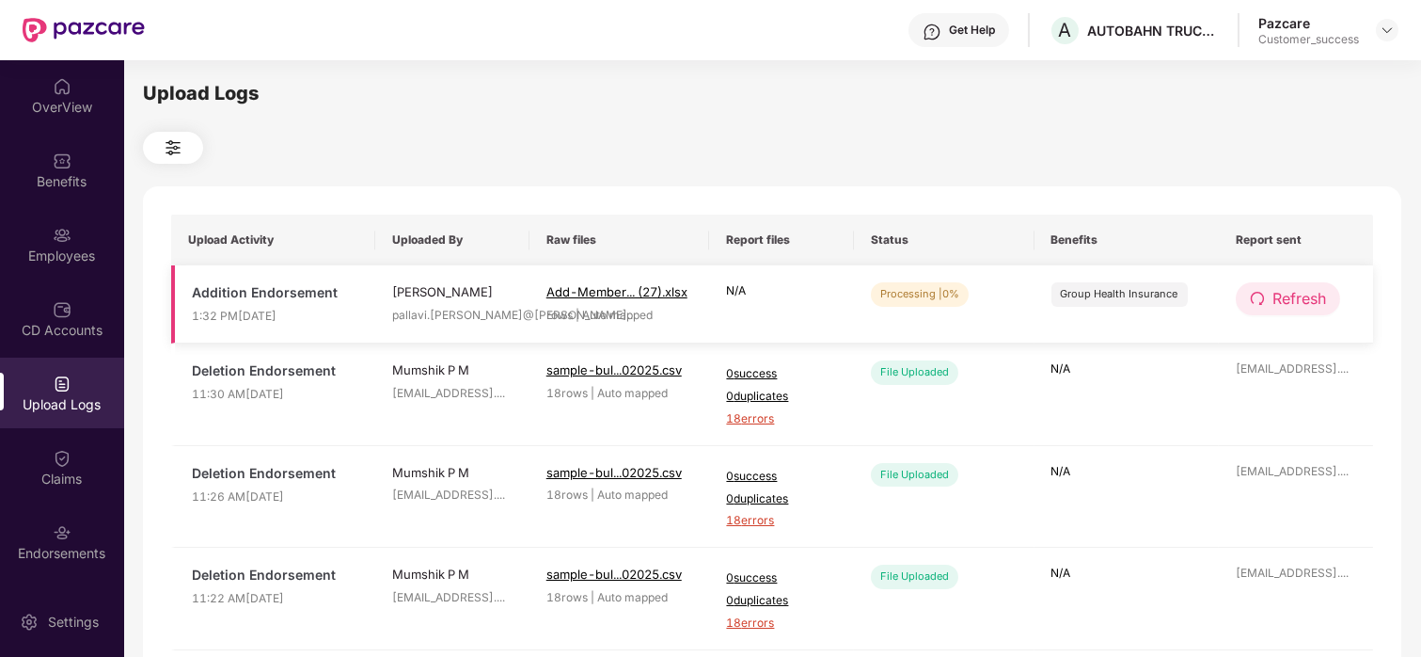
click at [1270, 289] on button "Refresh" at bounding box center [1288, 298] width 104 height 33
click at [1270, 289] on button "Refresh" at bounding box center [1289, 298] width 106 height 33
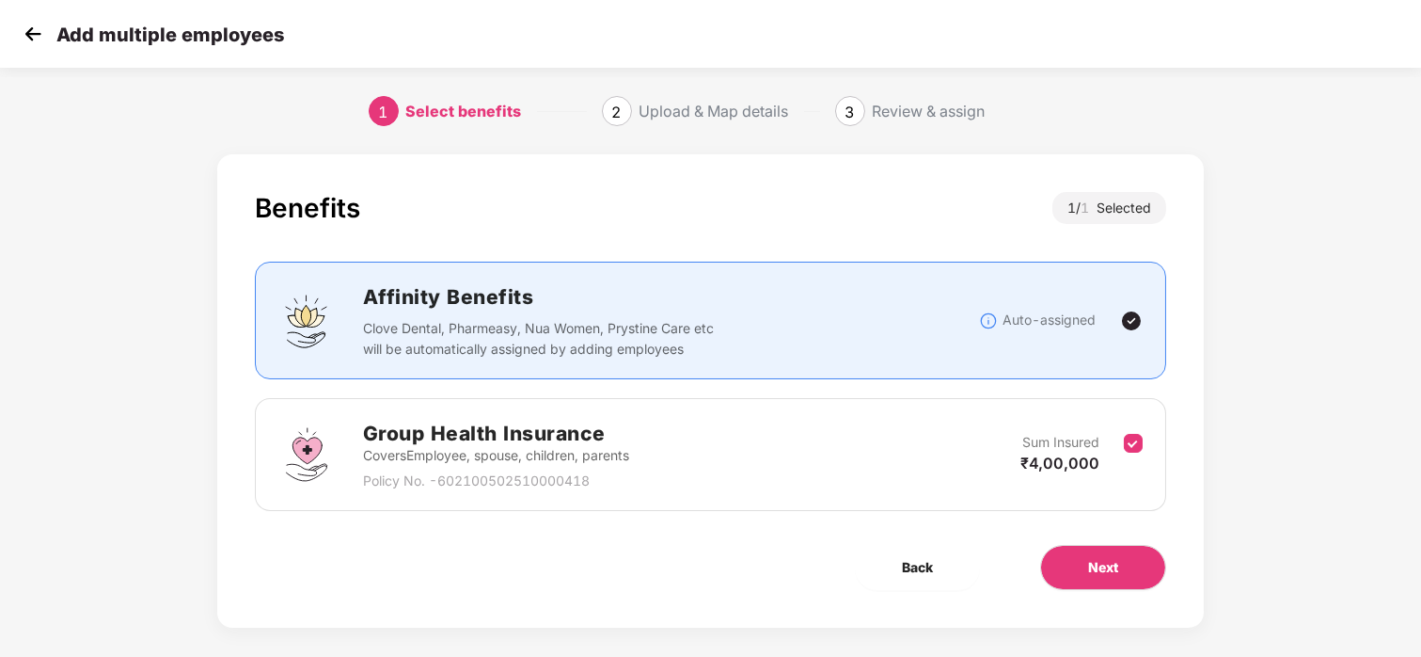
click at [27, 39] on img at bounding box center [33, 34] width 28 height 28
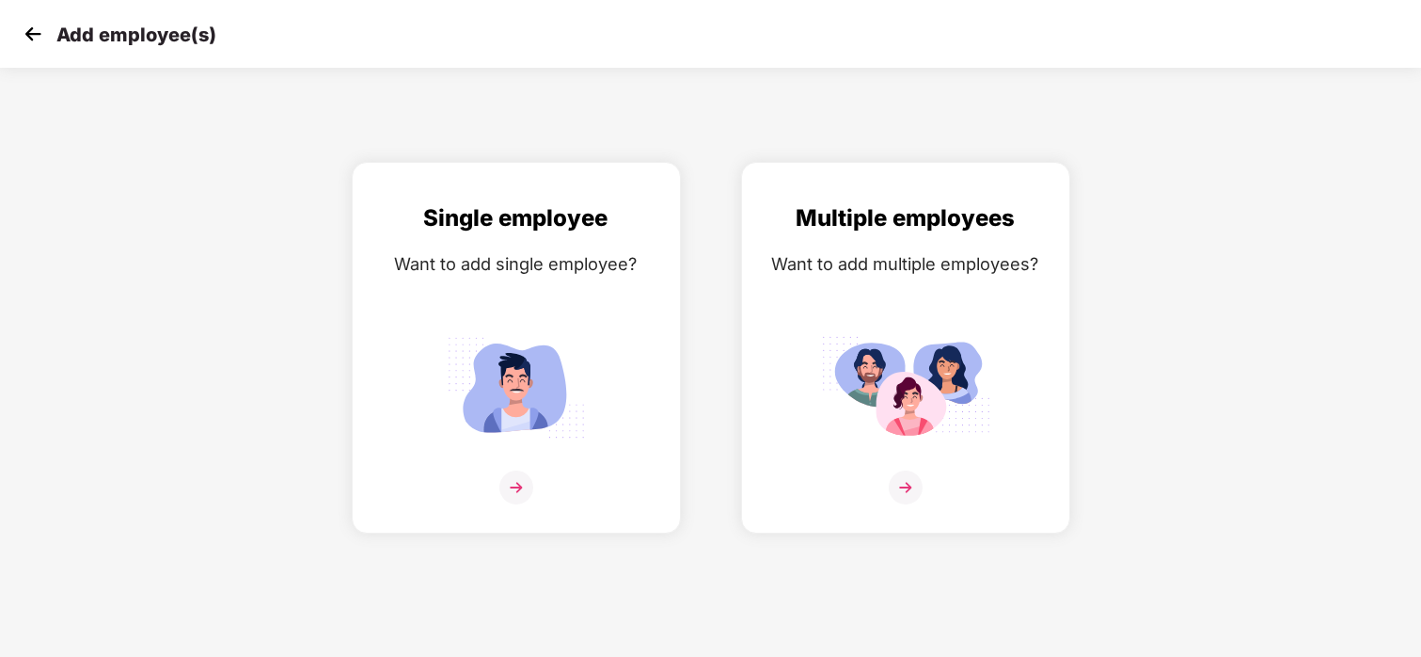
click at [21, 30] on img at bounding box center [33, 34] width 28 height 28
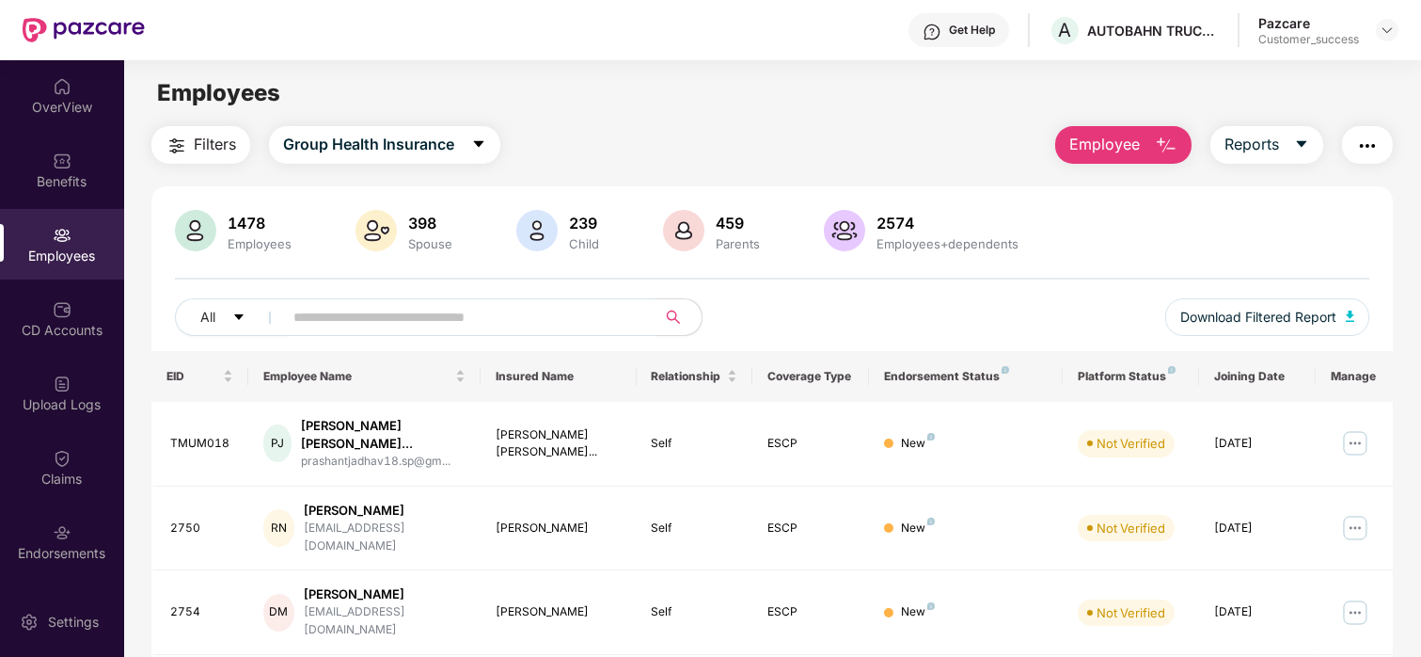
click at [1396, 21] on div at bounding box center [1387, 30] width 23 height 23
click at [1385, 28] on img at bounding box center [1387, 30] width 15 height 15
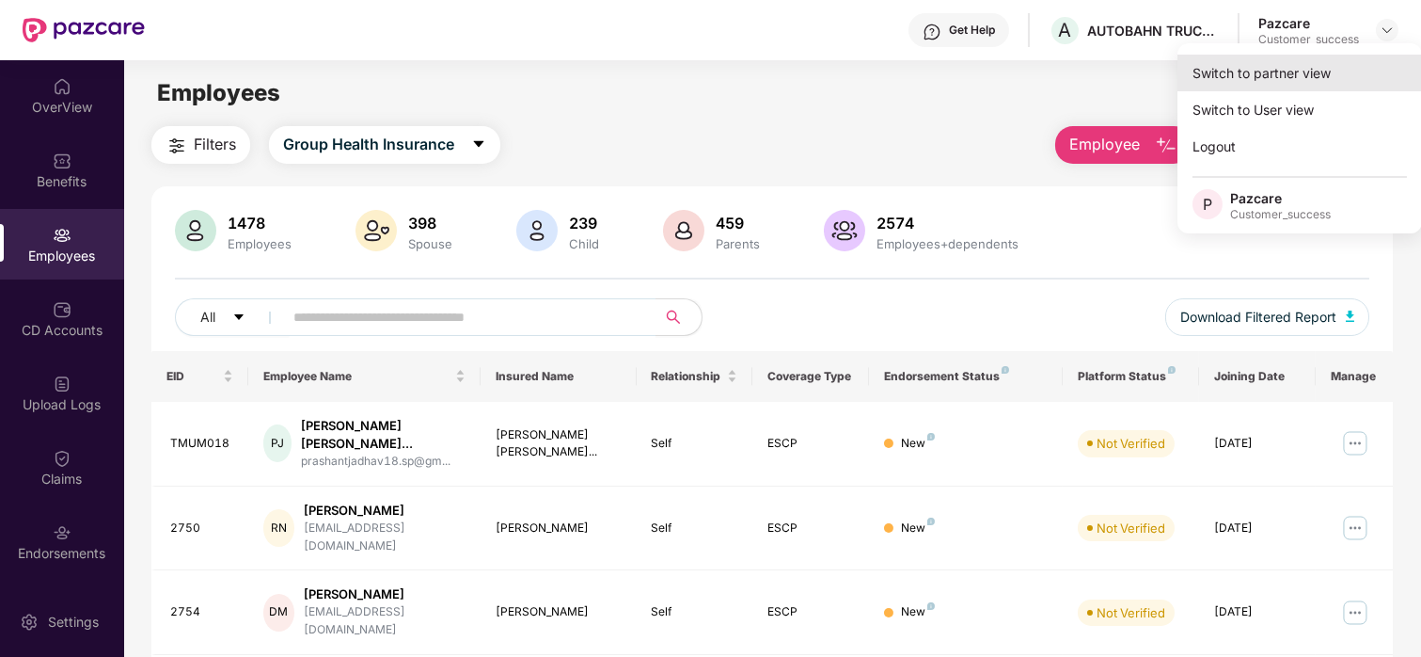
click at [1330, 58] on div "Switch to partner view" at bounding box center [1300, 73] width 245 height 37
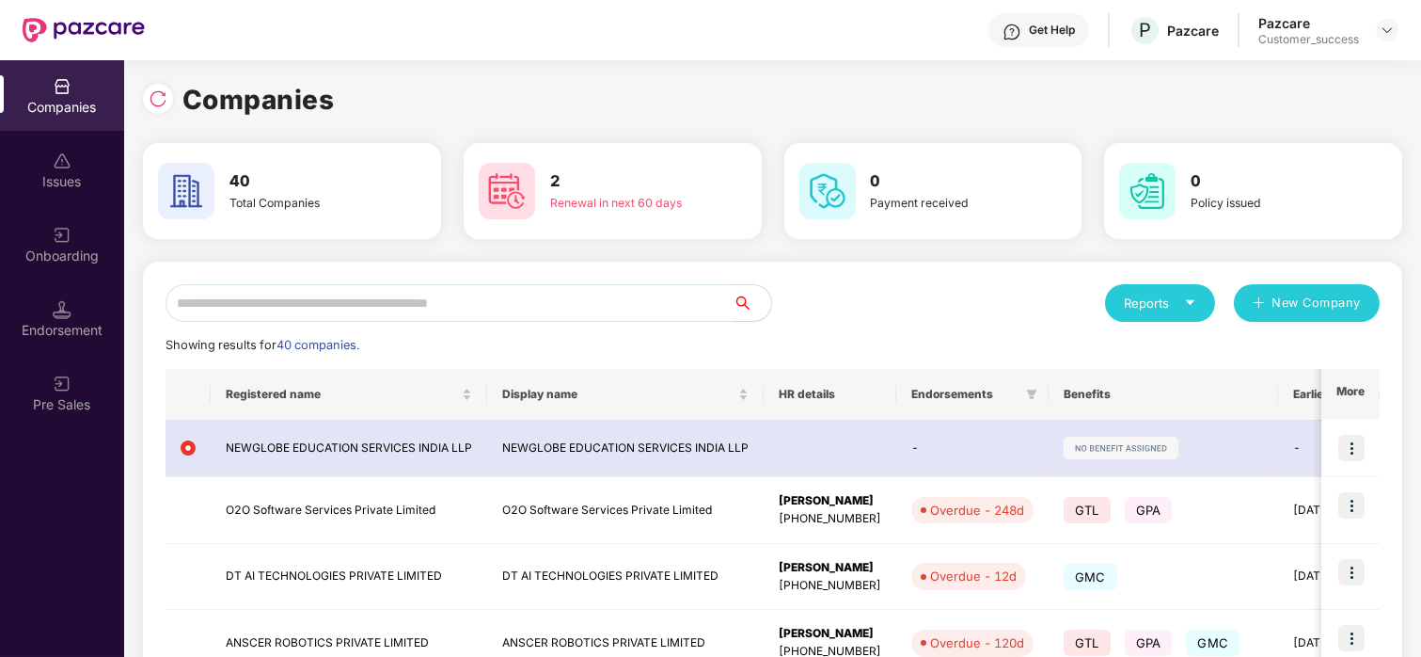
click at [373, 308] on input "text" at bounding box center [450, 303] width 568 height 38
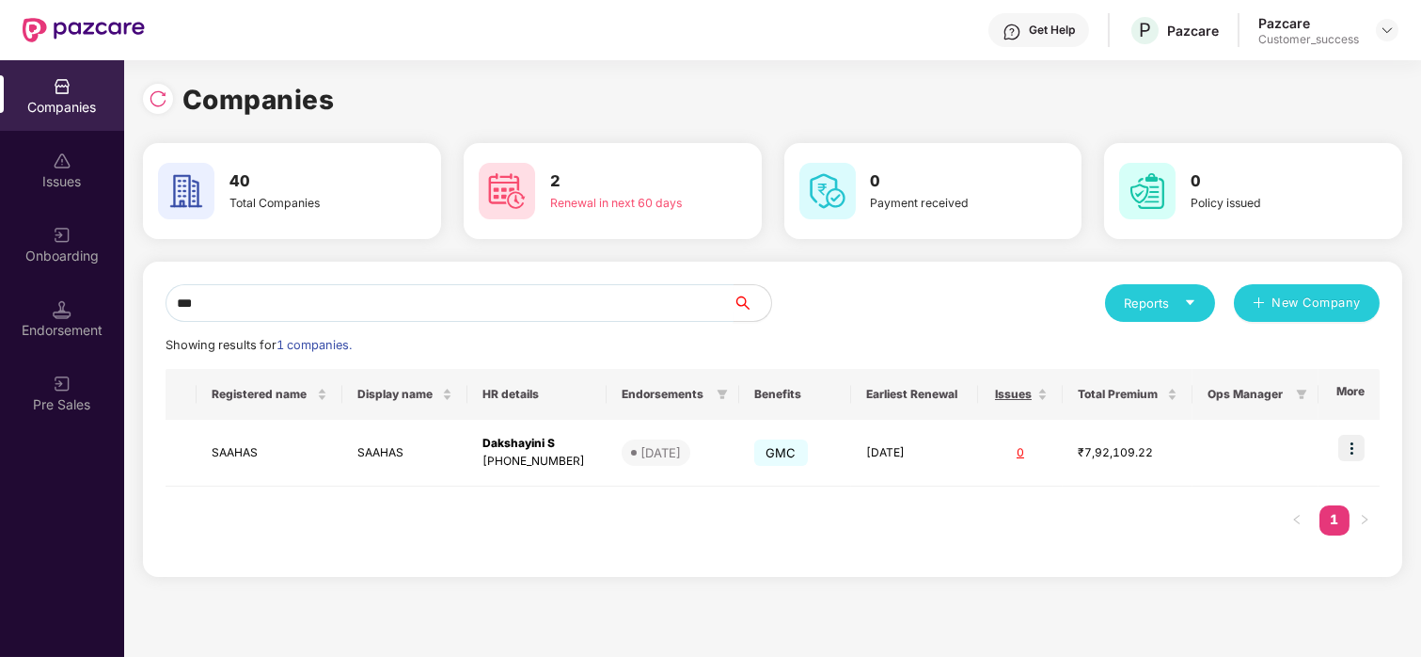
type input "***"
